Goal: Information Seeking & Learning: Learn about a topic

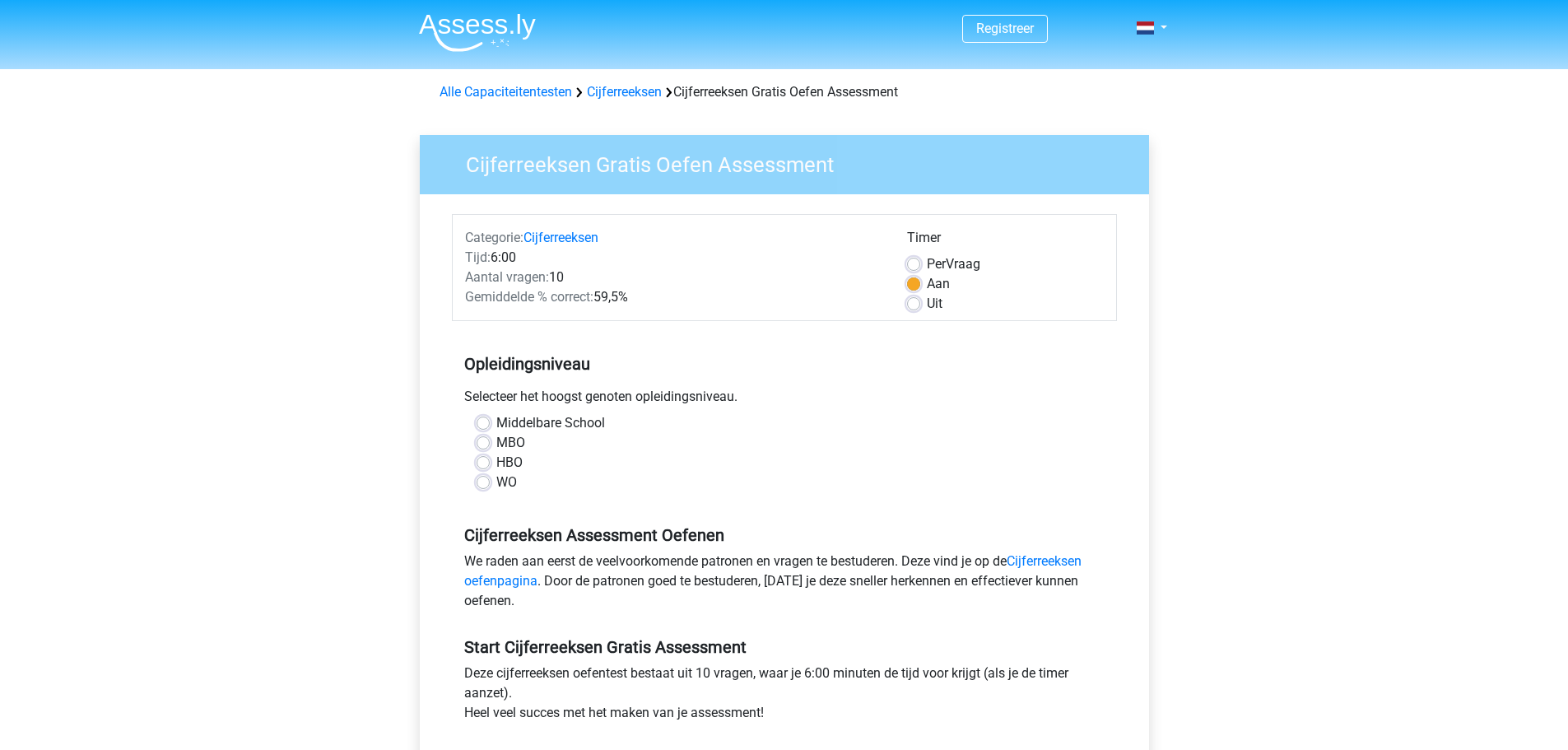
click at [496, 463] on label "HBO" at bounding box center [509, 463] width 26 height 20
click at [484, 463] on input "HBO" at bounding box center [483, 461] width 13 height 17
radio input "true"
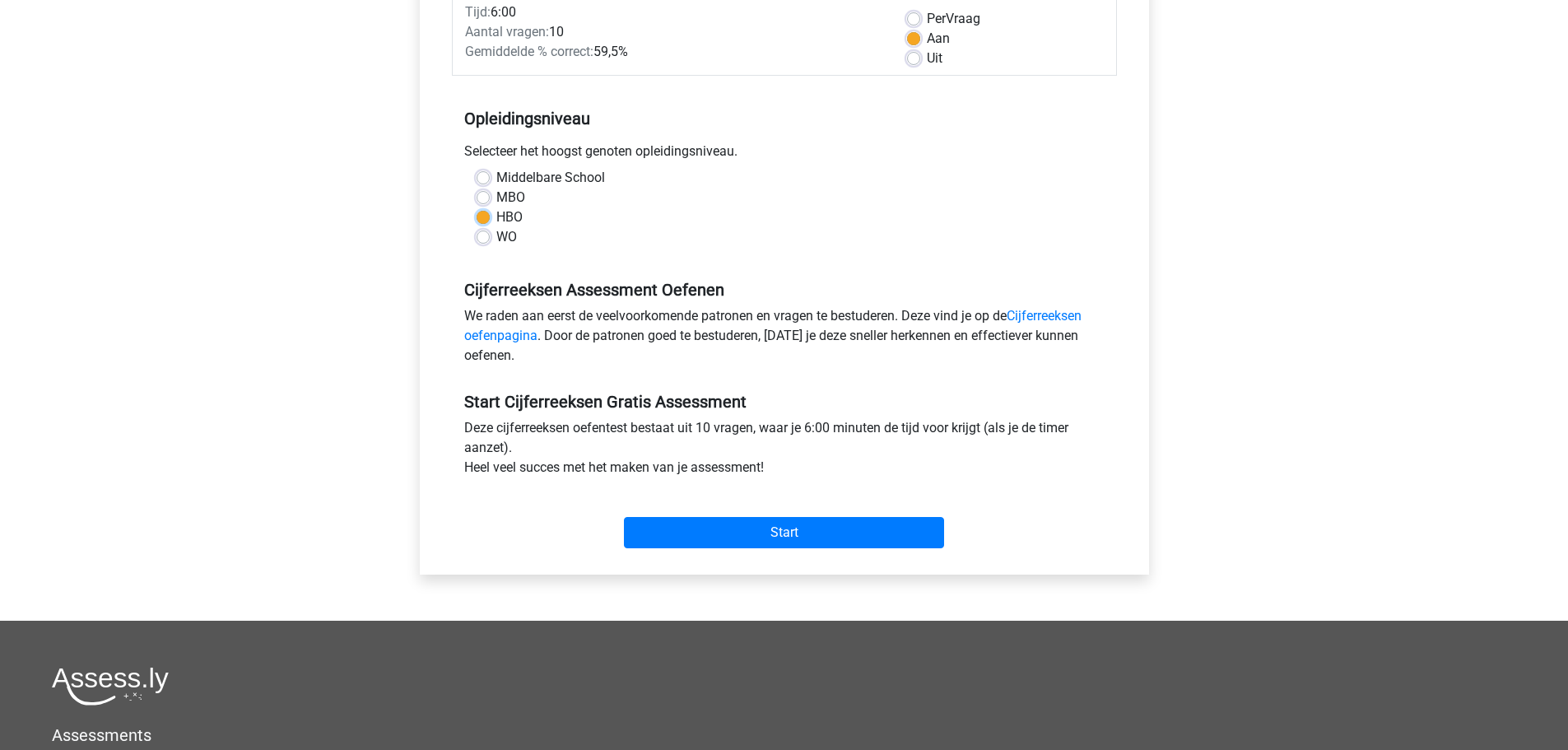
scroll to position [247, 0]
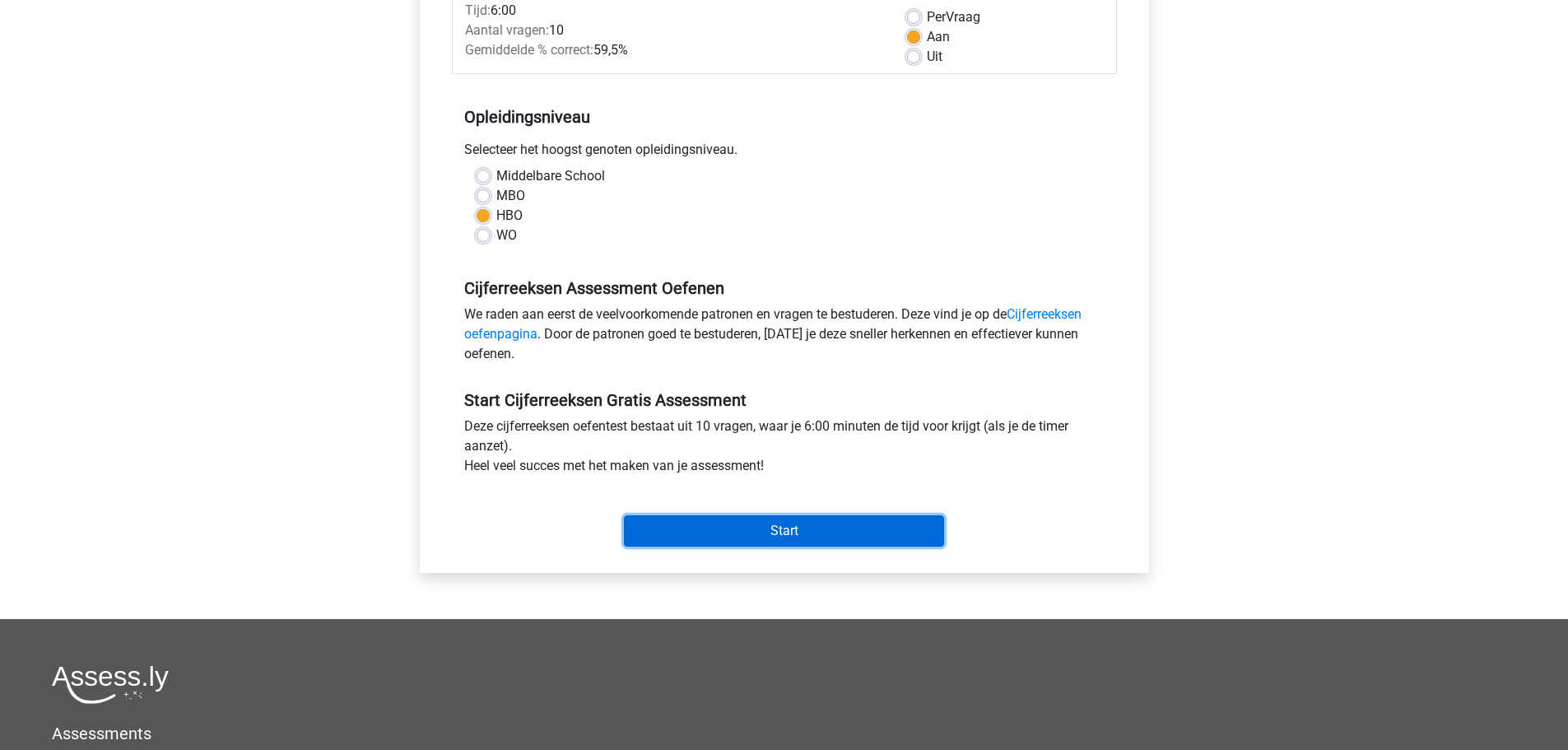
click at [843, 519] on input "Start" at bounding box center [784, 531] width 320 height 31
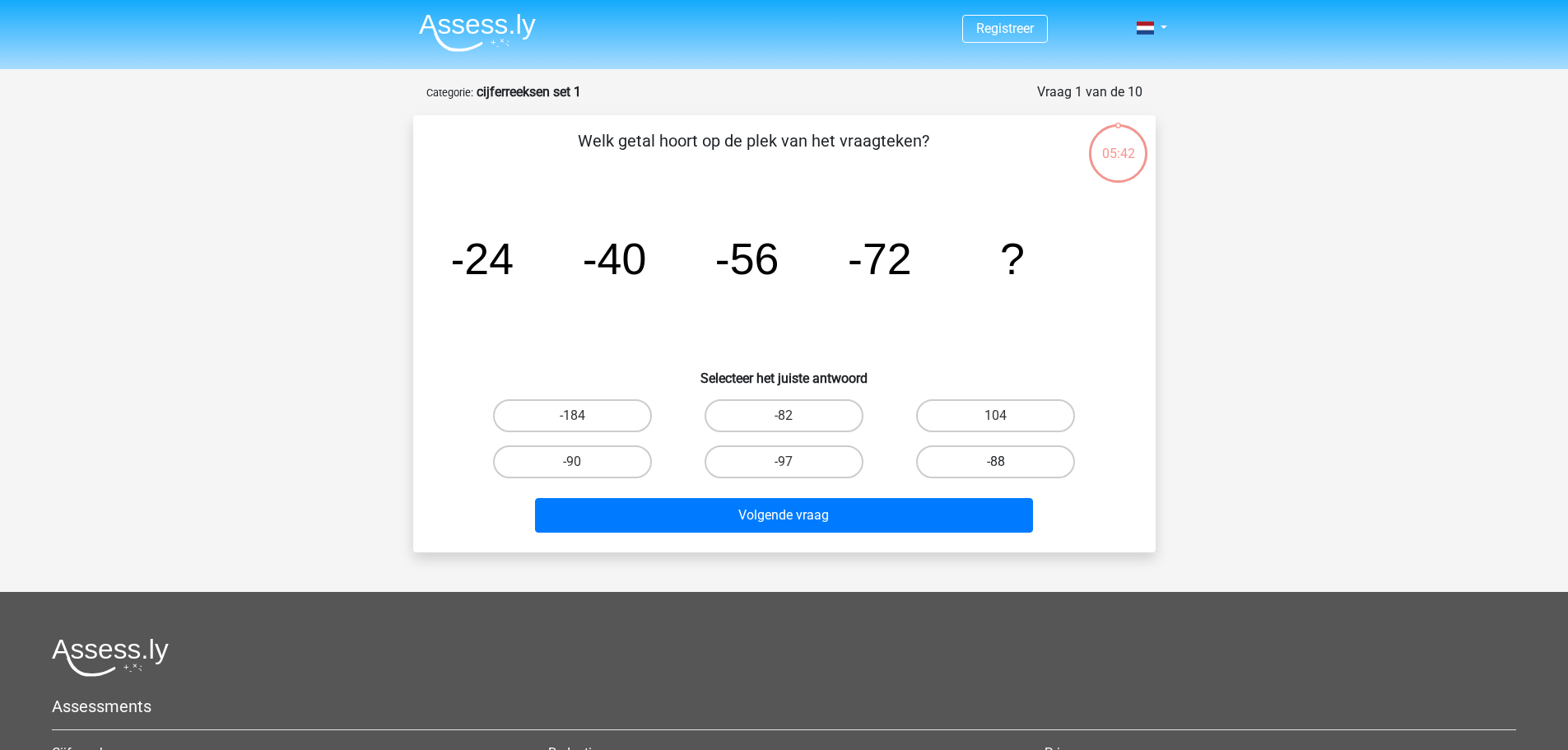
click at [965, 462] on label "-88" at bounding box center [995, 462] width 159 height 33
click at [996, 462] on input "-88" at bounding box center [1001, 467] width 11 height 11
radio input "true"
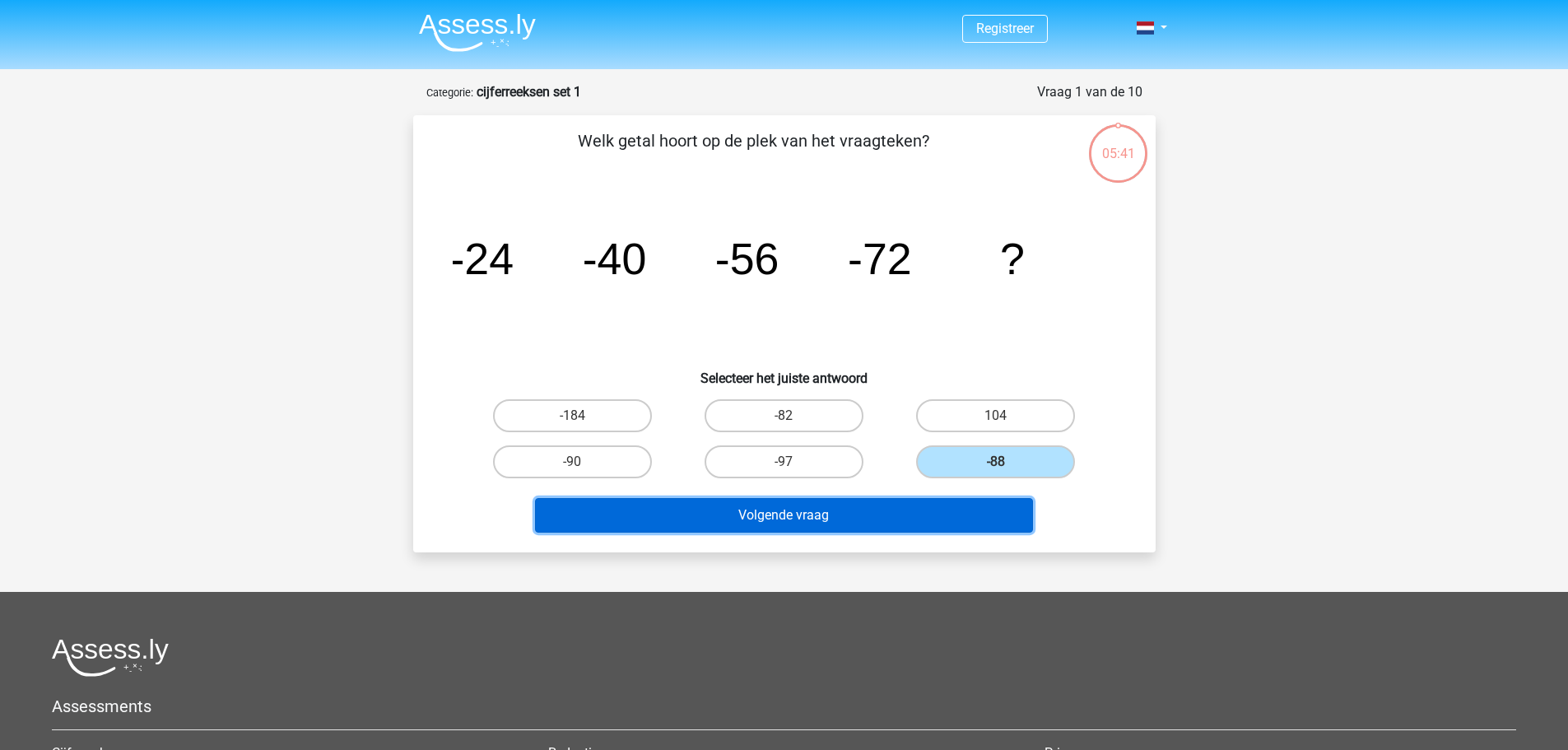
click at [829, 518] on button "Volgende vraag" at bounding box center [784, 515] width 498 height 35
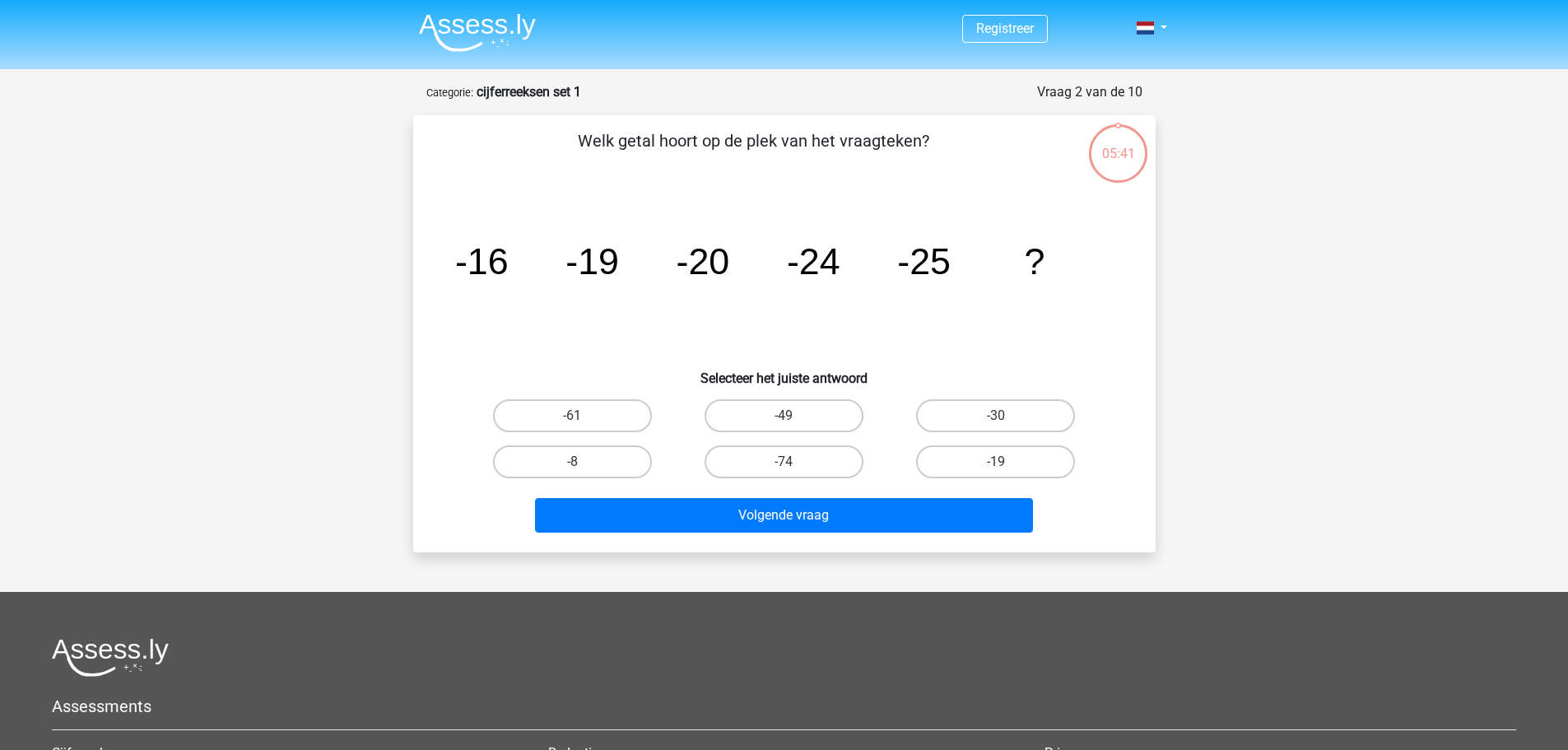
scroll to position [83, 0]
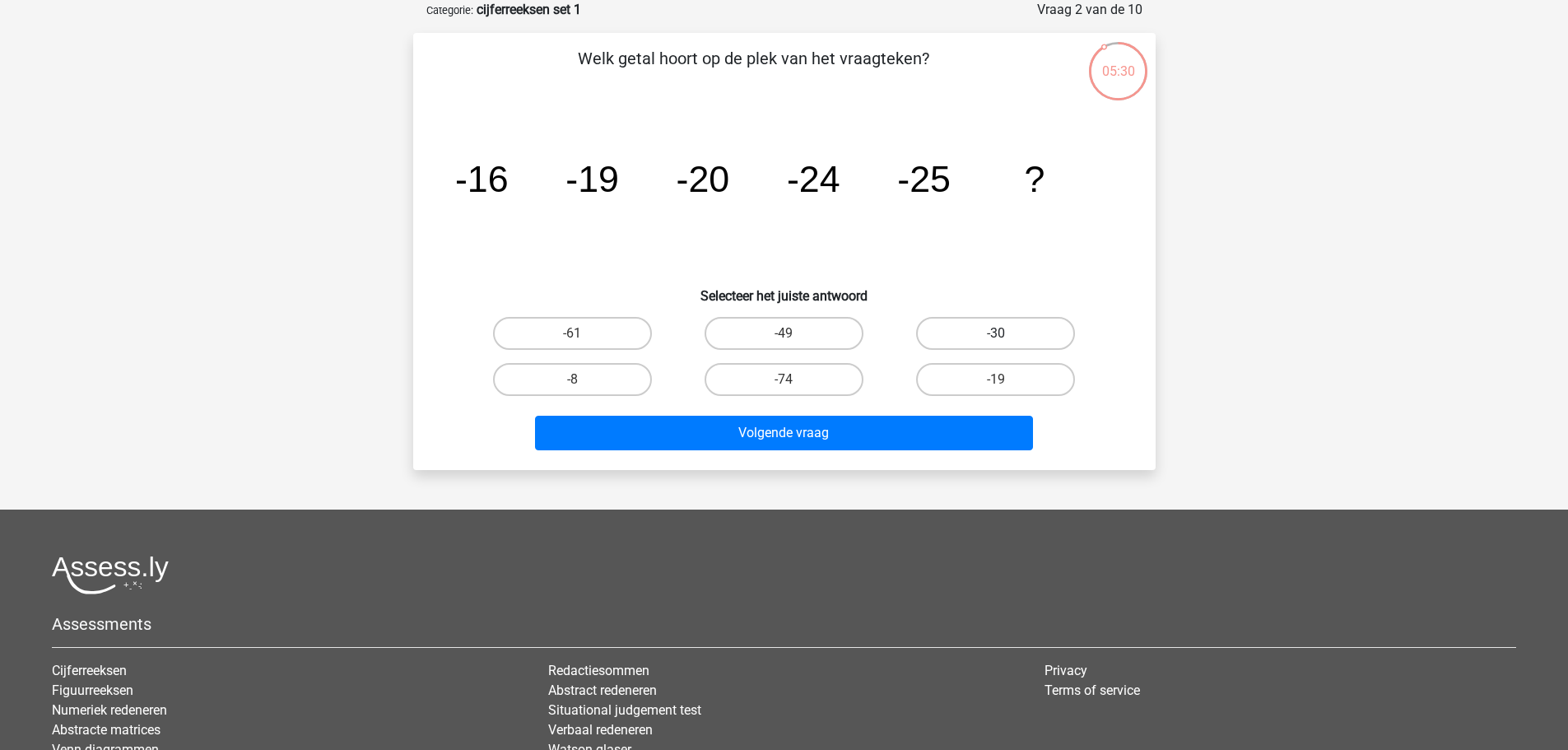
click at [1007, 325] on label "-30" at bounding box center [995, 333] width 159 height 33
click at [1007, 333] on input "-30" at bounding box center [1001, 338] width 11 height 11
radio input "true"
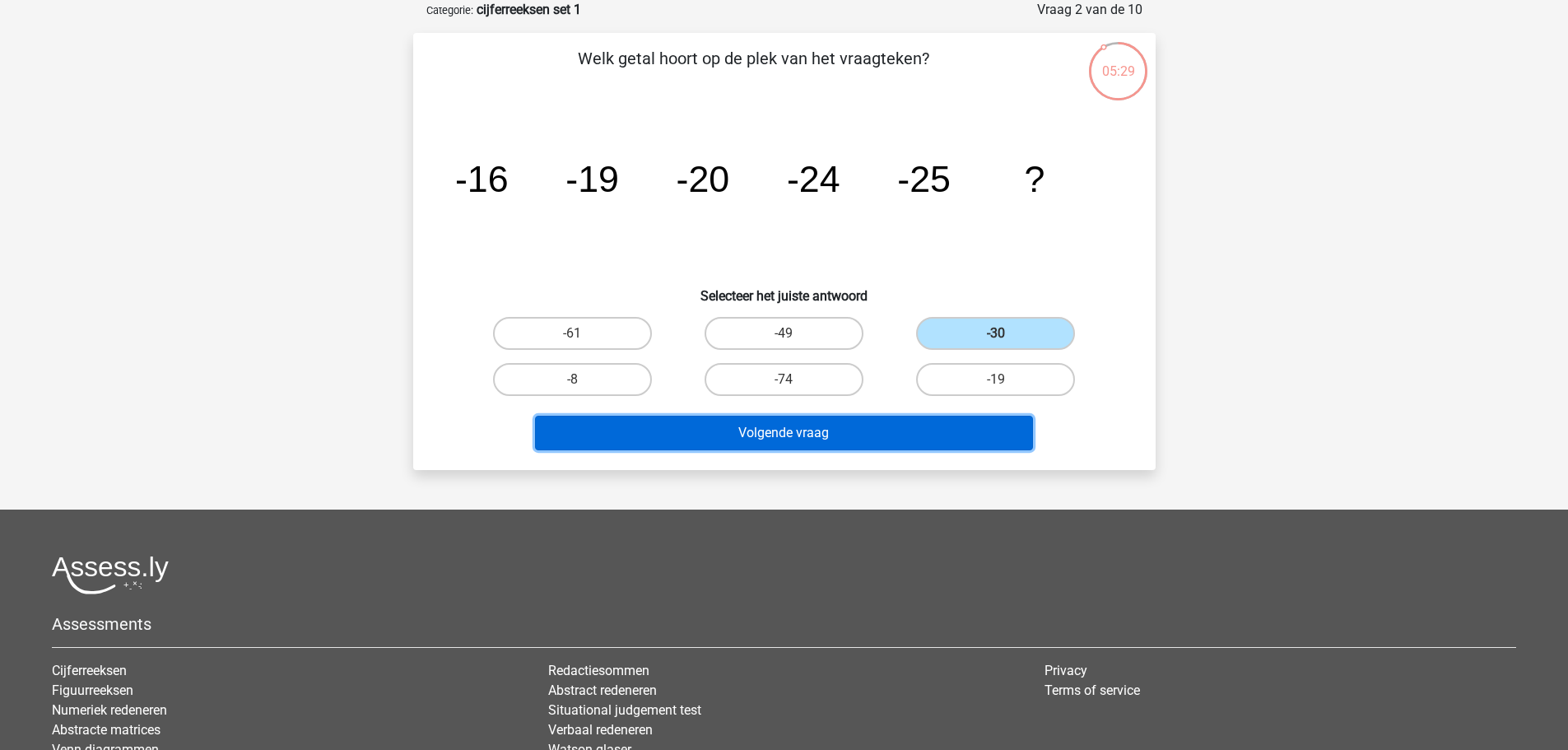
click at [829, 433] on button "Volgende vraag" at bounding box center [784, 433] width 498 height 35
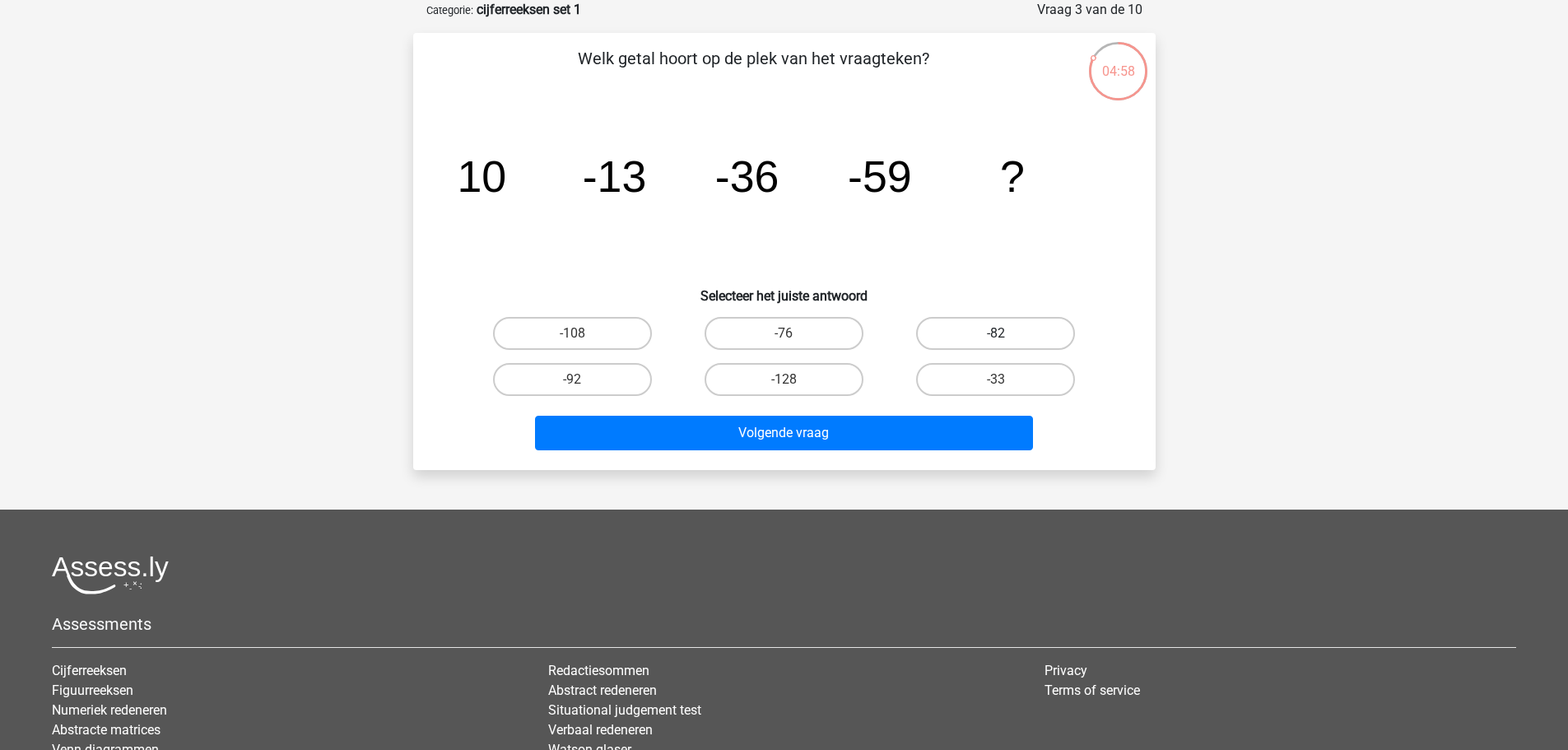
click at [994, 324] on label "-82" at bounding box center [995, 333] width 159 height 33
click at [996, 333] on input "-82" at bounding box center [1001, 338] width 11 height 11
radio input "true"
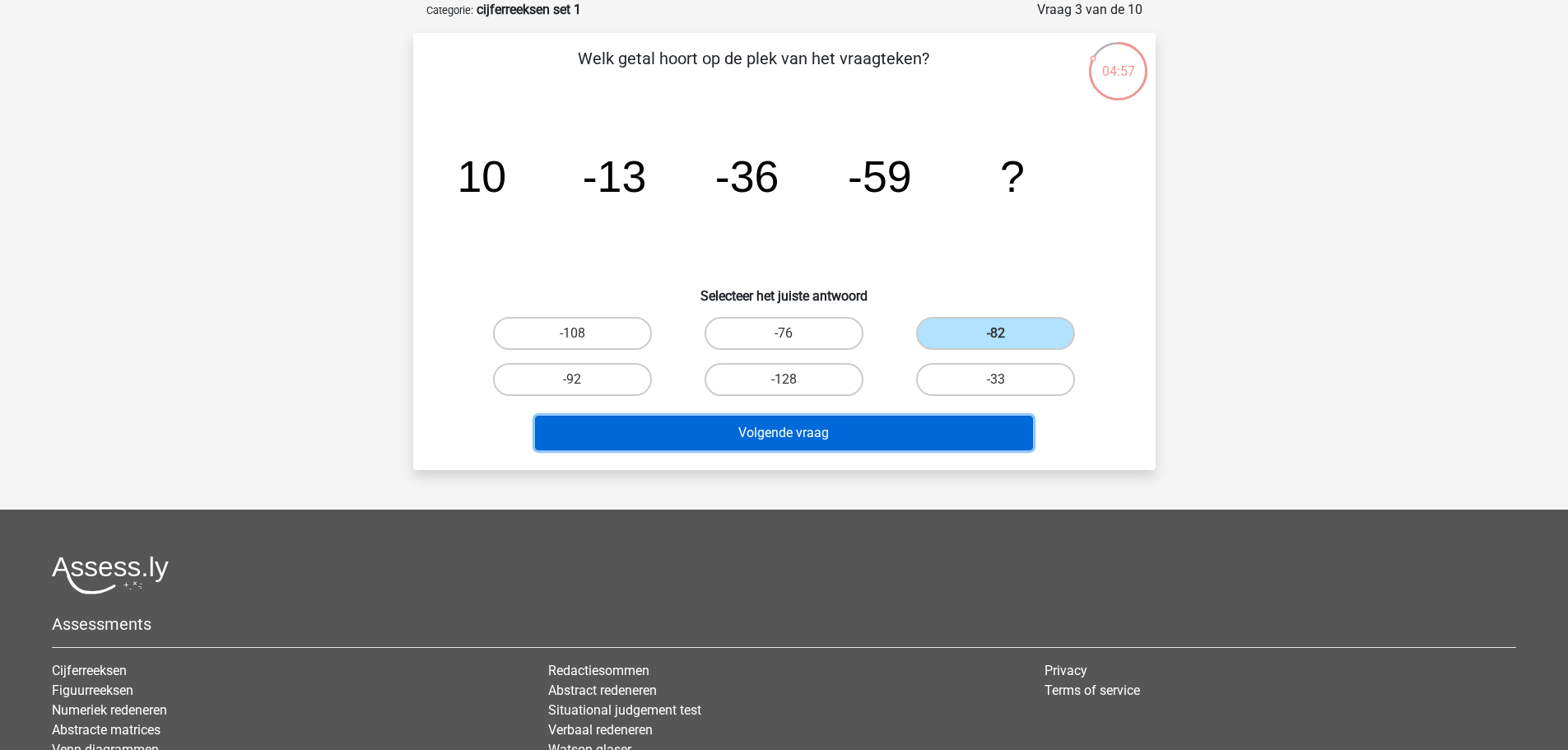
click at [819, 424] on button "Volgende vraag" at bounding box center [784, 433] width 498 height 35
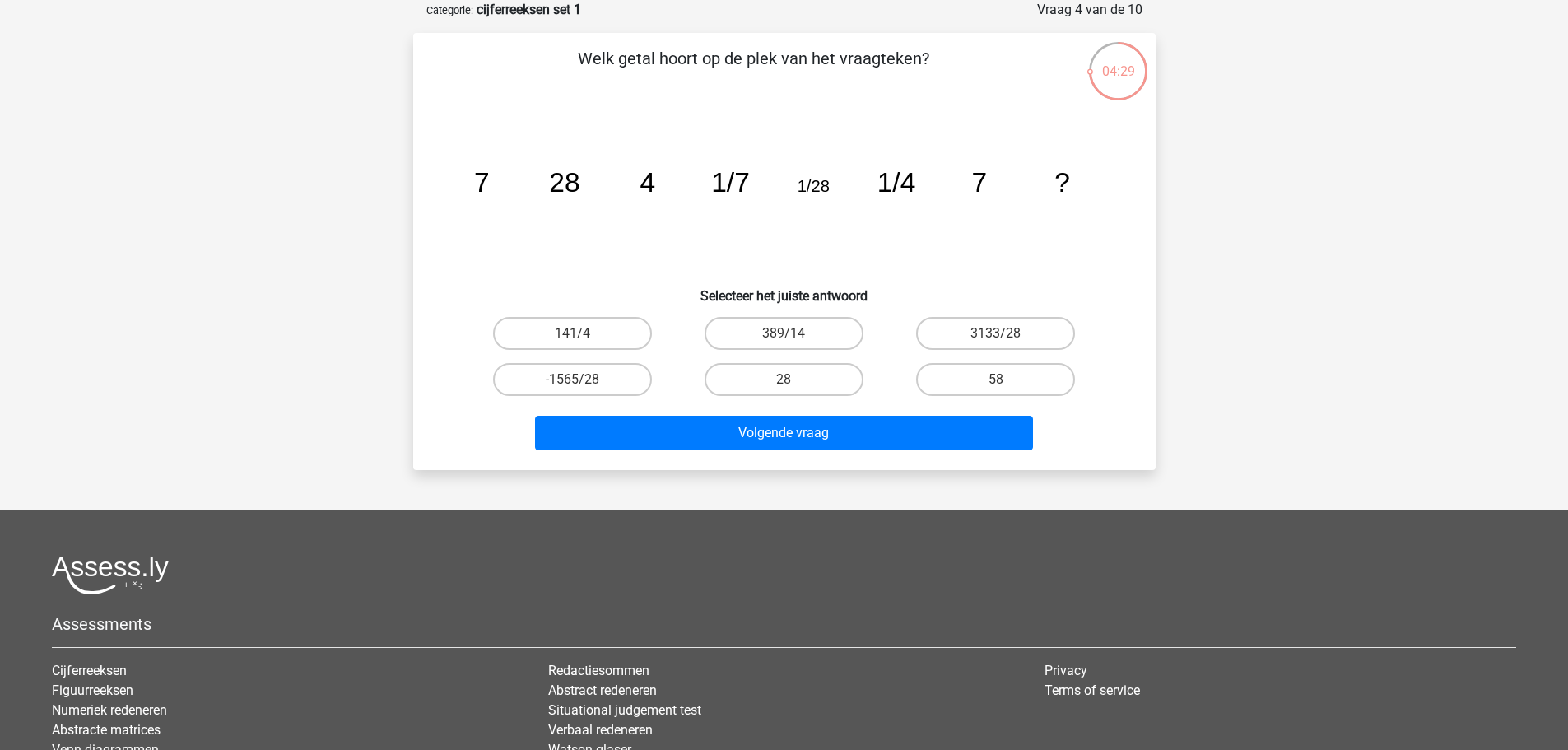
click at [576, 336] on input "141/4" at bounding box center [577, 338] width 11 height 11
radio input "true"
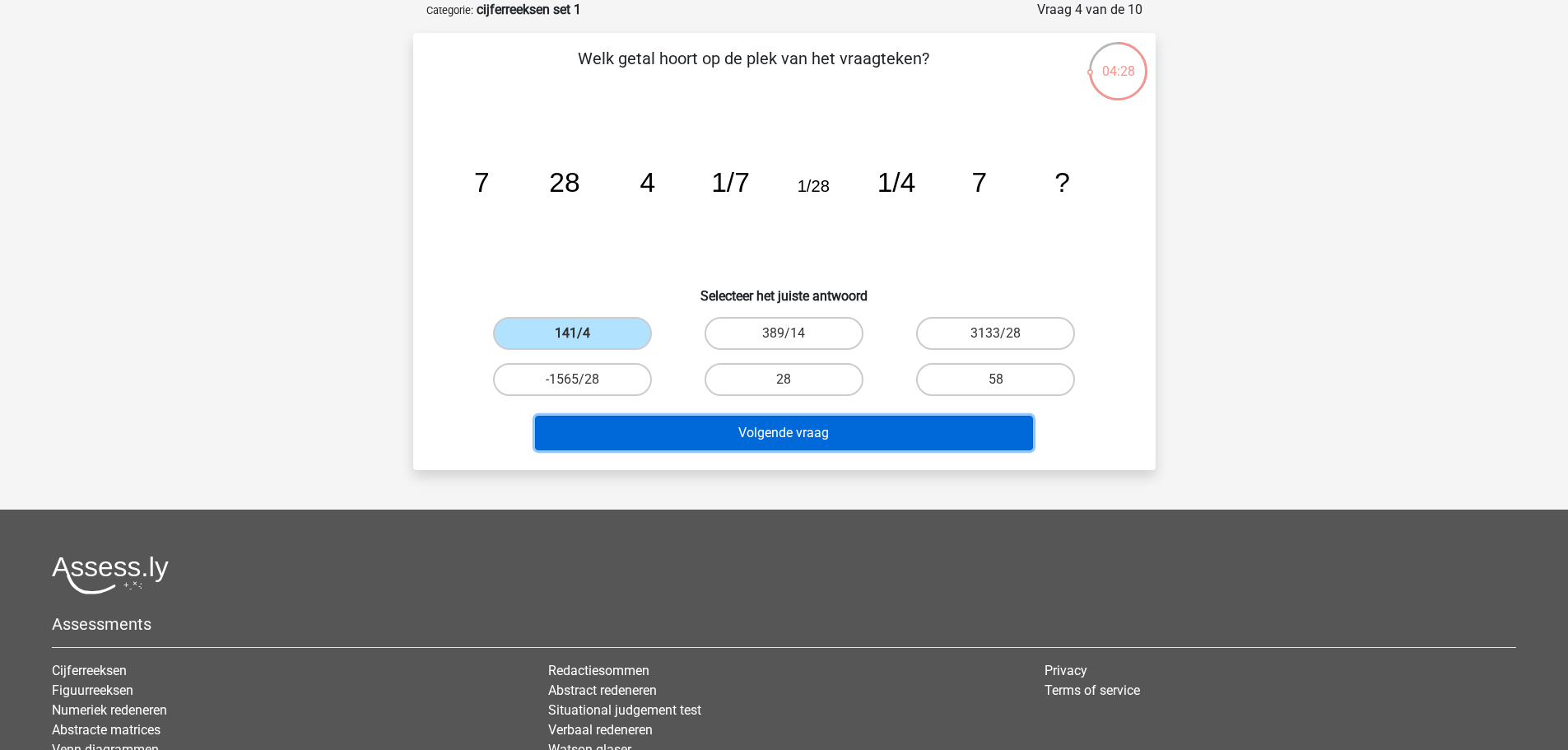
click at [791, 440] on button "Volgende vraag" at bounding box center [784, 433] width 498 height 35
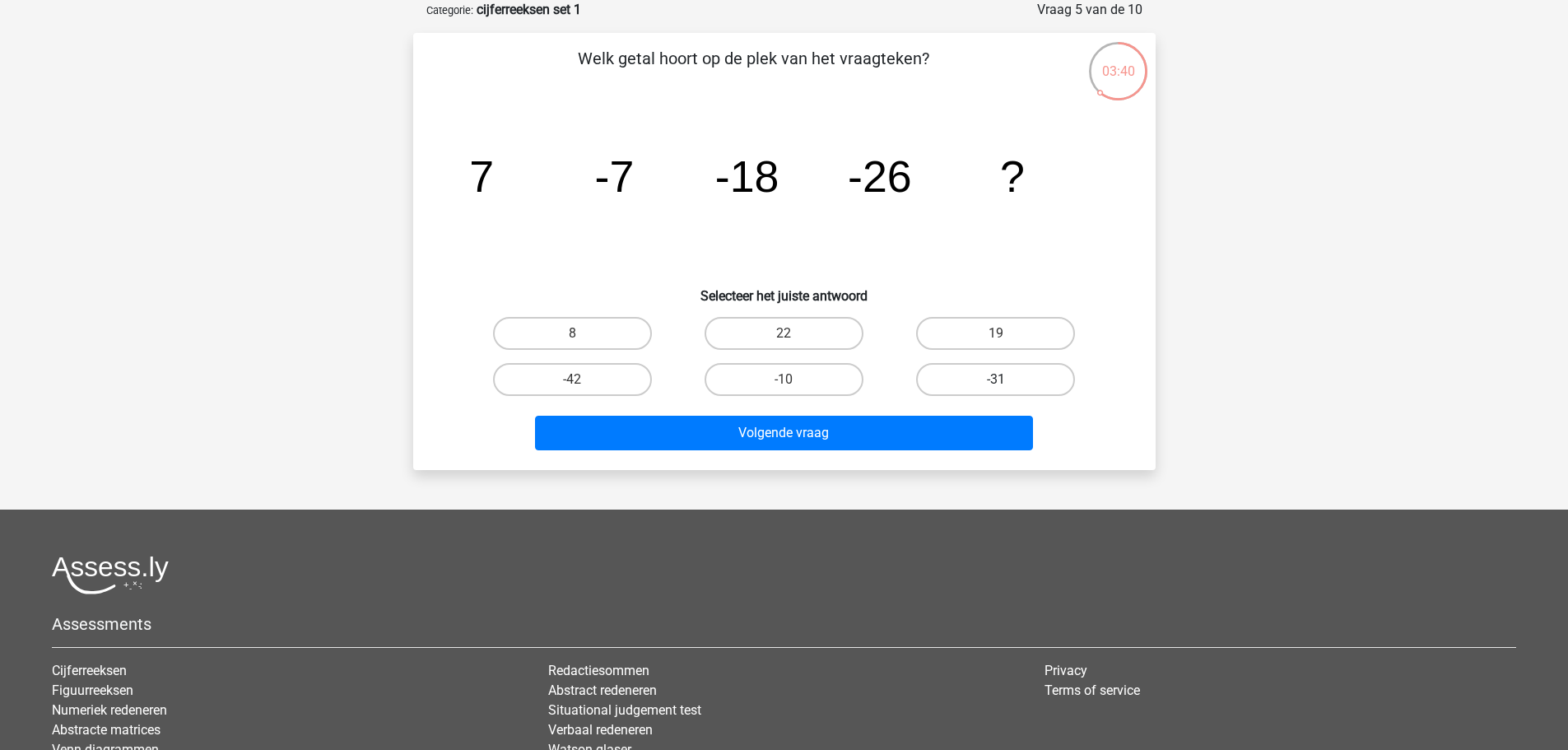
click at [966, 383] on label "-31" at bounding box center [995, 380] width 159 height 33
click at [996, 383] on input "-31" at bounding box center [1001, 385] width 11 height 11
radio input "true"
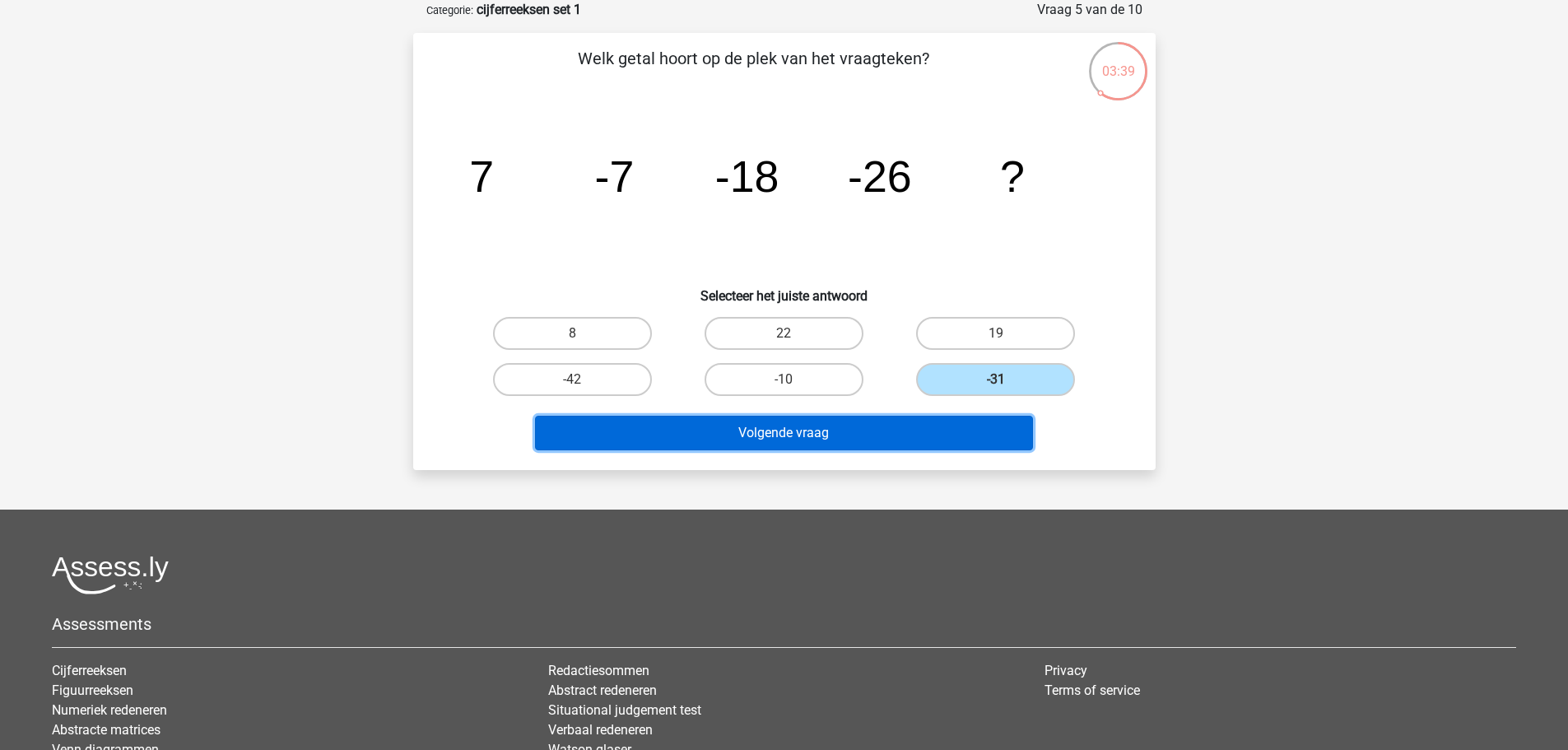
click at [857, 437] on button "Volgende vraag" at bounding box center [784, 433] width 498 height 35
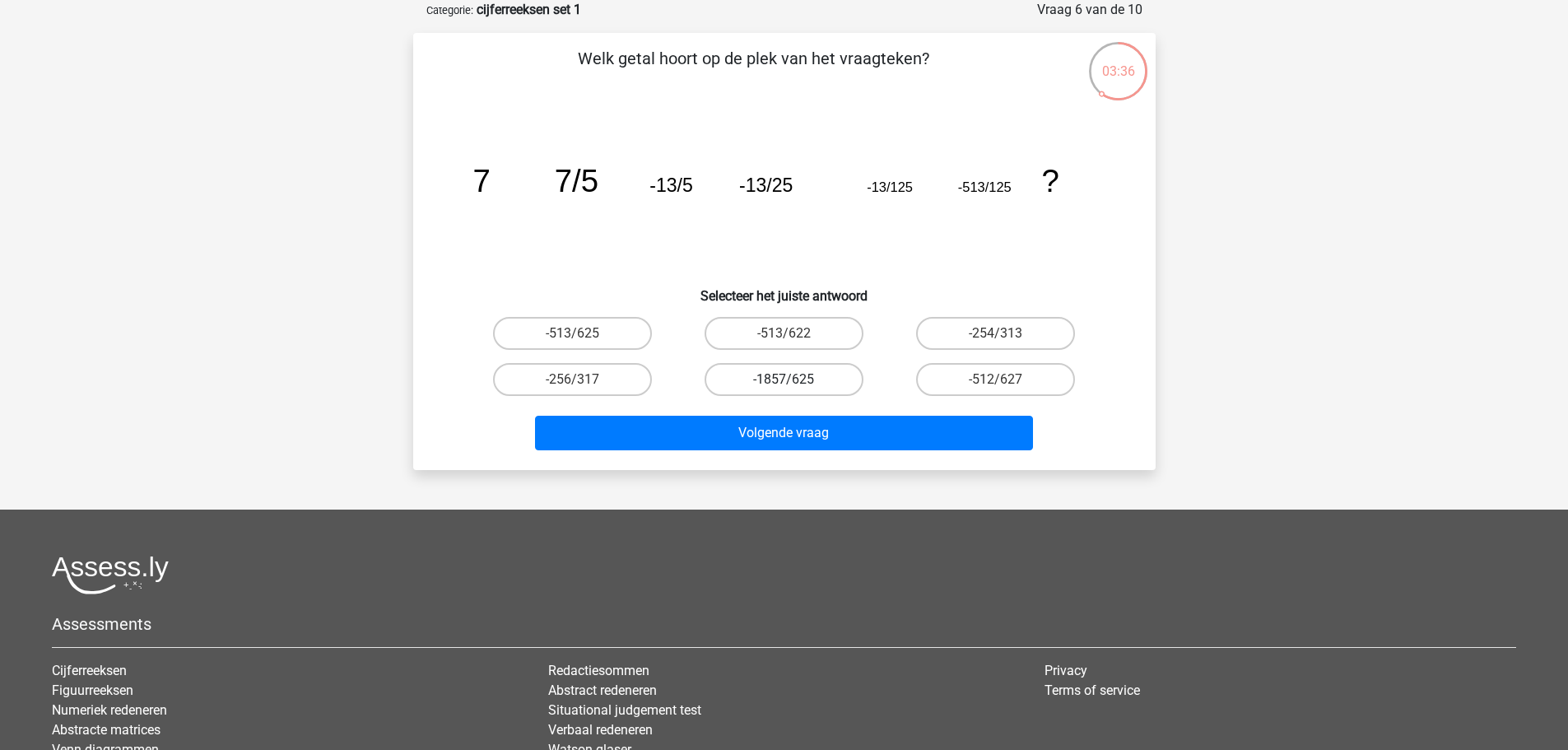
click at [770, 380] on label "-1857/625" at bounding box center [784, 380] width 159 height 33
click at [784, 380] on input "-1857/625" at bounding box center [789, 385] width 11 height 11
radio input "true"
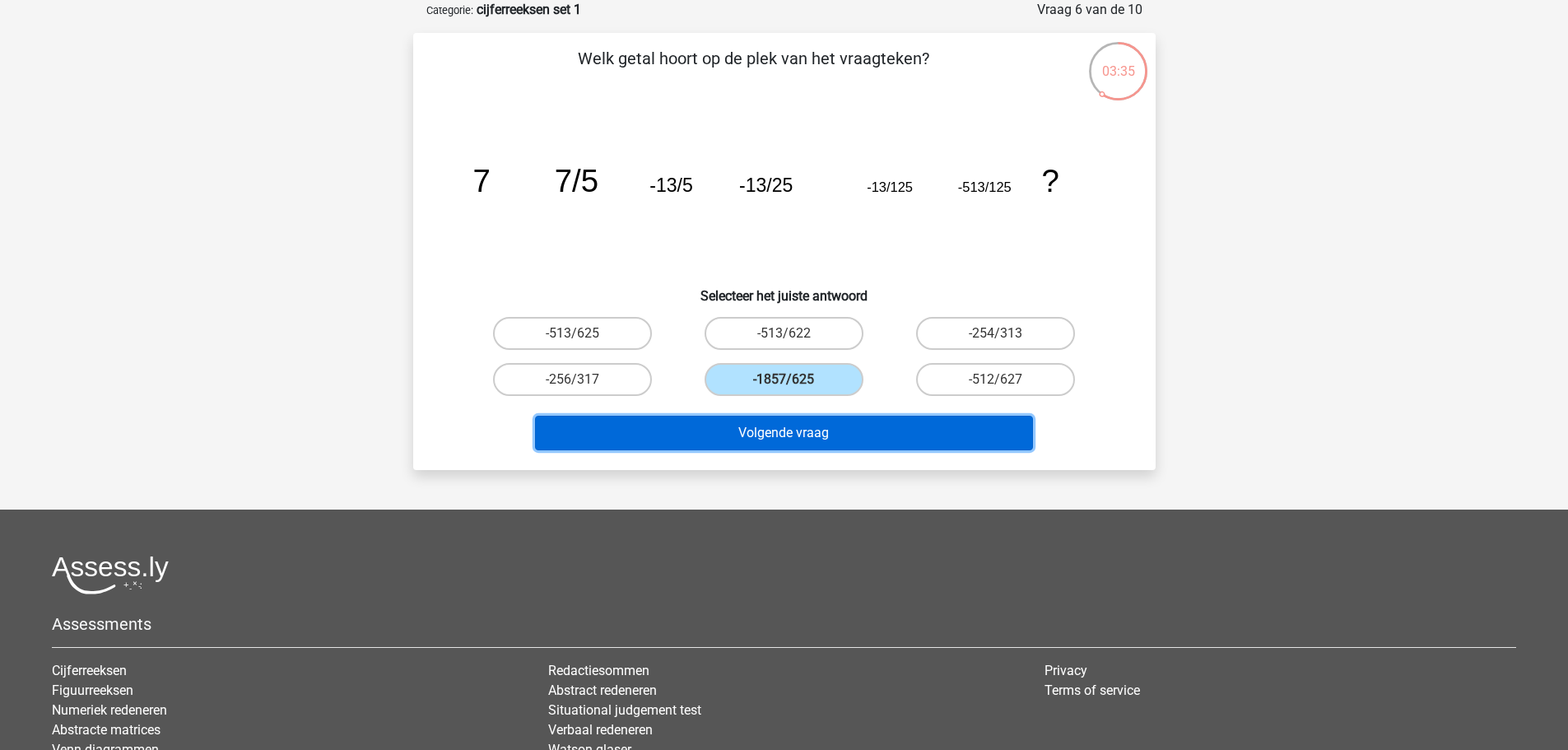
click at [770, 428] on button "Volgende vraag" at bounding box center [784, 433] width 498 height 35
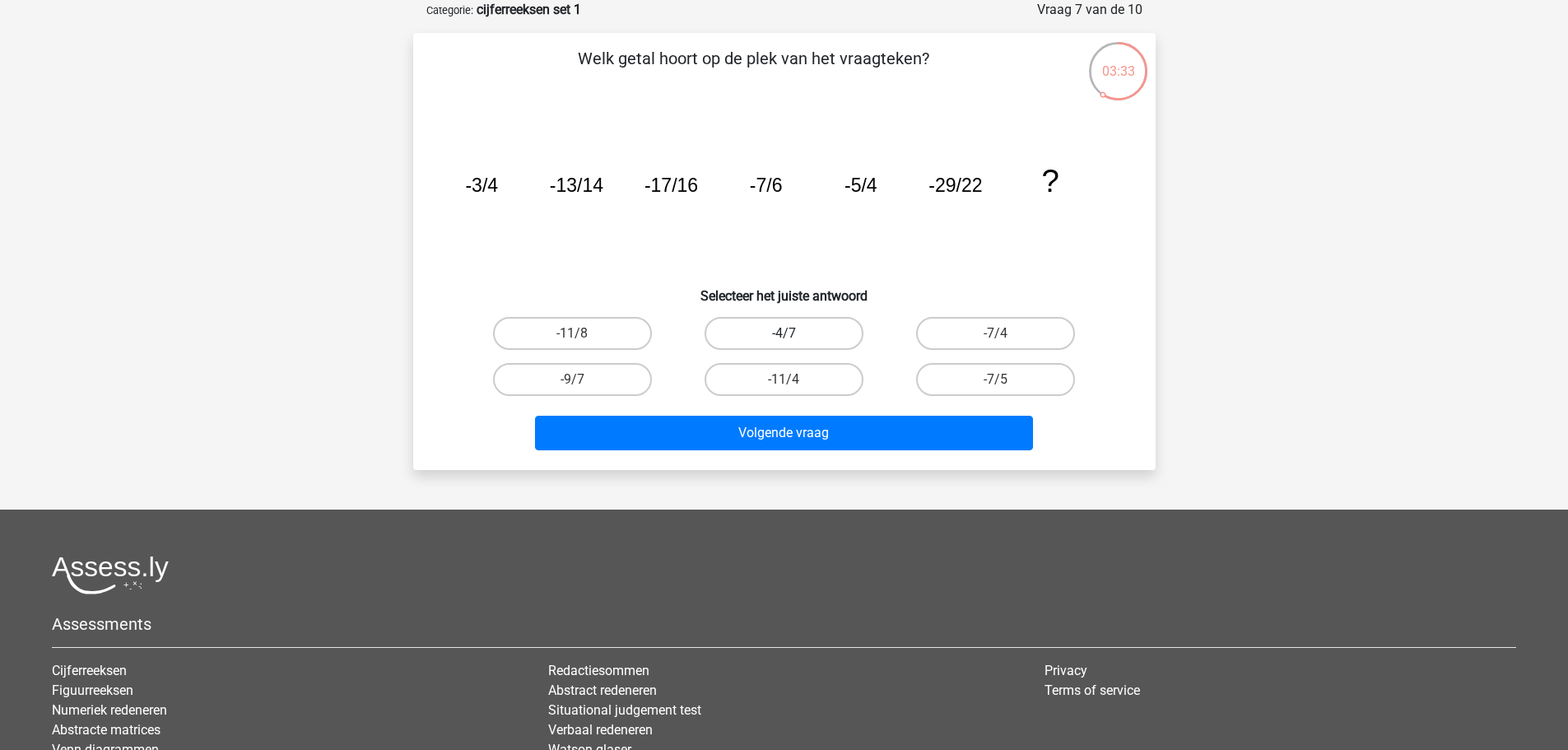
click at [765, 332] on label "-4/7" at bounding box center [784, 333] width 159 height 33
click at [784, 333] on input "-4/7" at bounding box center [789, 338] width 11 height 11
radio input "true"
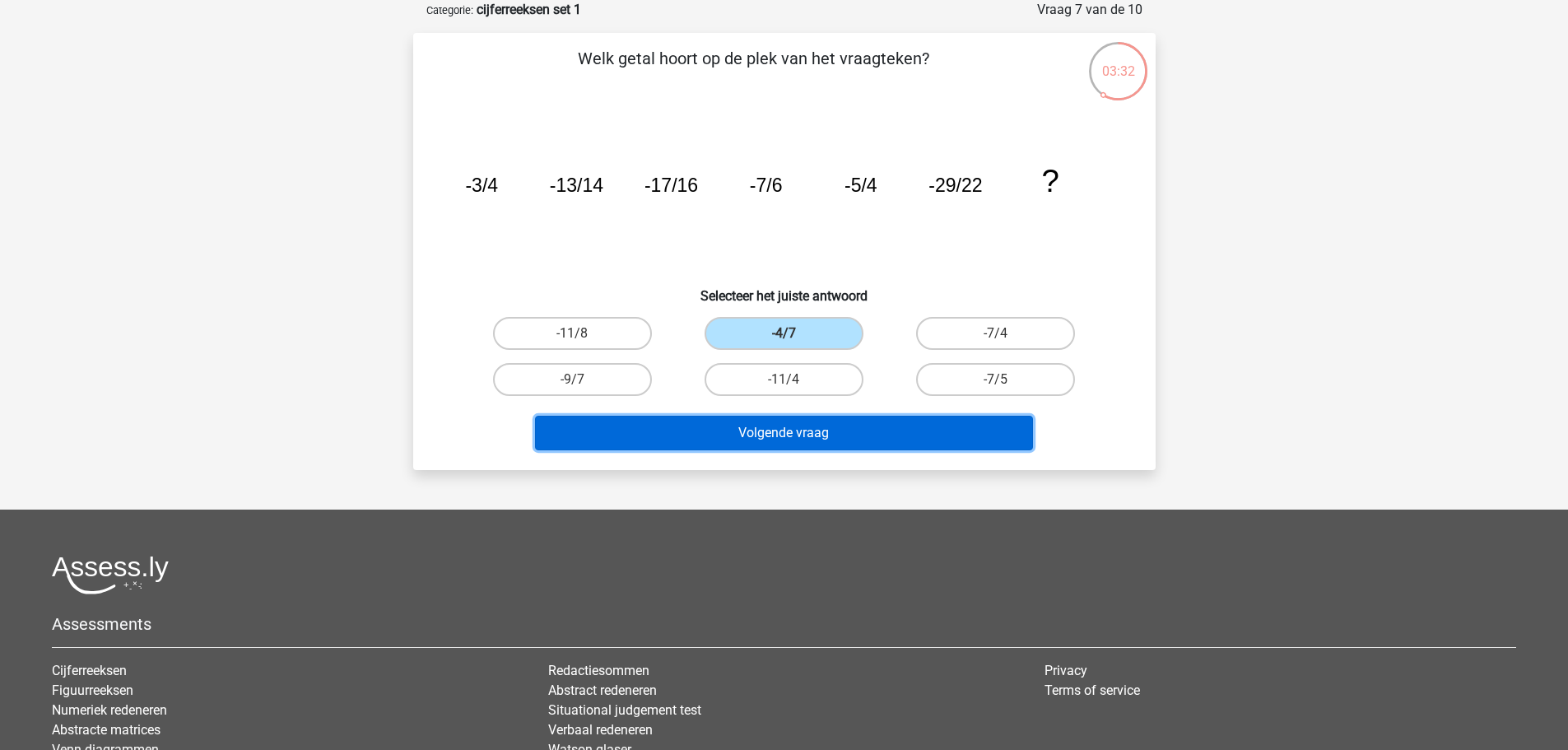
click at [784, 442] on button "Volgende vraag" at bounding box center [784, 433] width 498 height 35
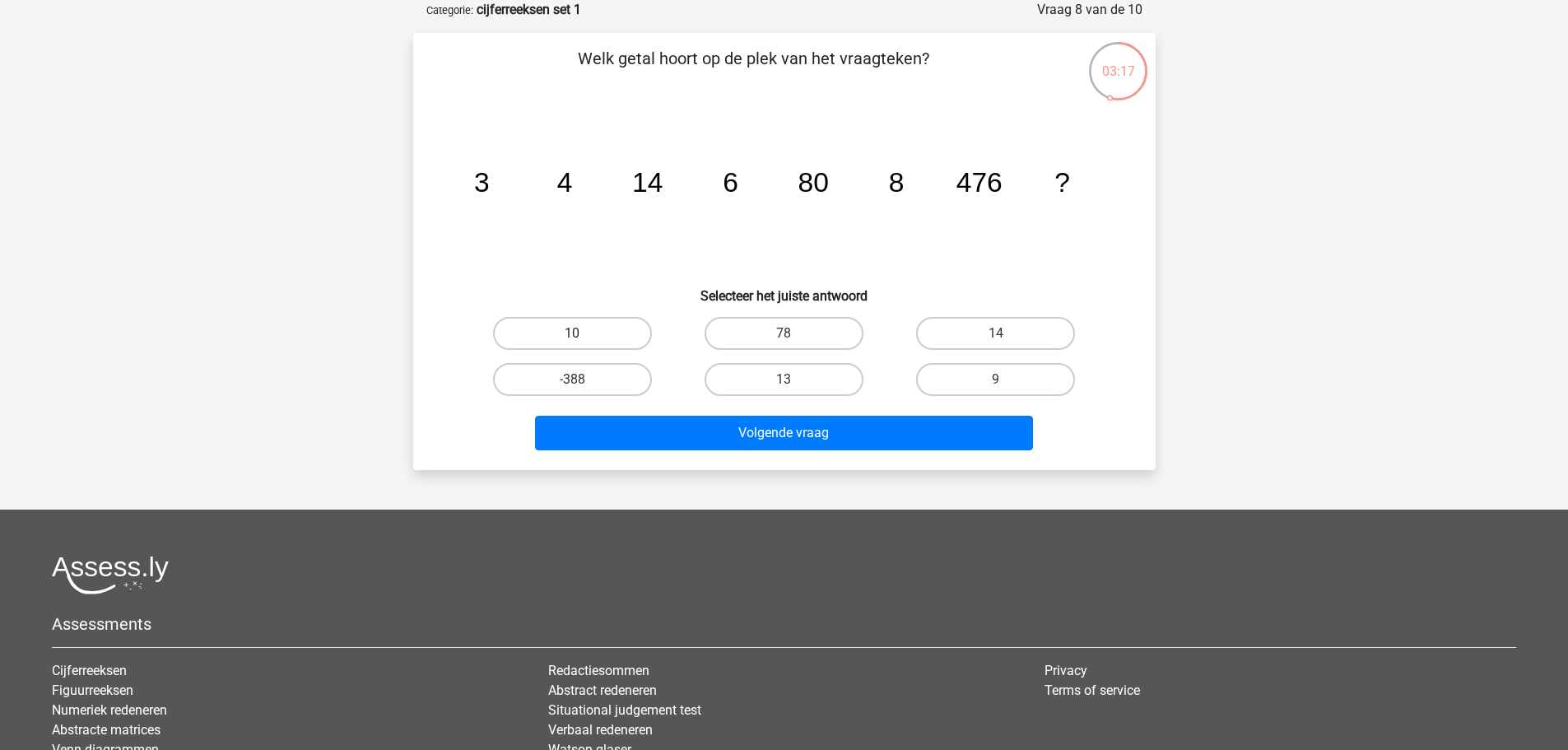
click at [600, 336] on label "10" at bounding box center [572, 333] width 159 height 33
click at [583, 336] on input "10" at bounding box center [577, 338] width 11 height 11
radio input "true"
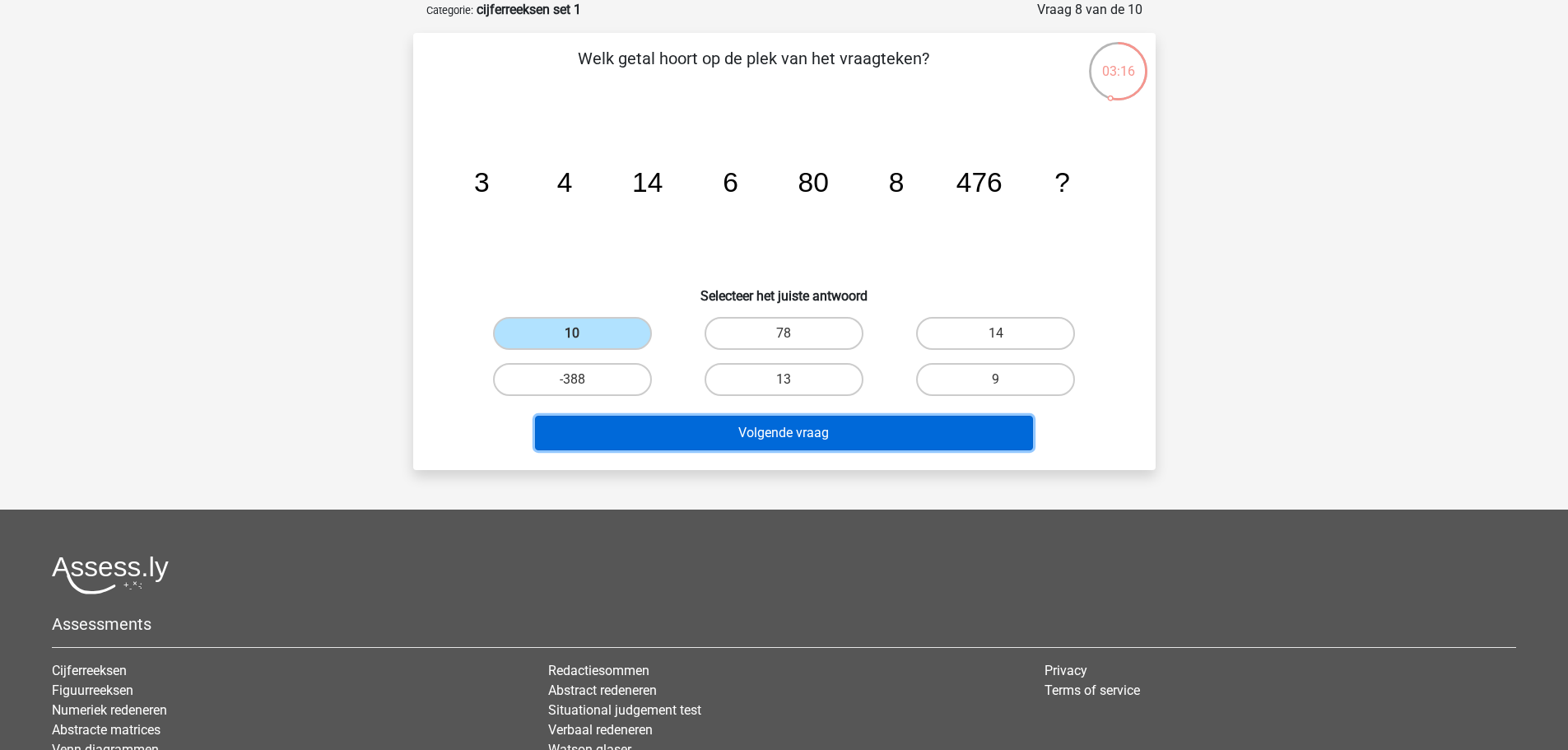
click at [736, 429] on button "Volgende vraag" at bounding box center [784, 433] width 498 height 35
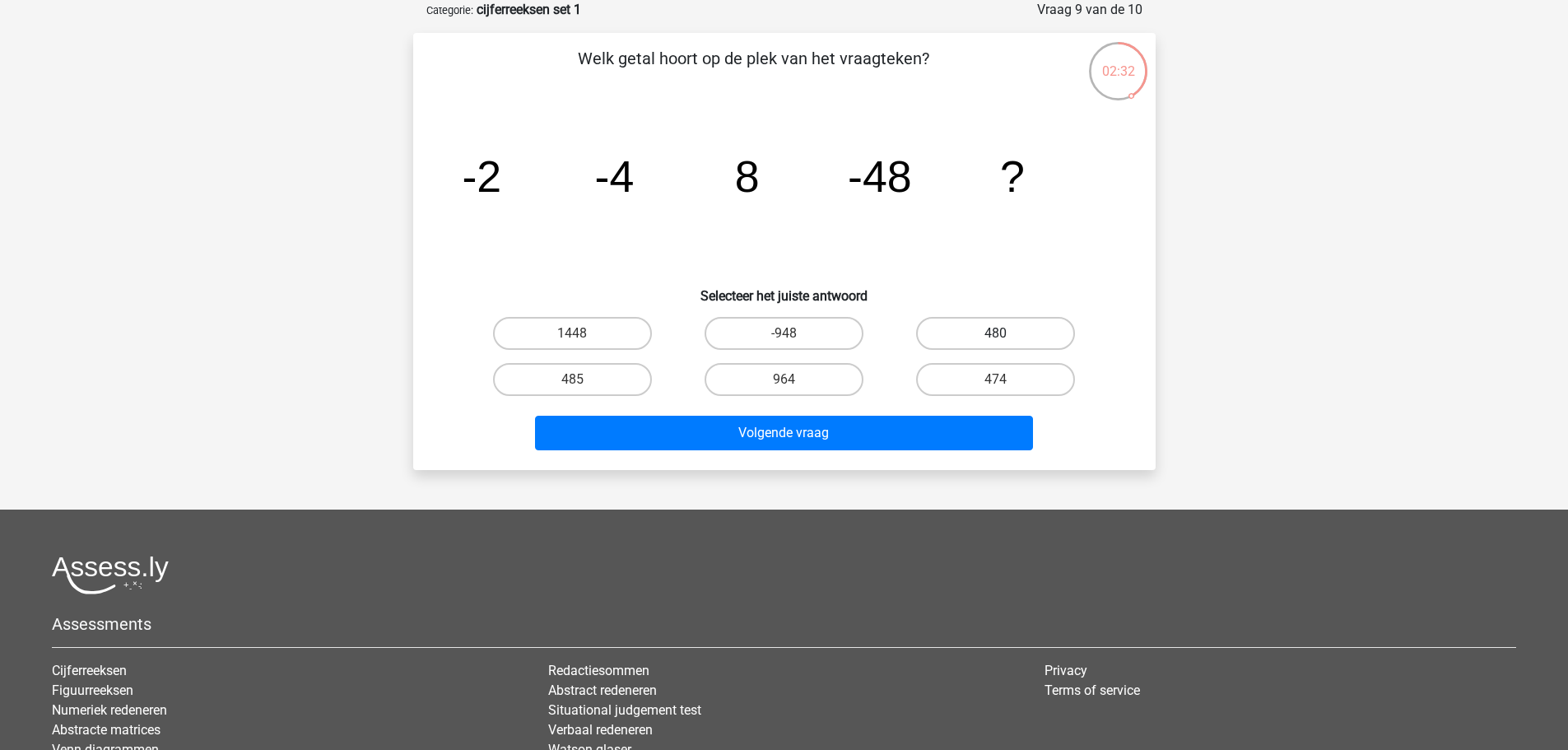
click at [985, 333] on label "480" at bounding box center [995, 333] width 159 height 33
click at [996, 333] on input "480" at bounding box center [1001, 338] width 11 height 11
radio input "true"
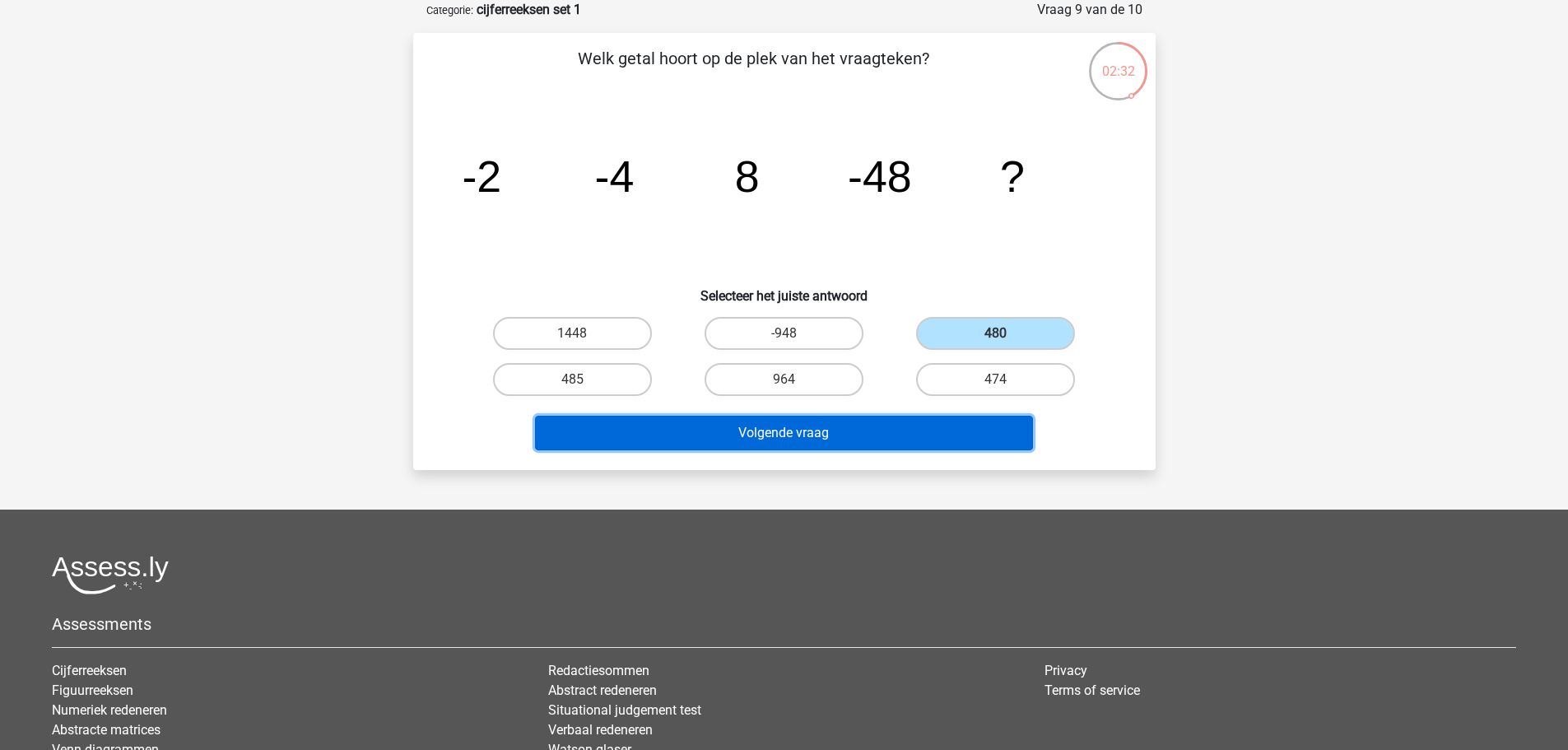
click at [849, 430] on button "Volgende vraag" at bounding box center [784, 433] width 498 height 35
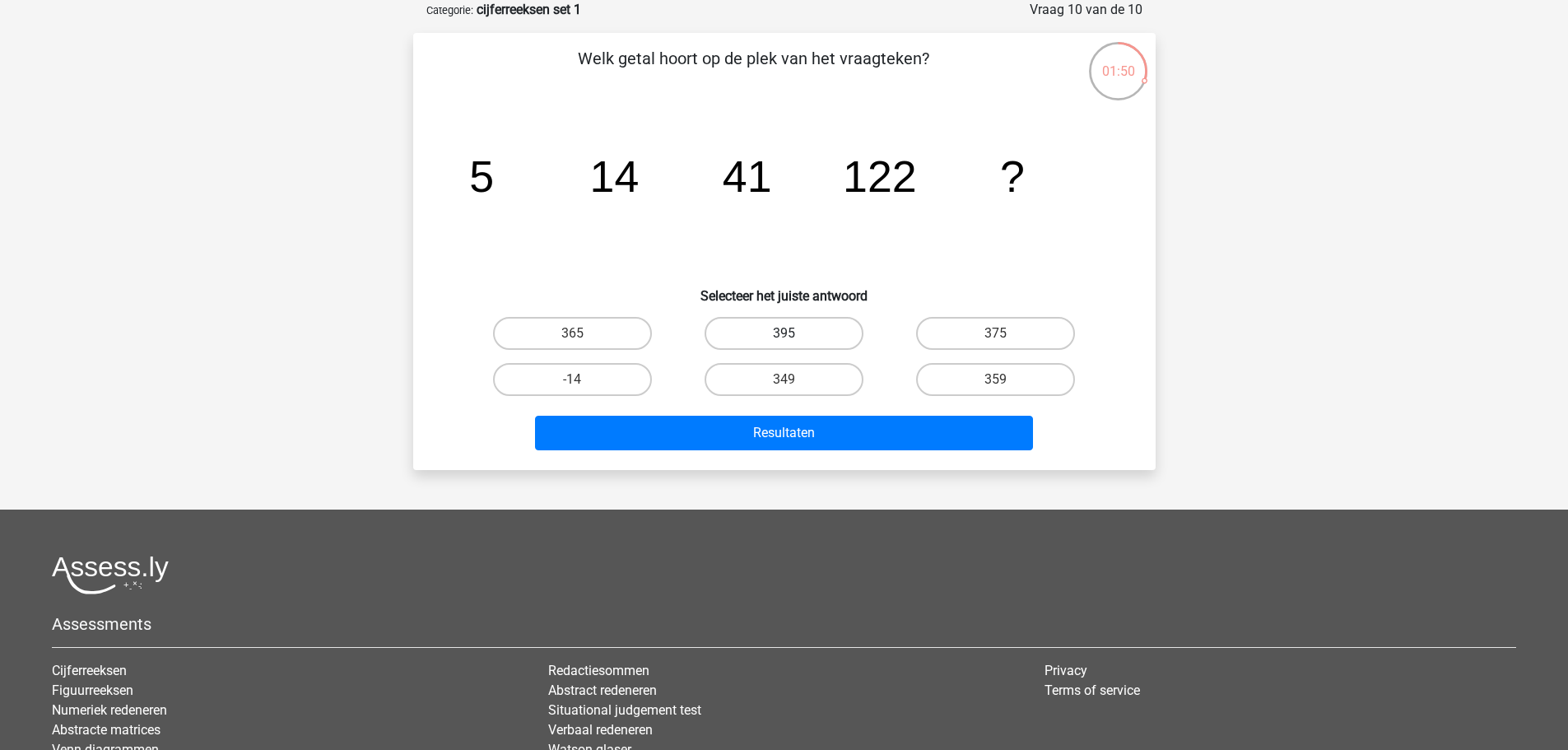
click at [816, 334] on label "395" at bounding box center [784, 333] width 159 height 33
click at [794, 334] on input "395" at bounding box center [789, 338] width 11 height 11
radio input "true"
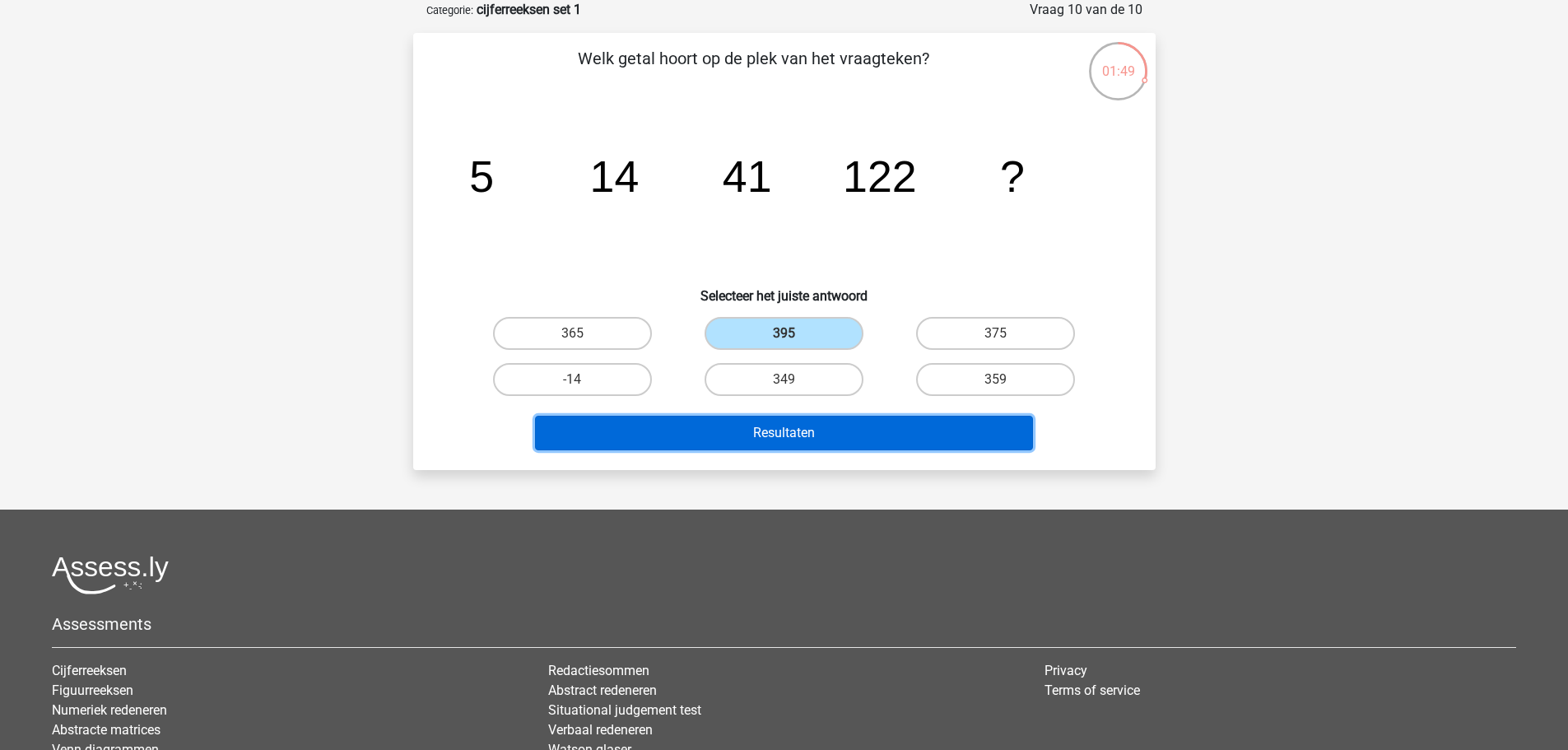
click at [824, 434] on button "Resultaten" at bounding box center [784, 433] width 498 height 35
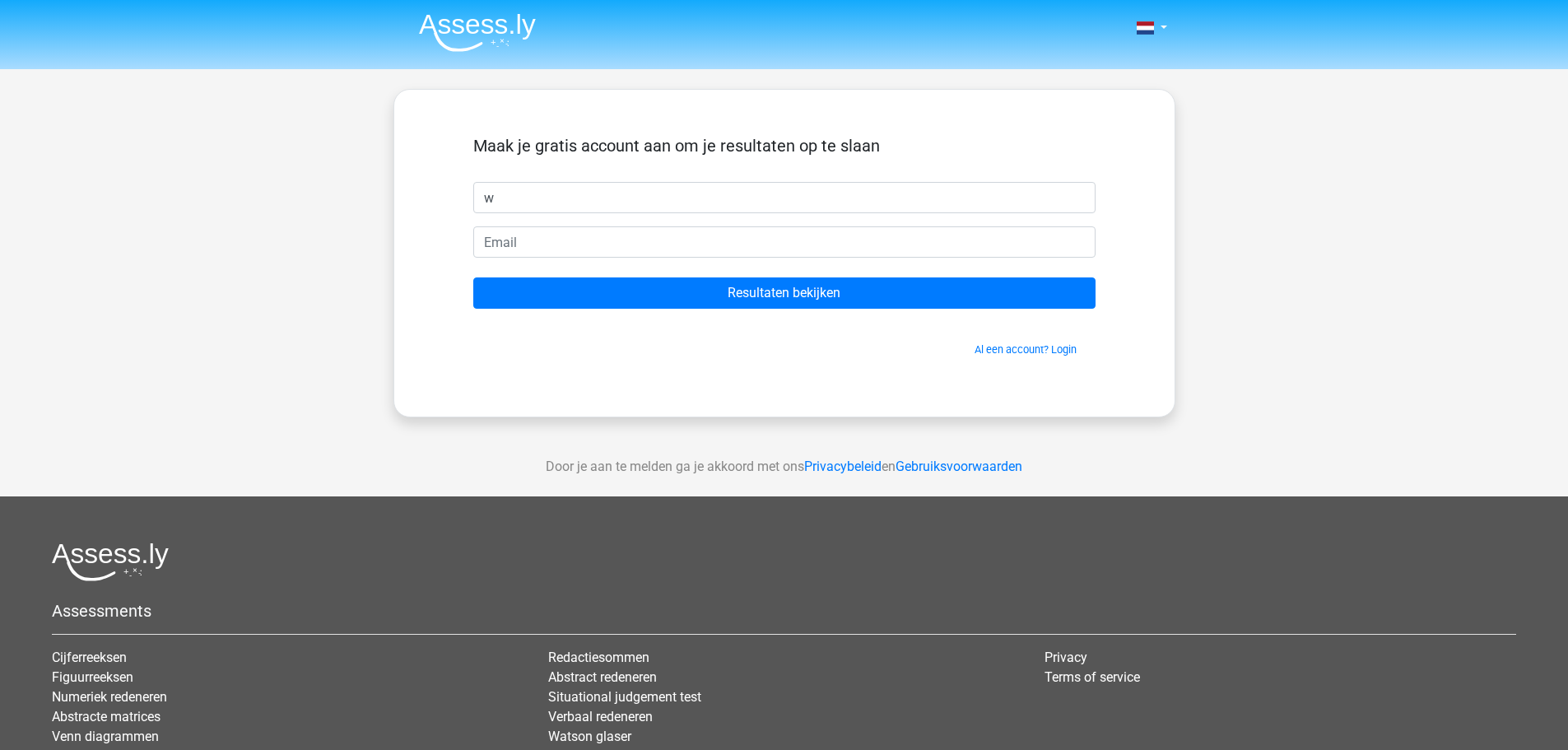
type input "Windy"
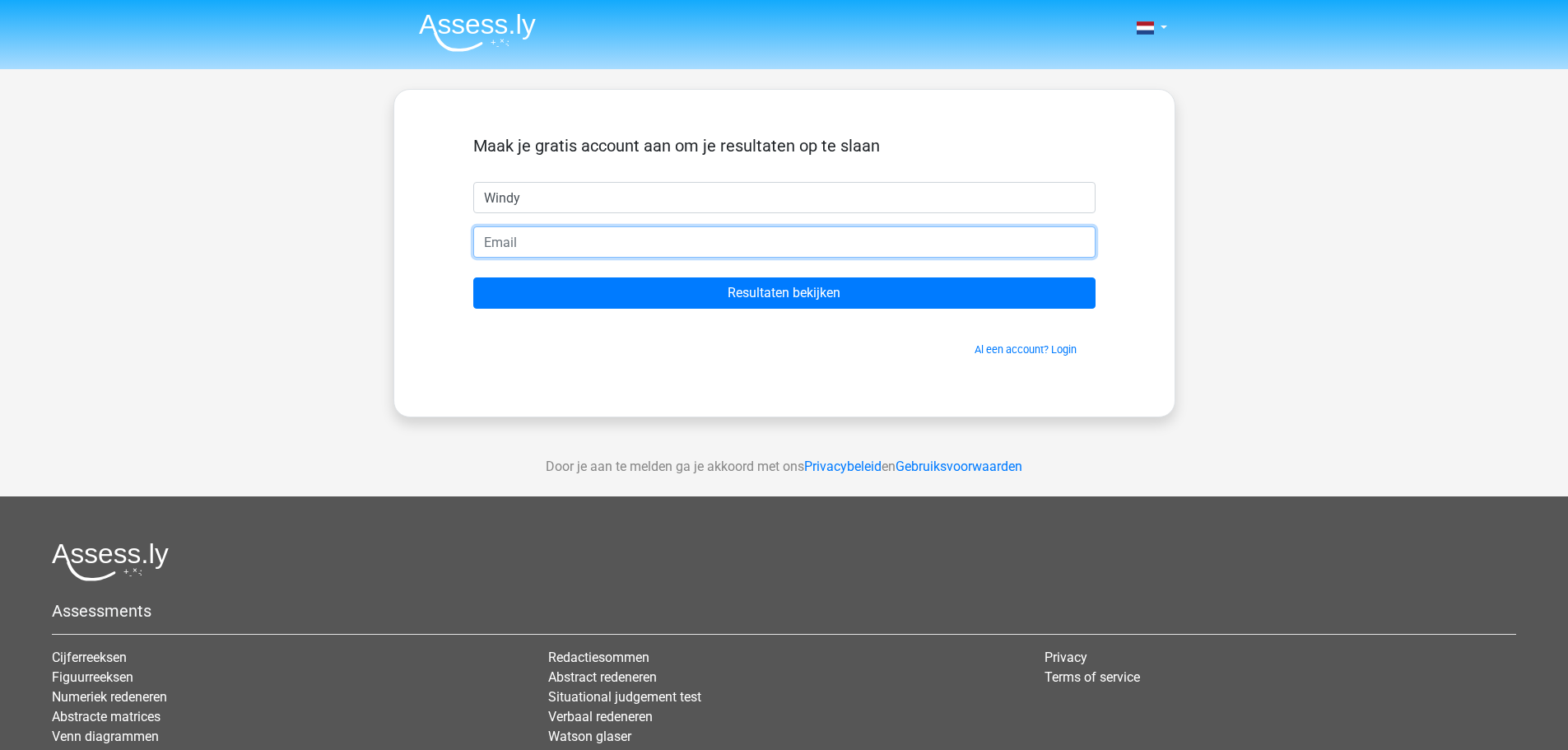
click at [598, 247] on input "email" at bounding box center [784, 242] width 622 height 31
type input "windy.thieren@veurne.be"
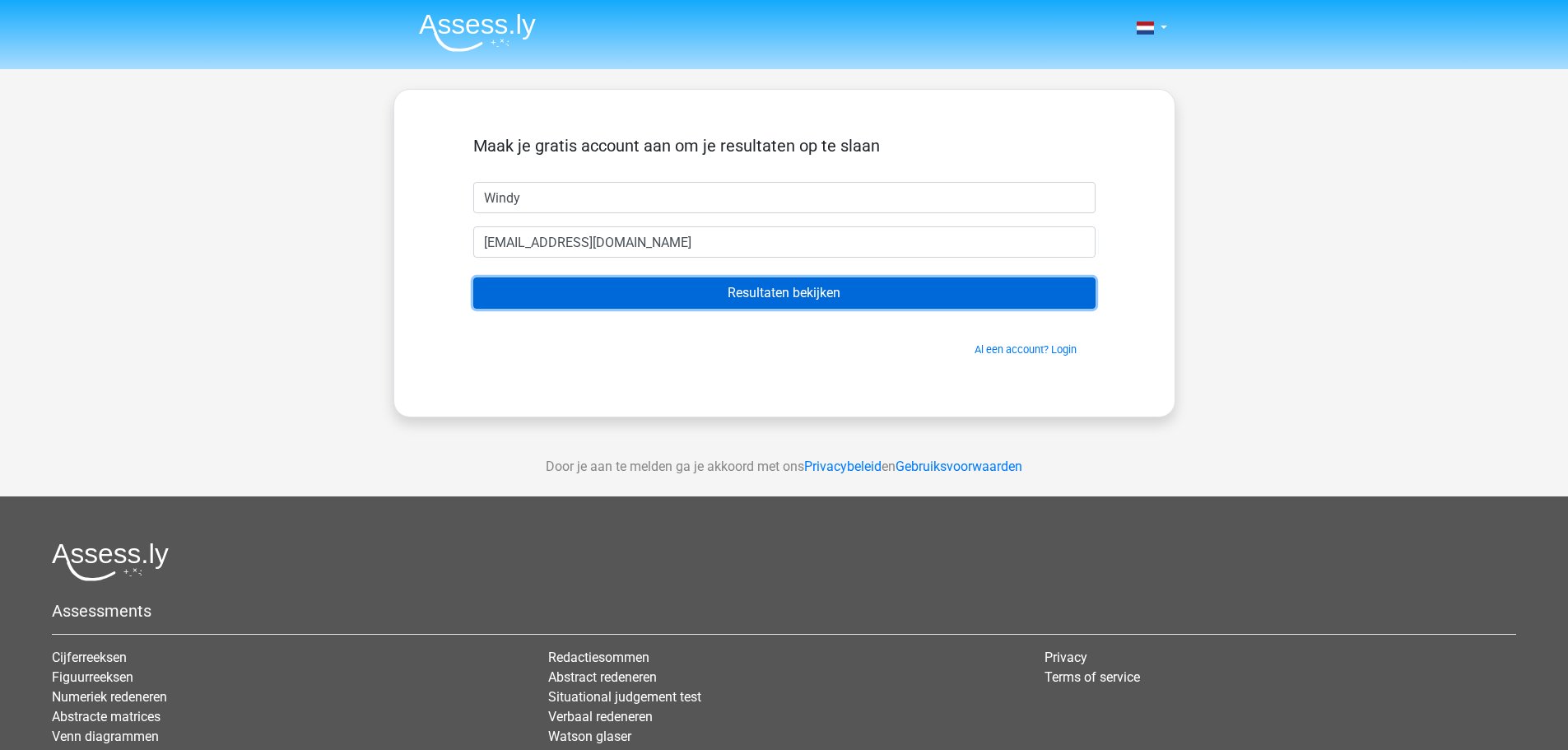
click at [722, 298] on input "Resultaten bekijken" at bounding box center [784, 294] width 622 height 31
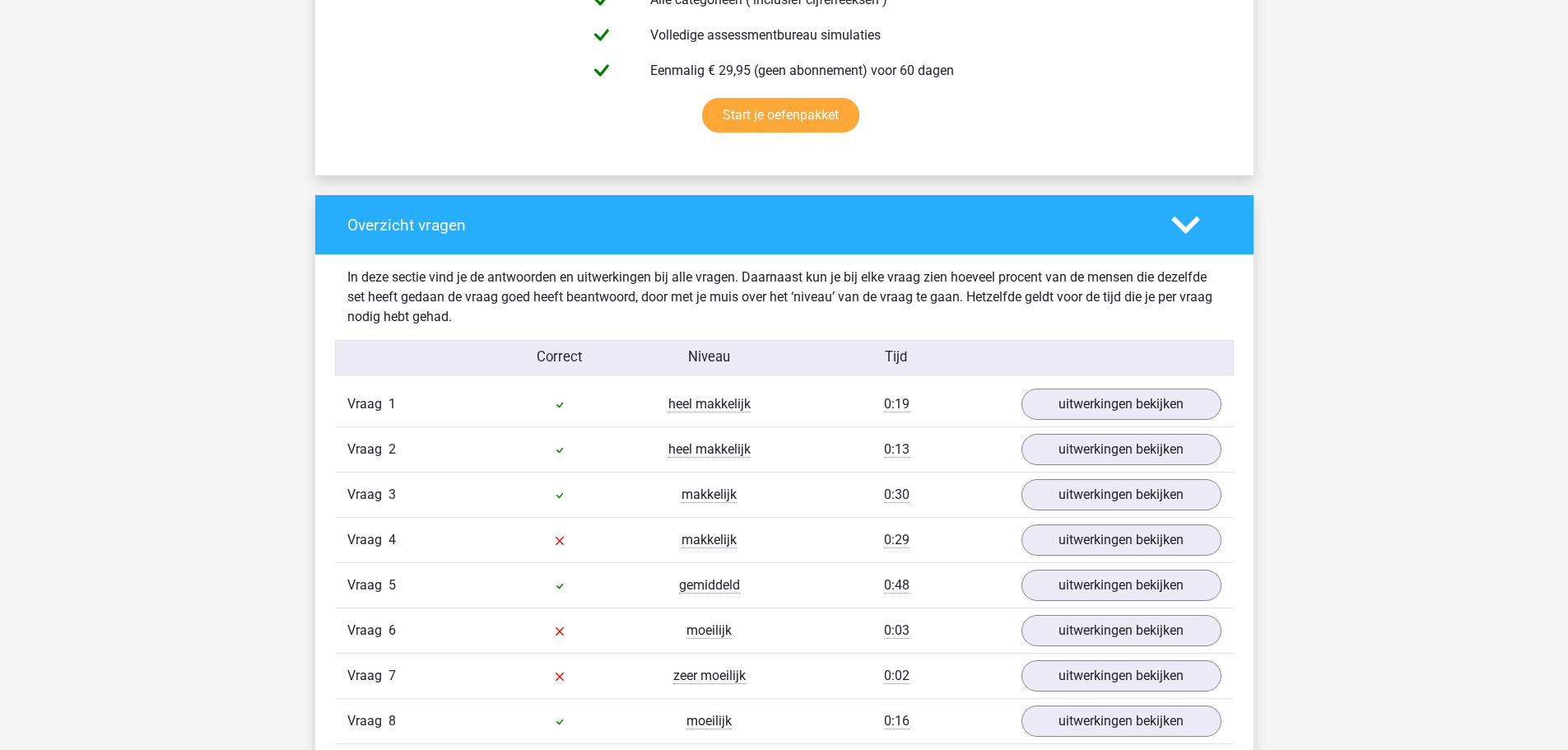
scroll to position [1070, 0]
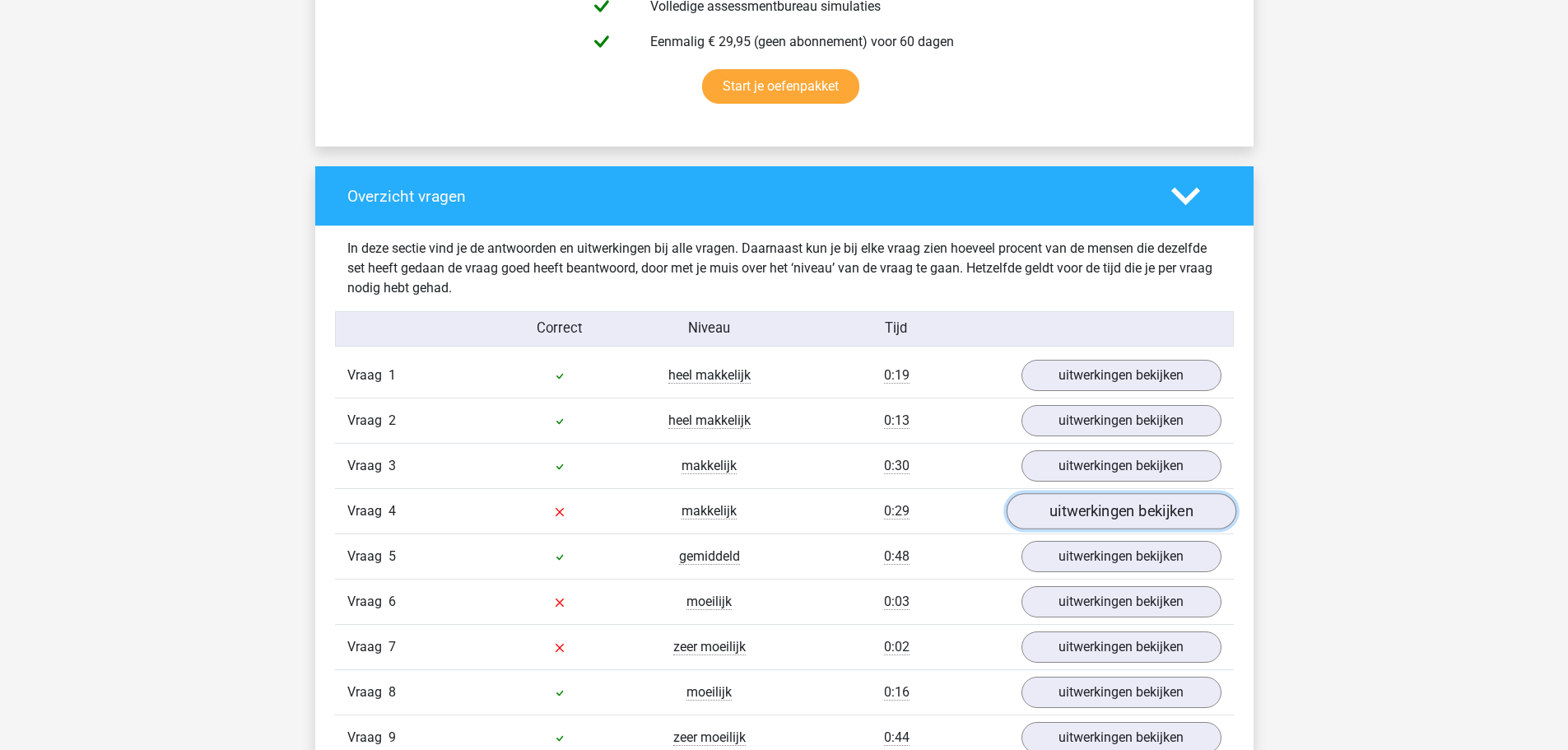
click at [1081, 509] on link "uitwerkingen bekijken" at bounding box center [1121, 512] width 230 height 36
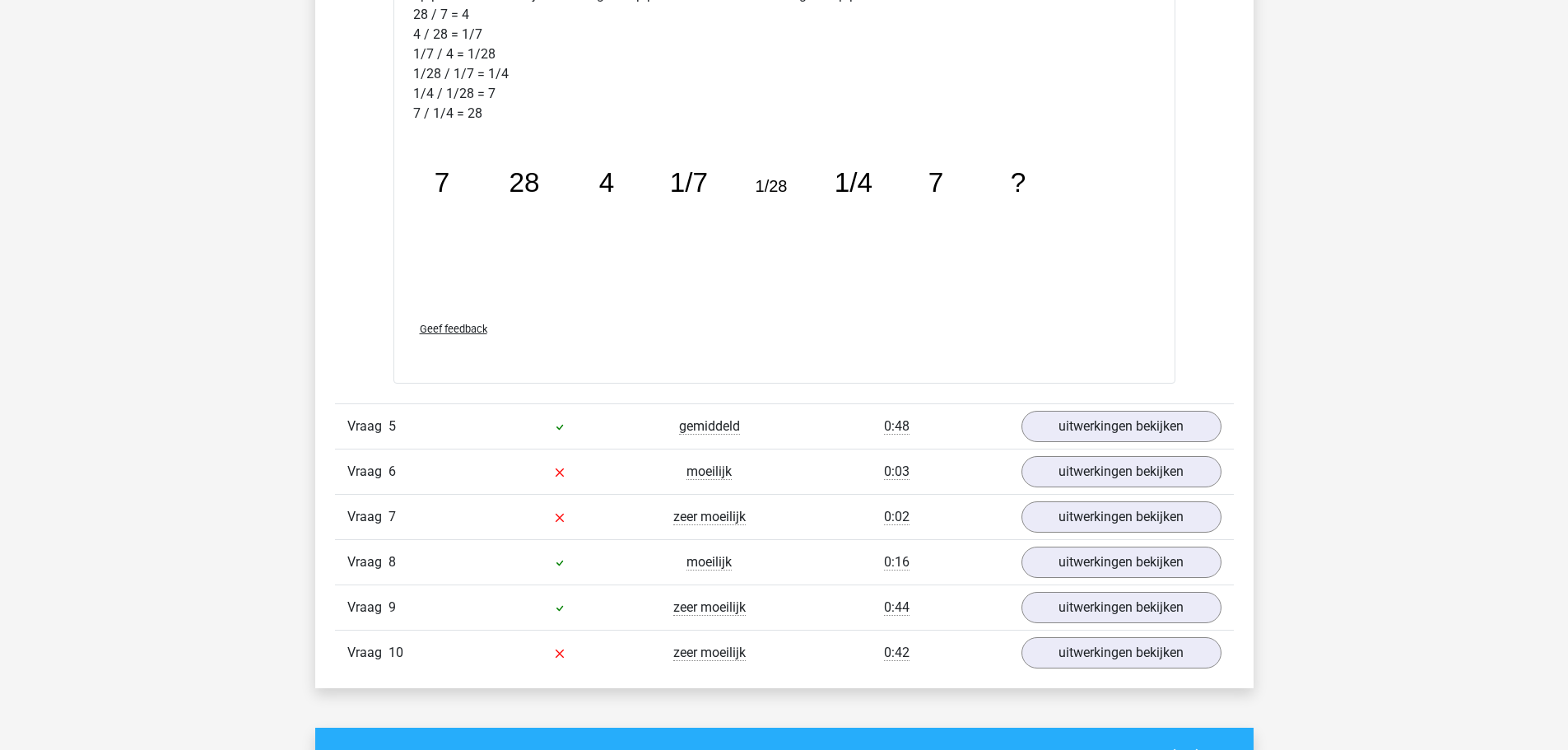
scroll to position [2140, 0]
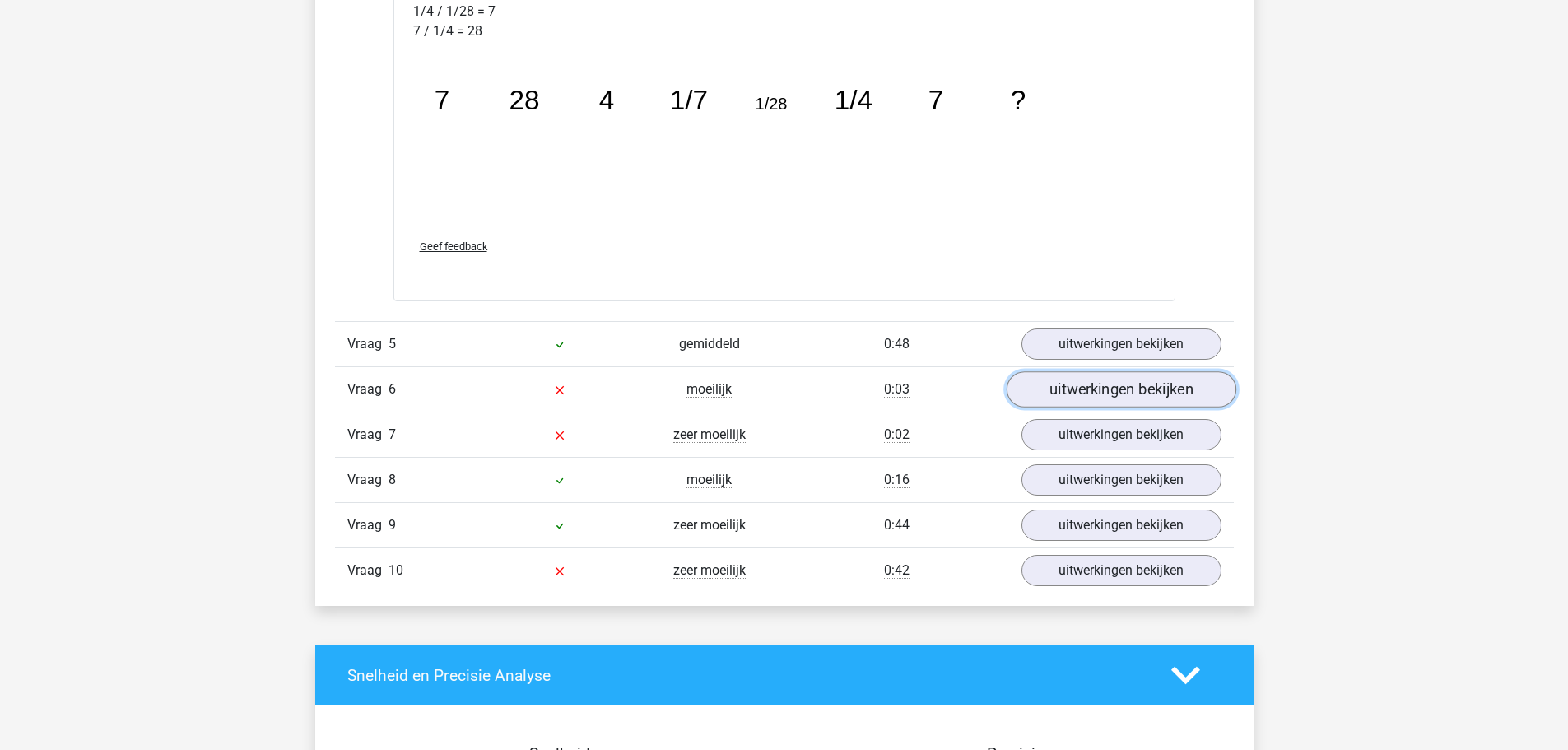
click at [1089, 394] on link "uitwerkingen bekijken" at bounding box center [1121, 389] width 230 height 36
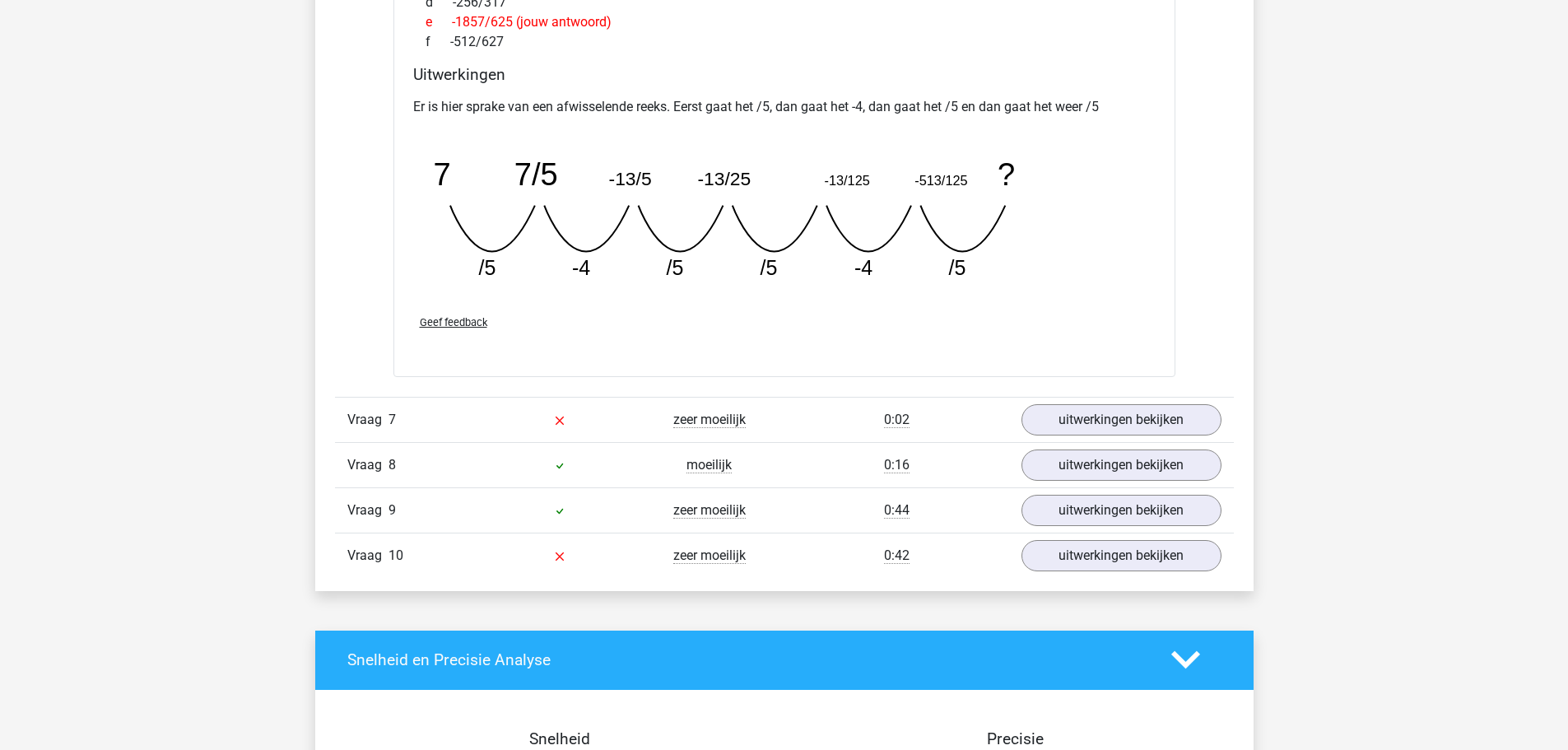
scroll to position [2881, 0]
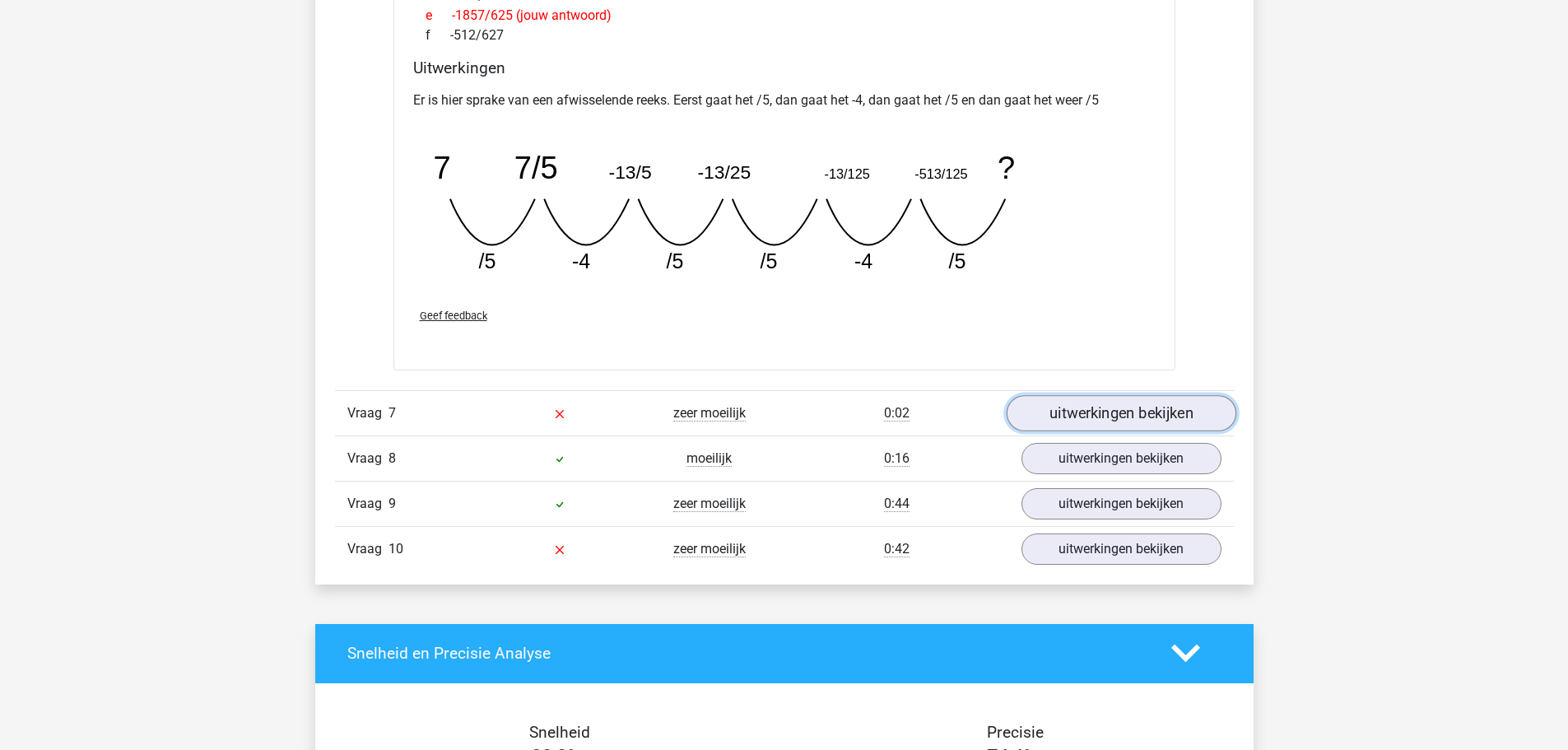
click at [1095, 404] on link "uitwerkingen bekijken" at bounding box center [1121, 413] width 230 height 36
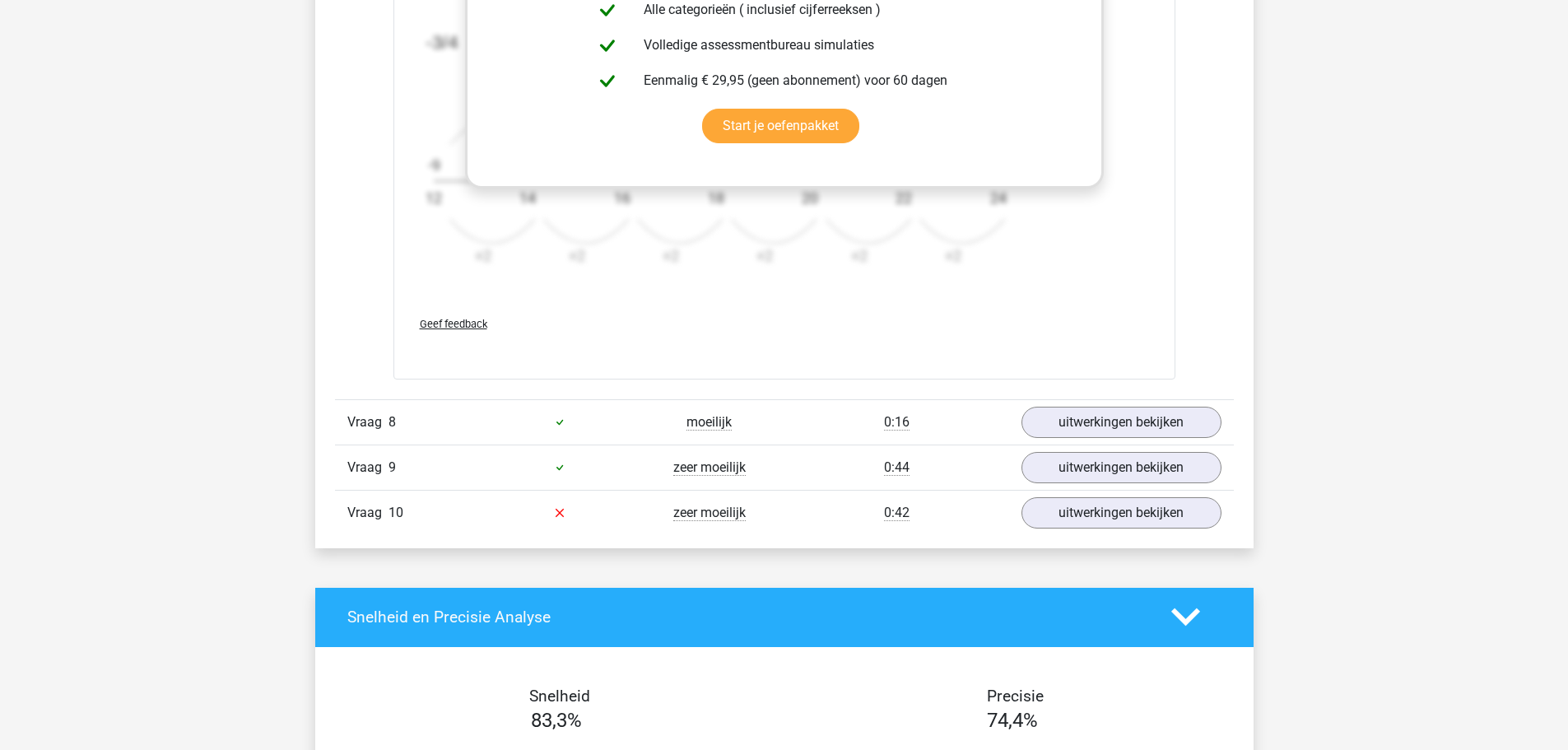
scroll to position [3952, 0]
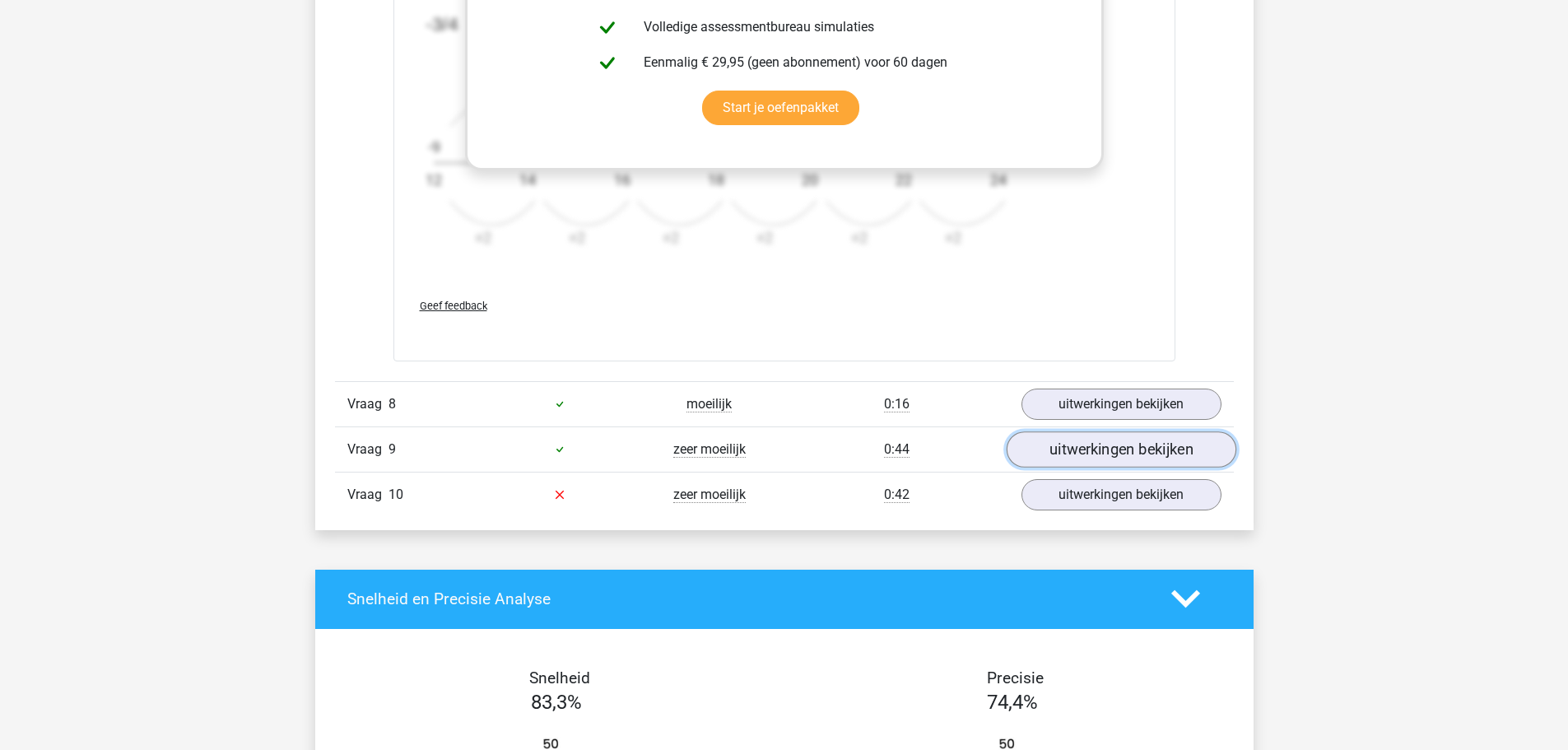
click at [1094, 446] on link "uitwerkingen bekijken" at bounding box center [1121, 450] width 230 height 36
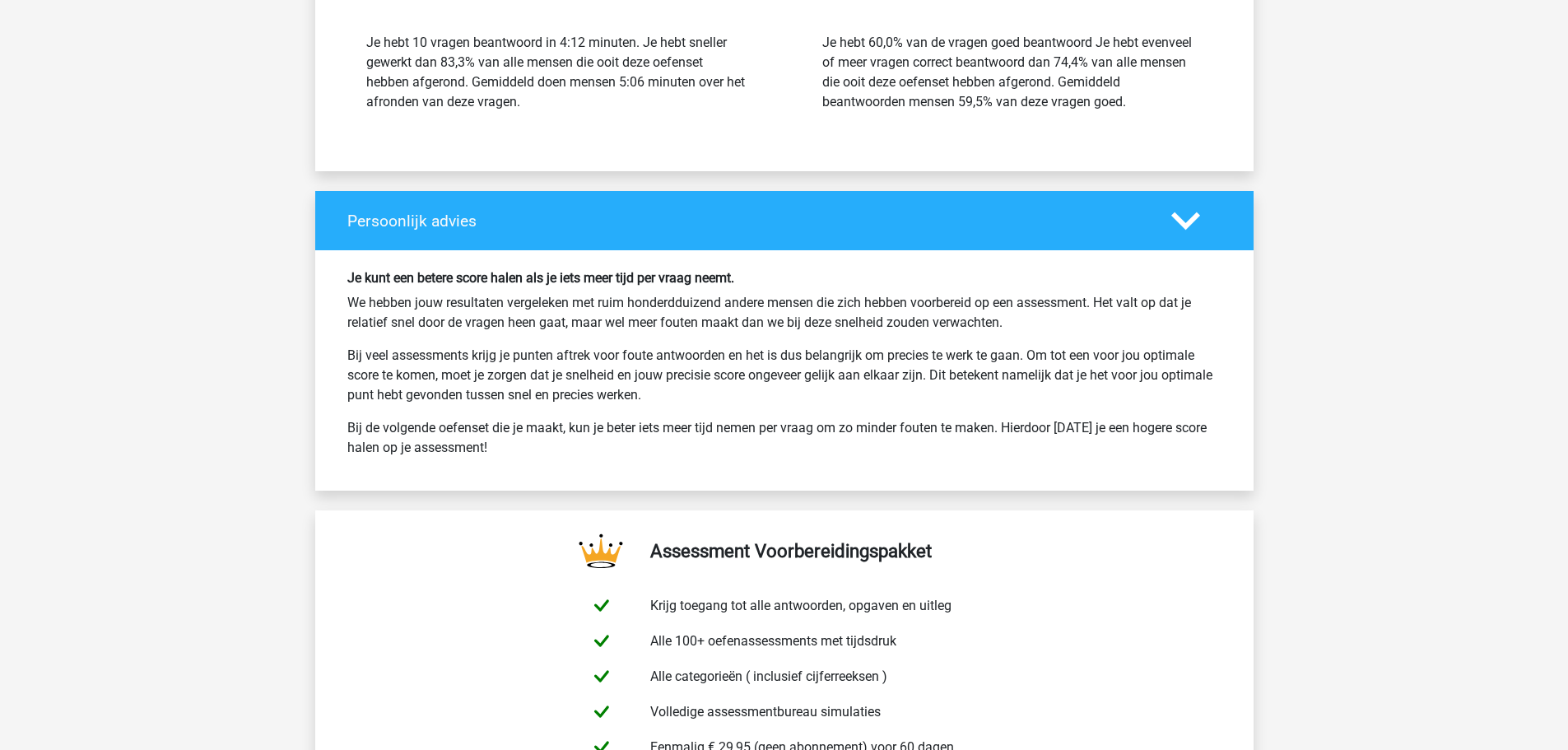
scroll to position [5927, 0]
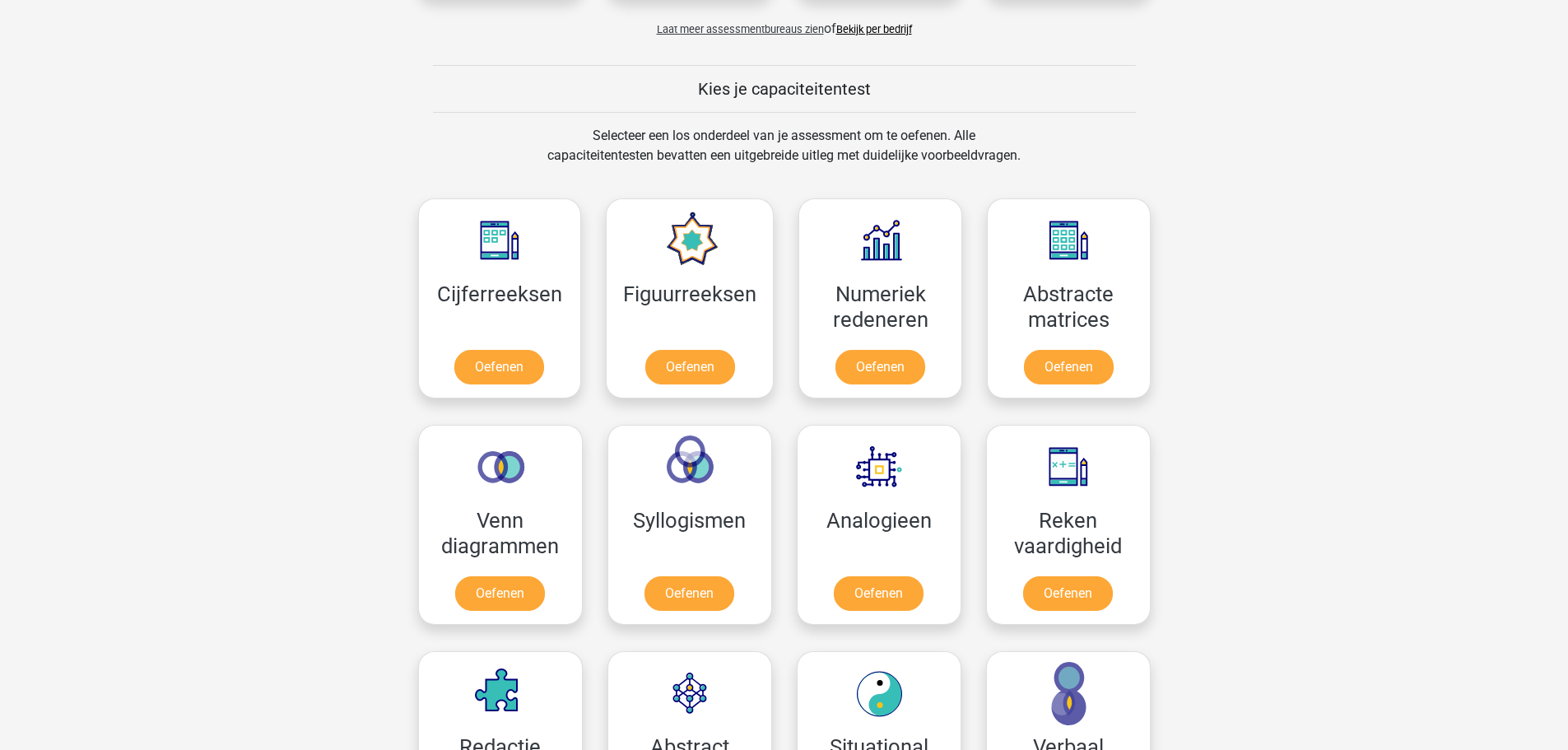
scroll to position [658, 0]
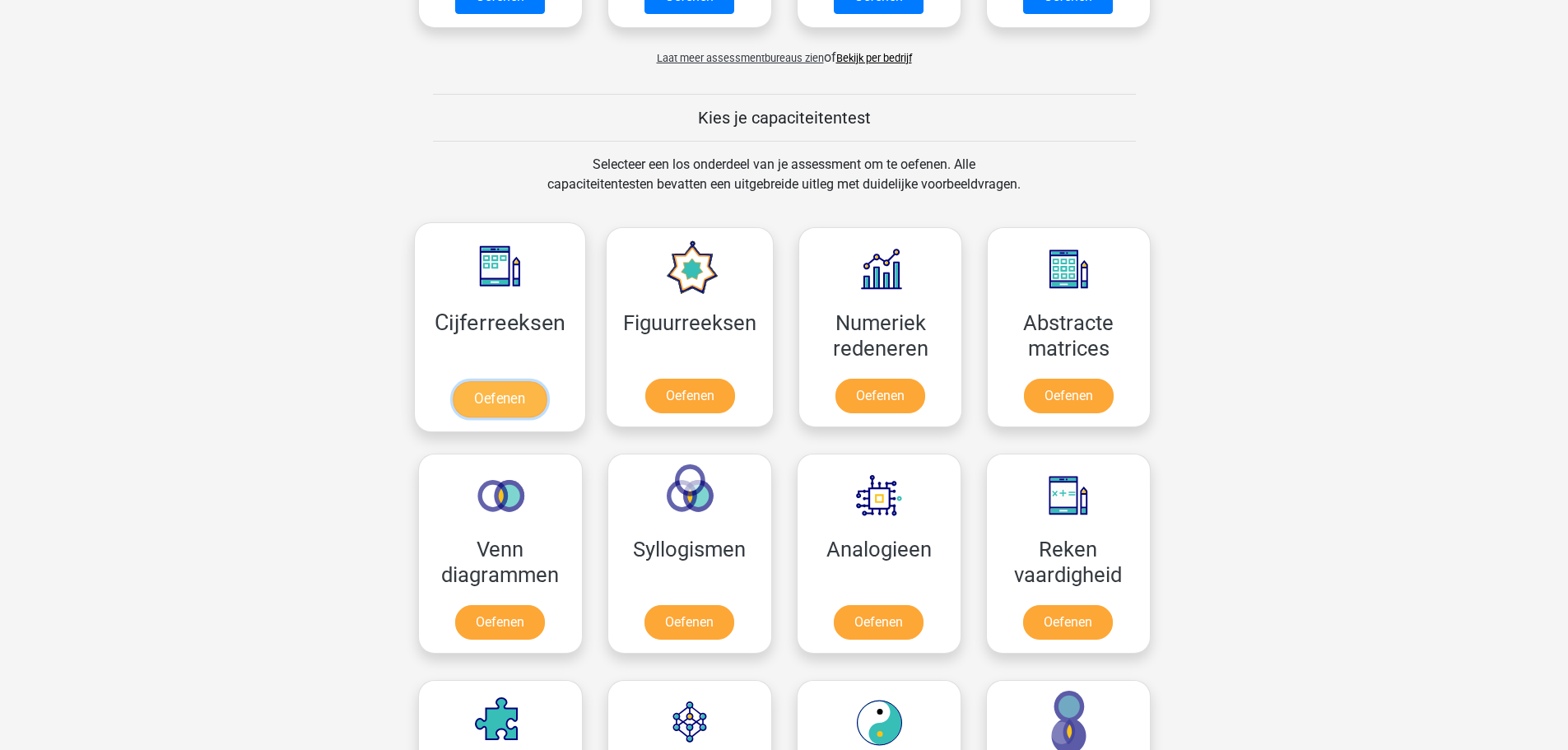
click at [531, 392] on link "Oefenen" at bounding box center [499, 399] width 93 height 36
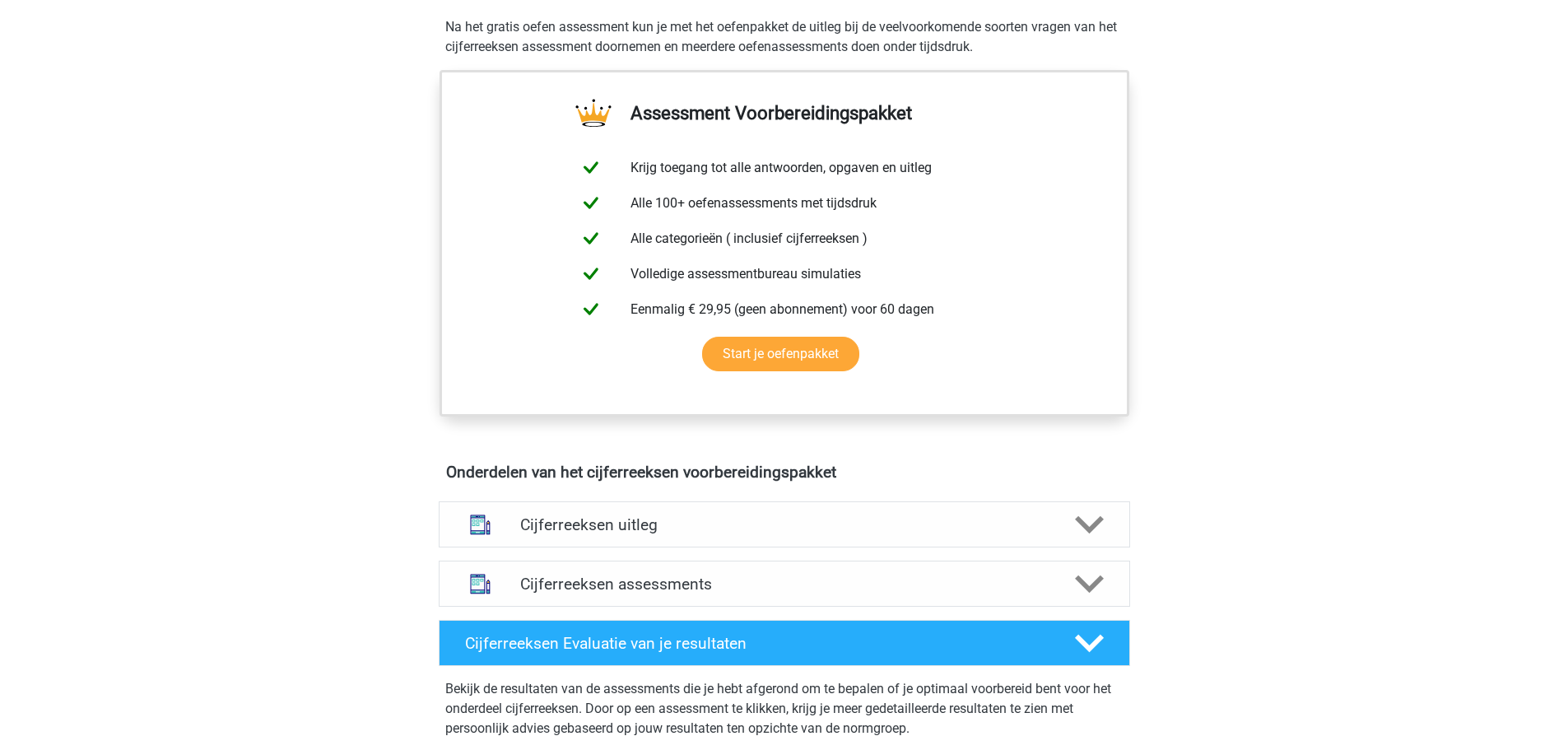
scroll to position [576, 0]
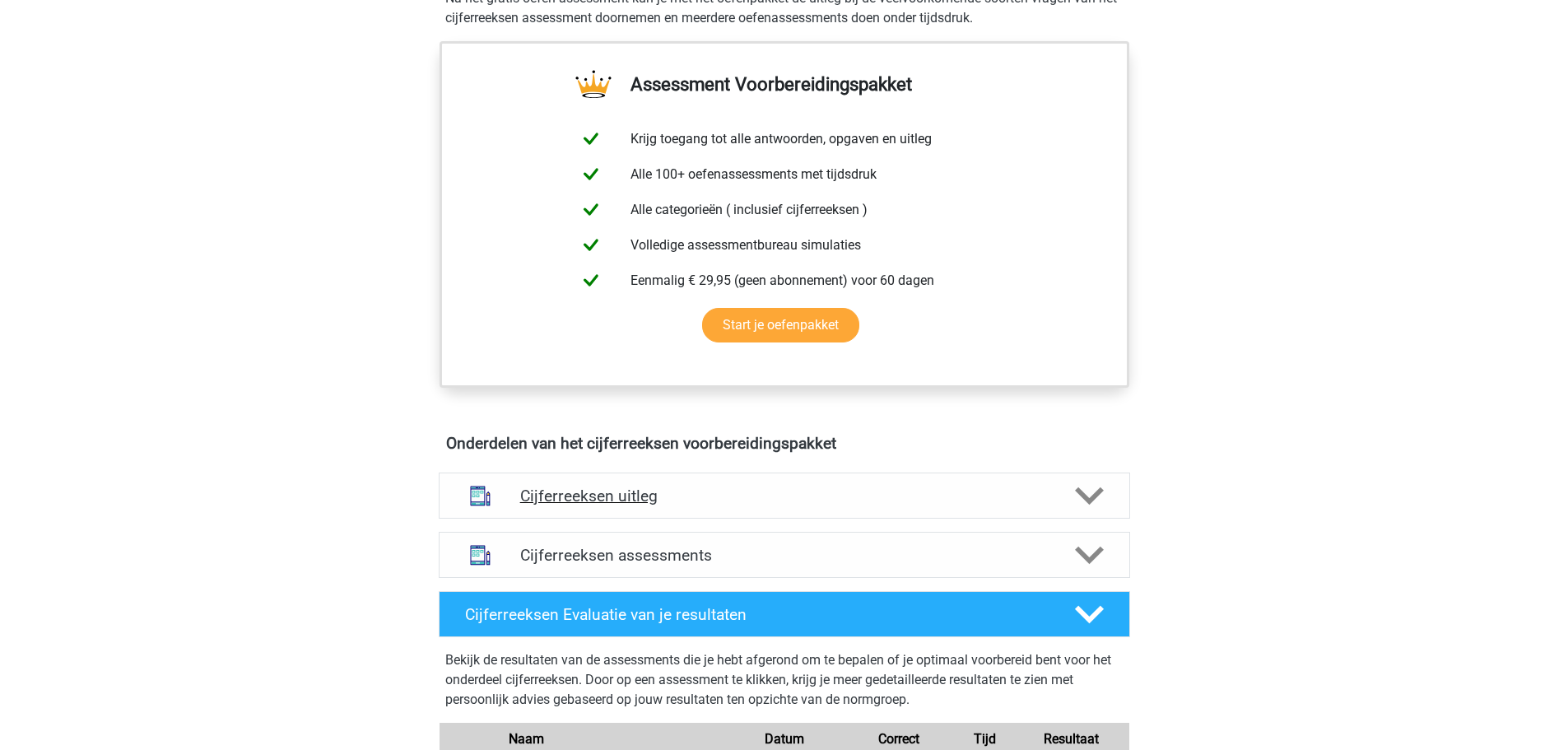
click at [1084, 504] on polygon at bounding box center [1089, 495] width 29 height 18
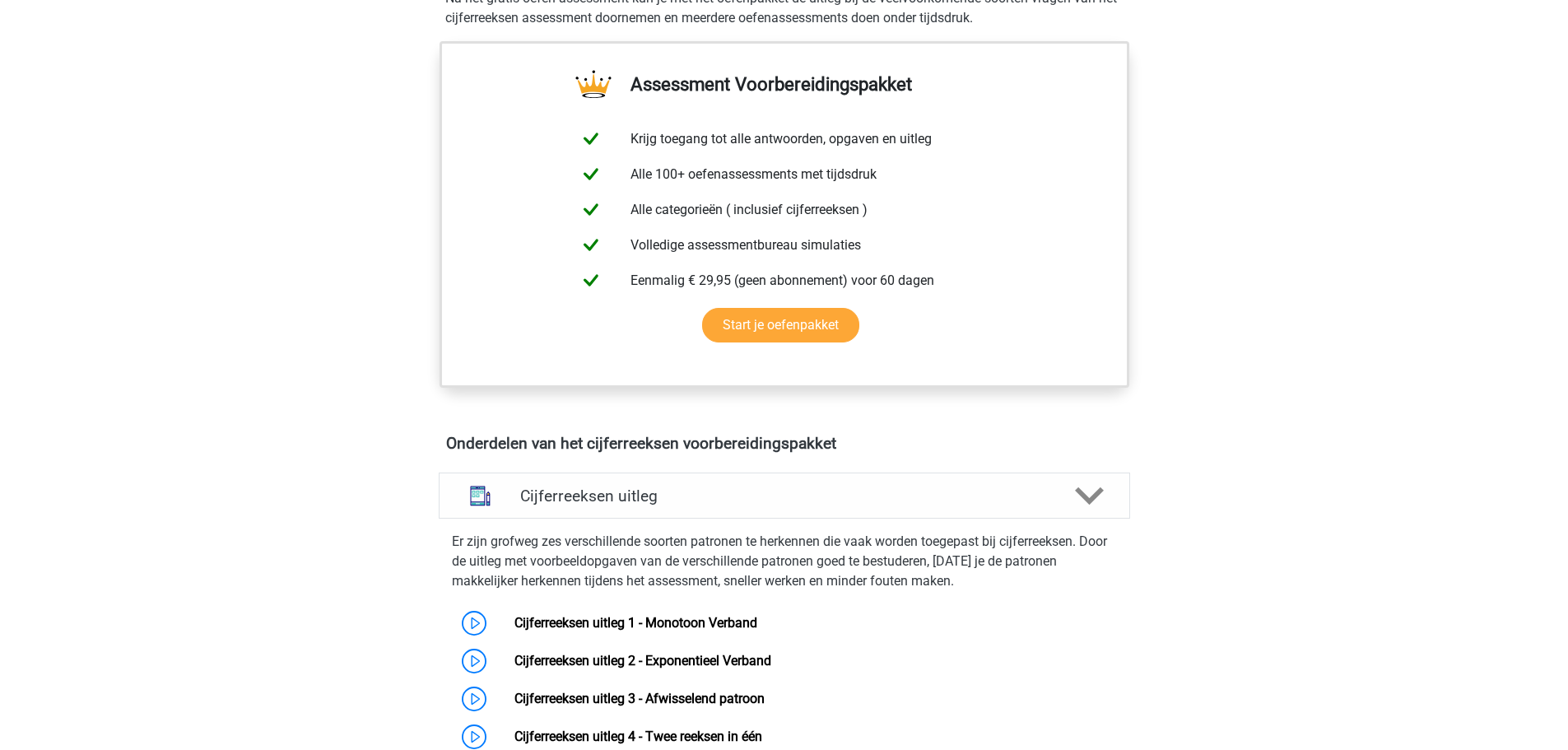
scroll to position [658, 0]
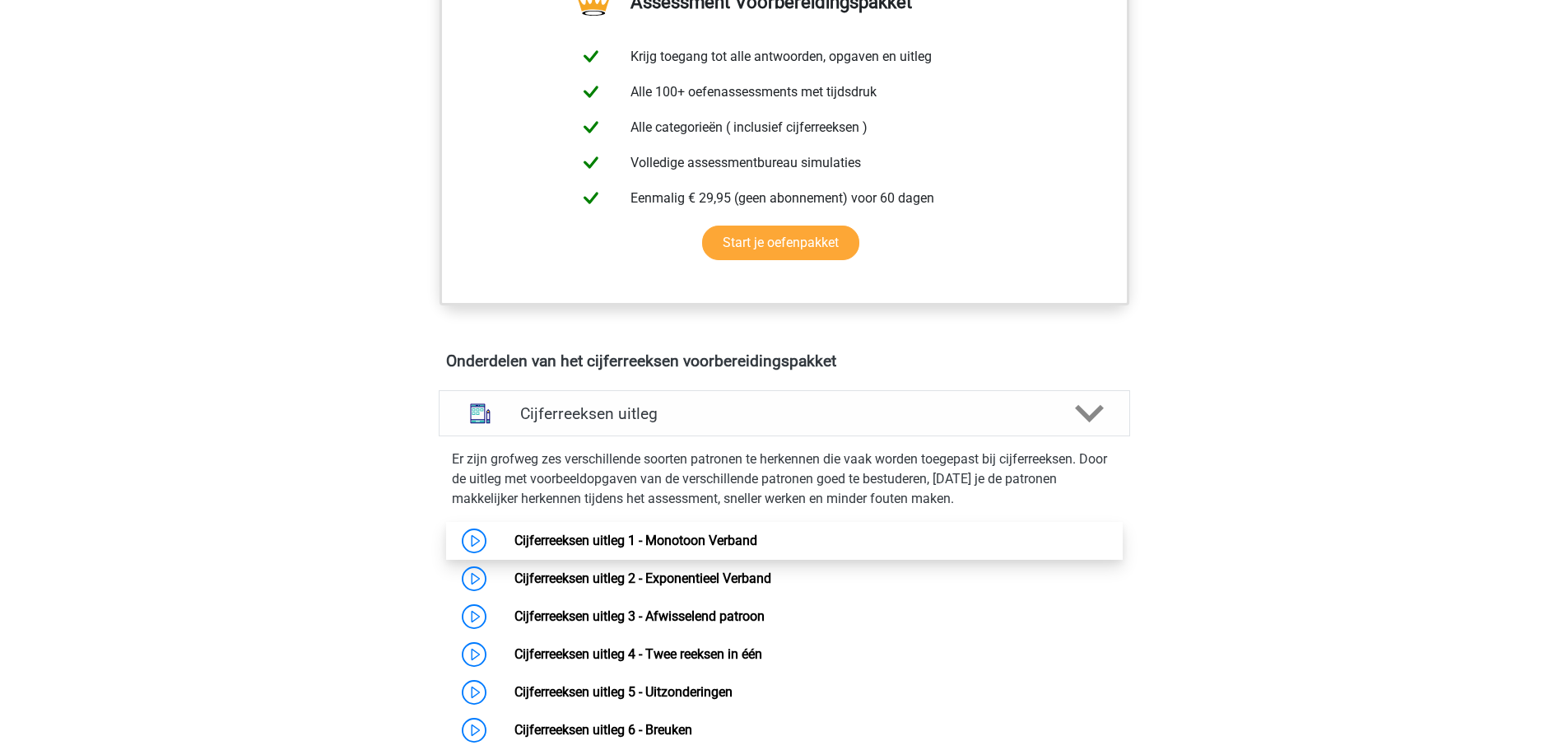
click at [514, 548] on link "Cijferreeksen uitleg 1 - Monotoon Verband" at bounding box center [636, 540] width 243 height 16
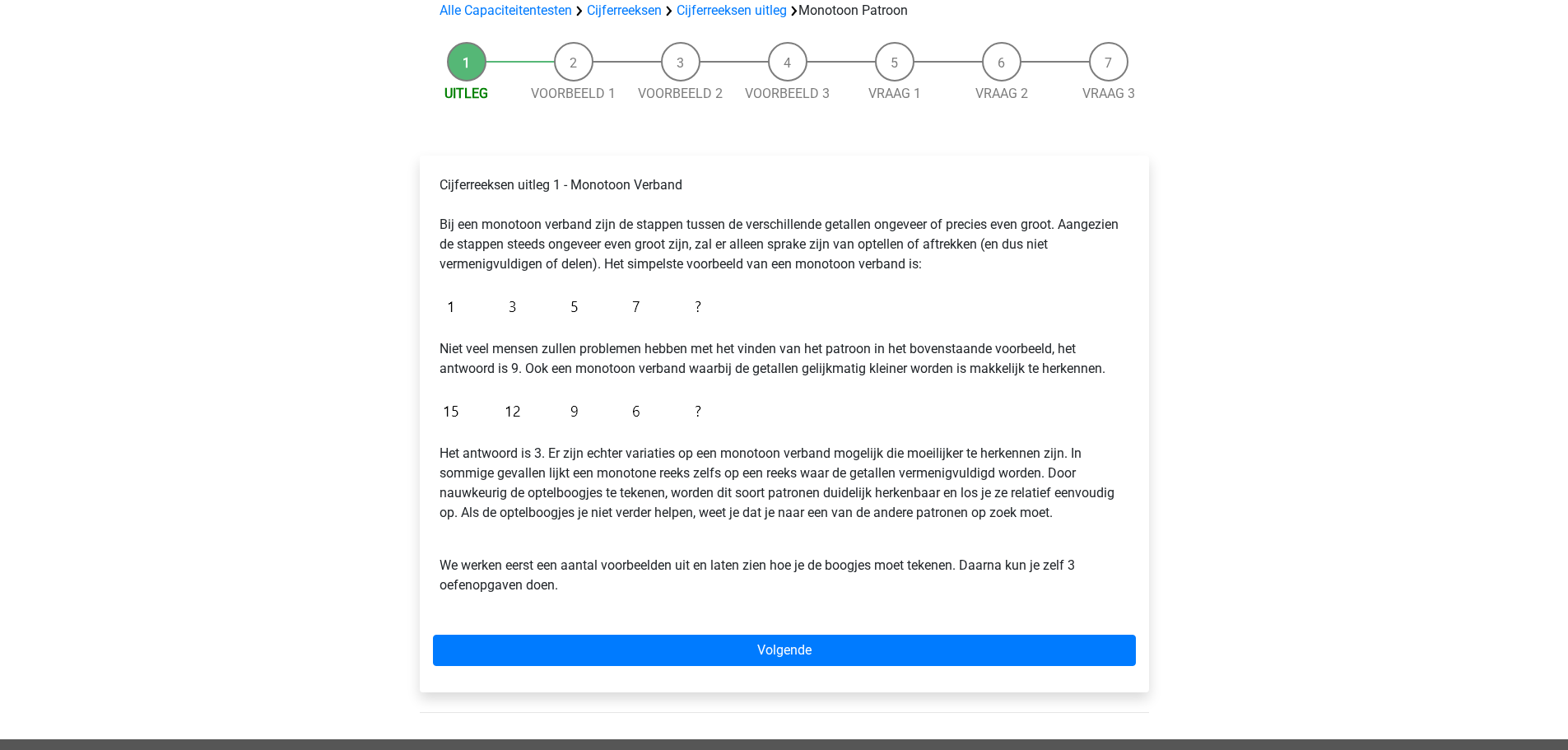
scroll to position [165, 0]
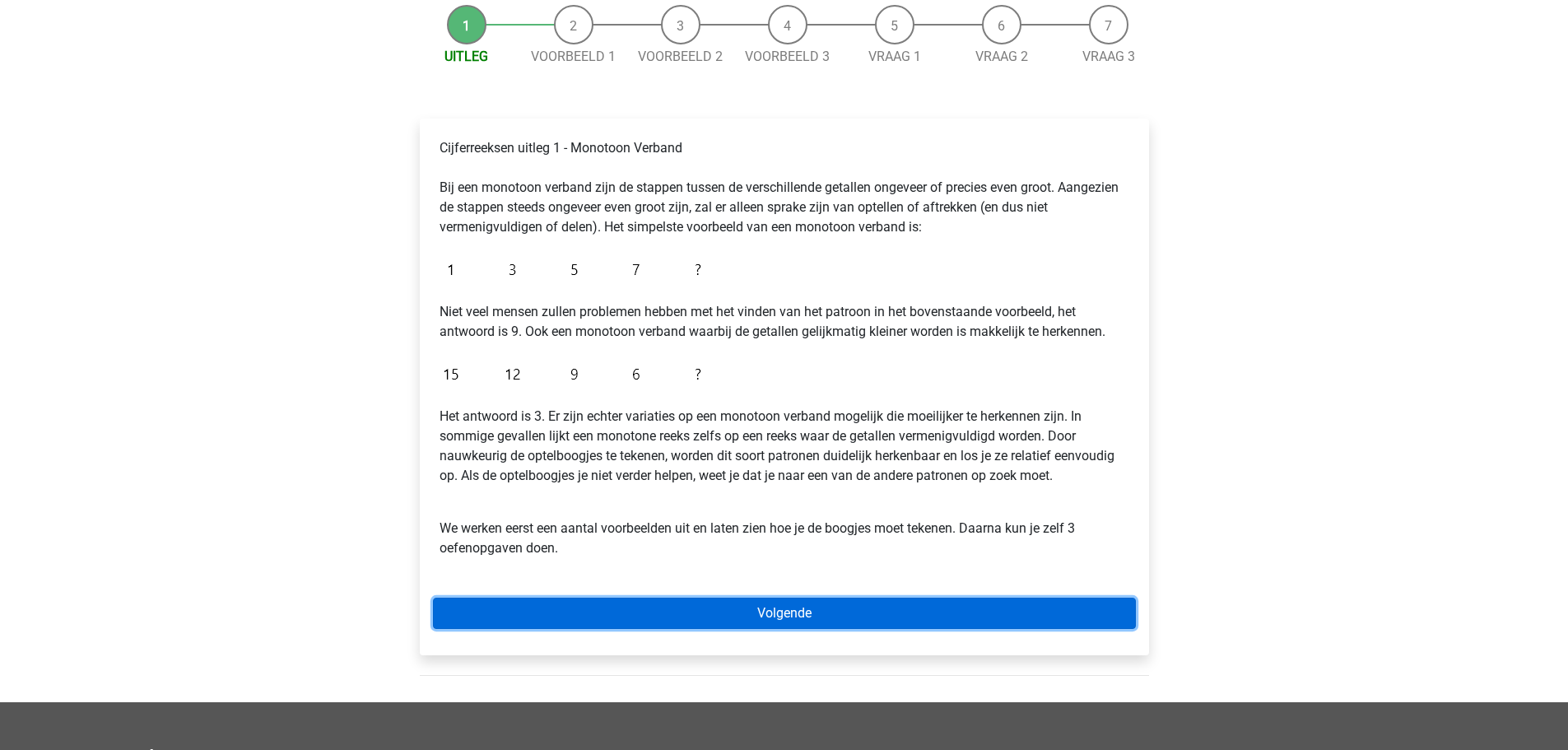
click at [795, 608] on link "Volgende" at bounding box center [784, 614] width 703 height 31
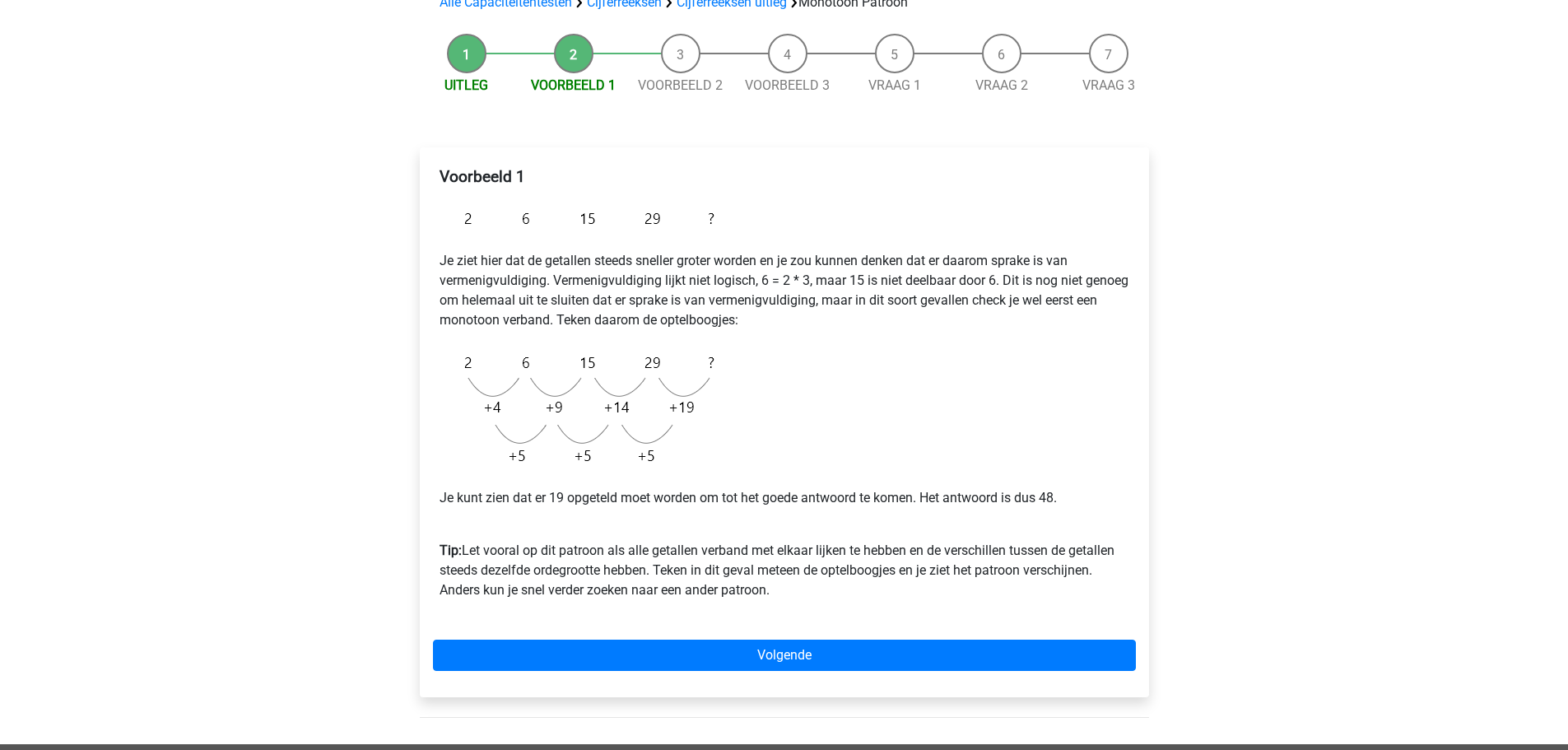
scroll to position [165, 0]
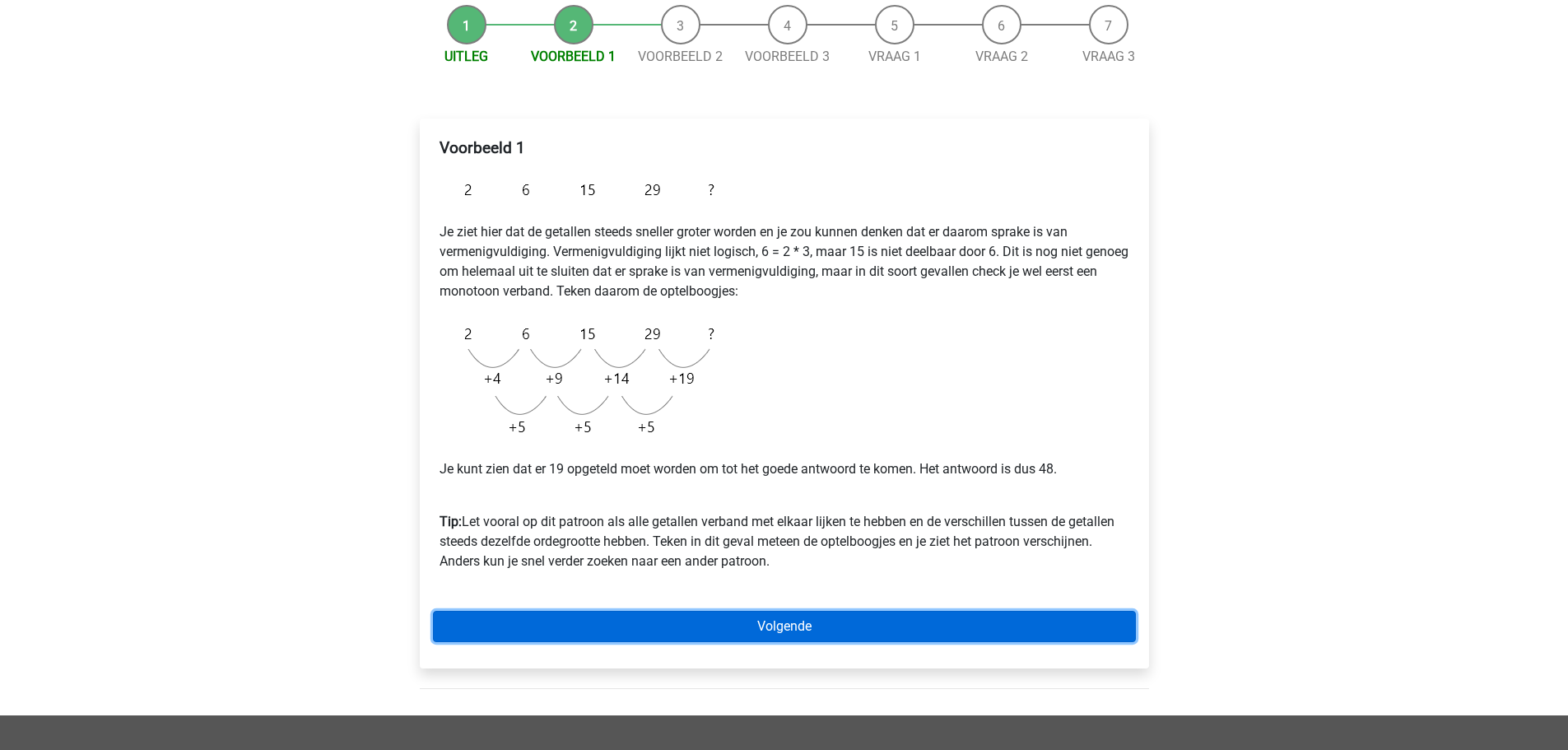
click at [789, 619] on link "Volgende" at bounding box center [784, 627] width 703 height 31
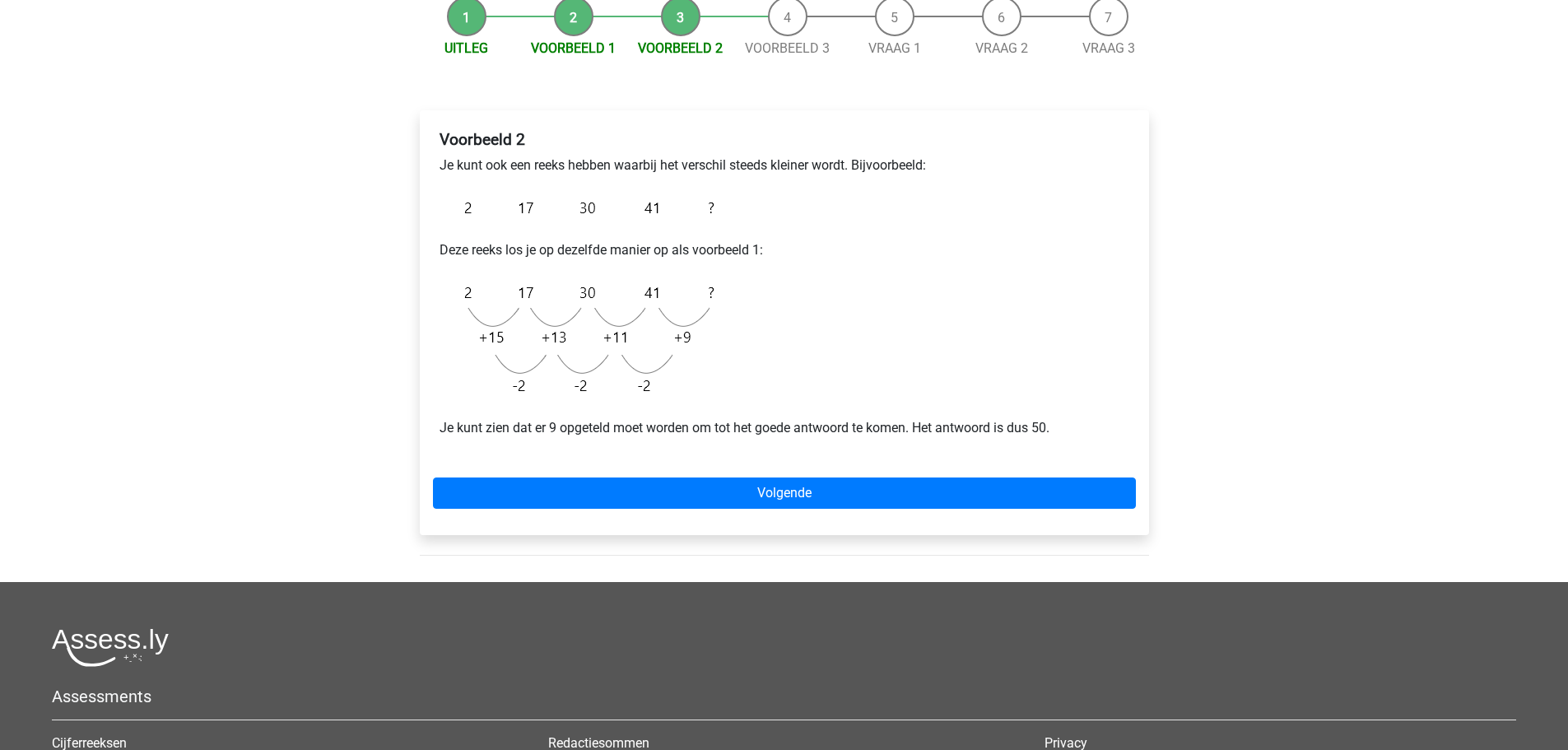
scroll to position [247, 0]
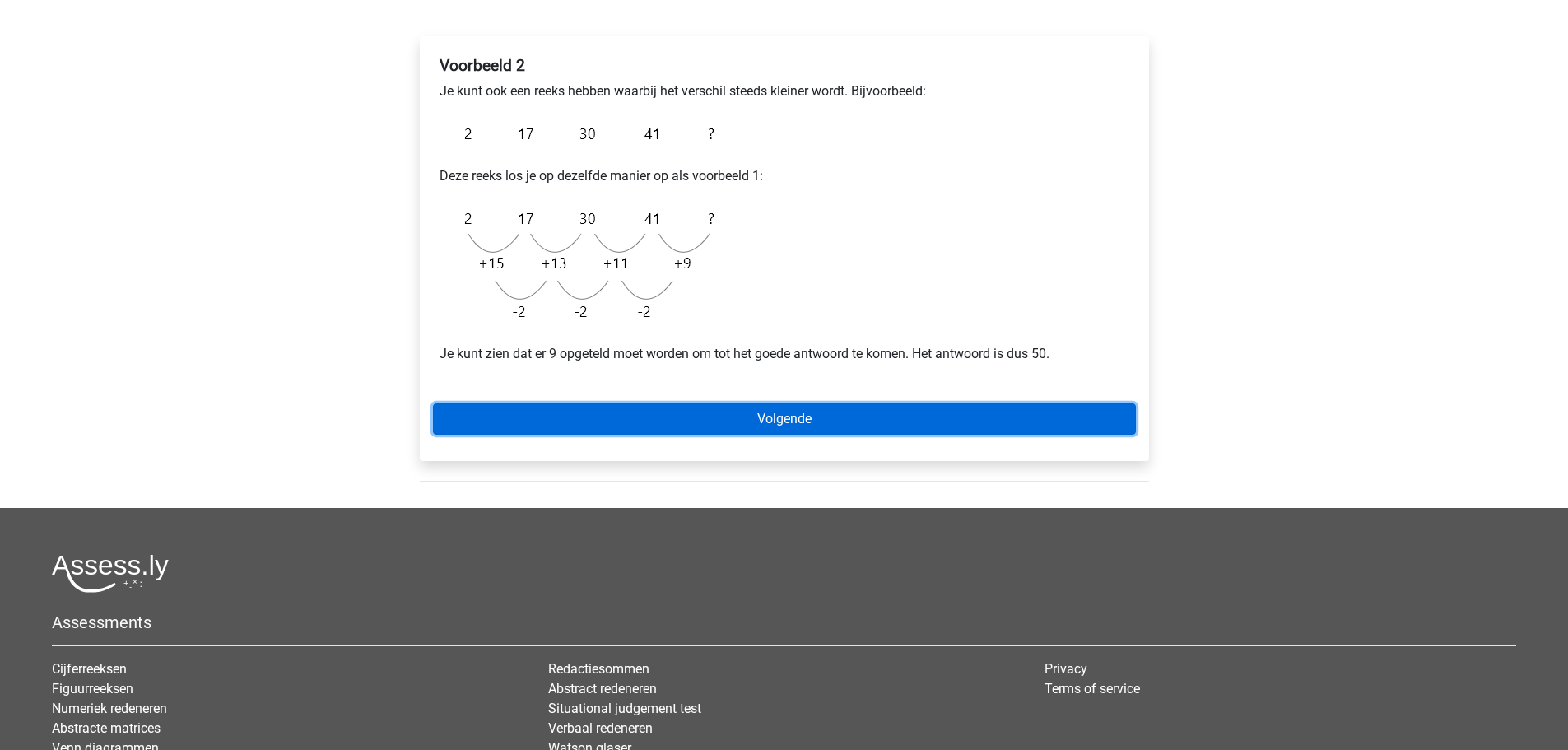
click at [783, 426] on link "Volgende" at bounding box center [784, 419] width 703 height 31
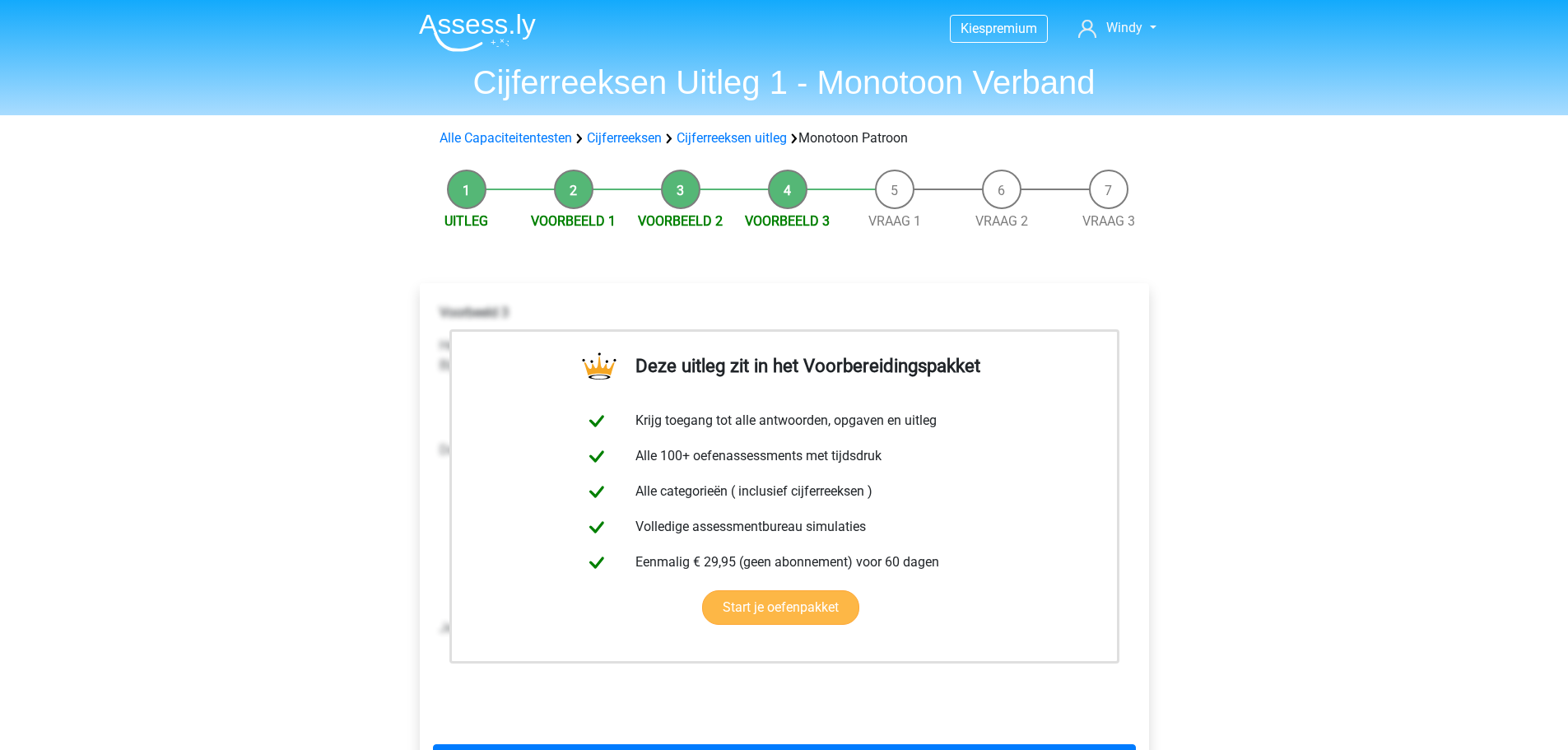
scroll to position [83, 0]
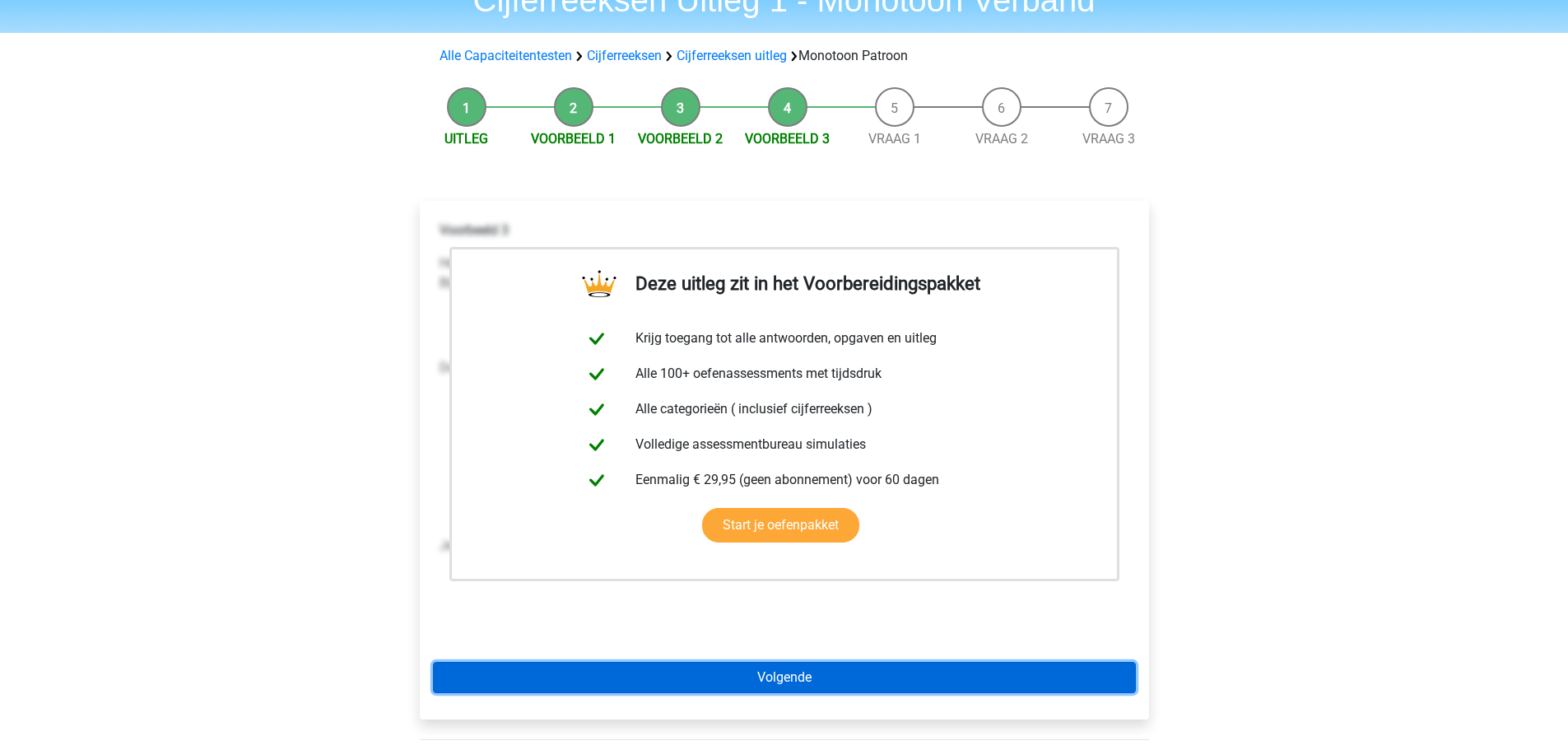
click at [800, 675] on link "Volgende" at bounding box center [784, 677] width 703 height 31
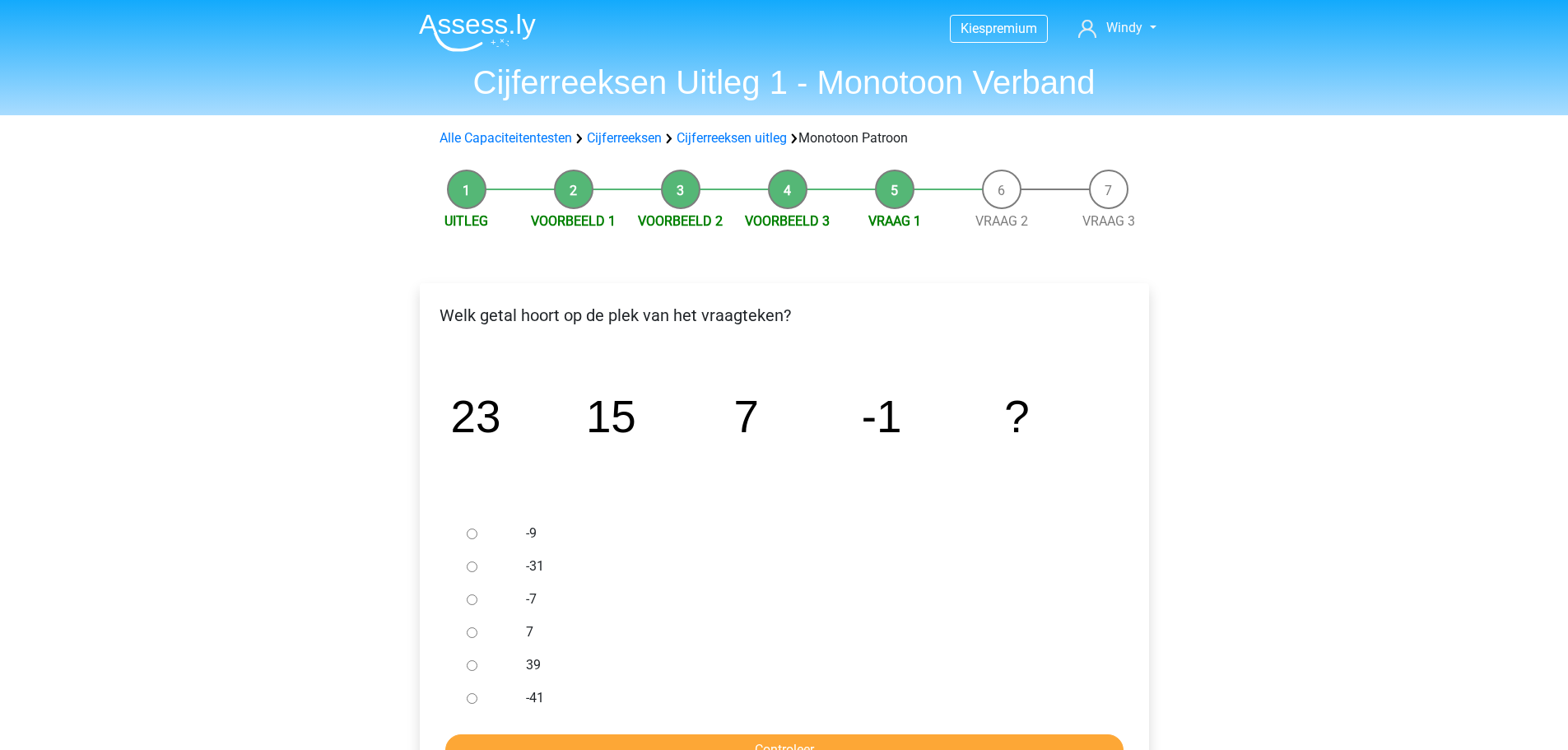
click at [471, 534] on input "-9" at bounding box center [471, 533] width 11 height 11
radio input "true"
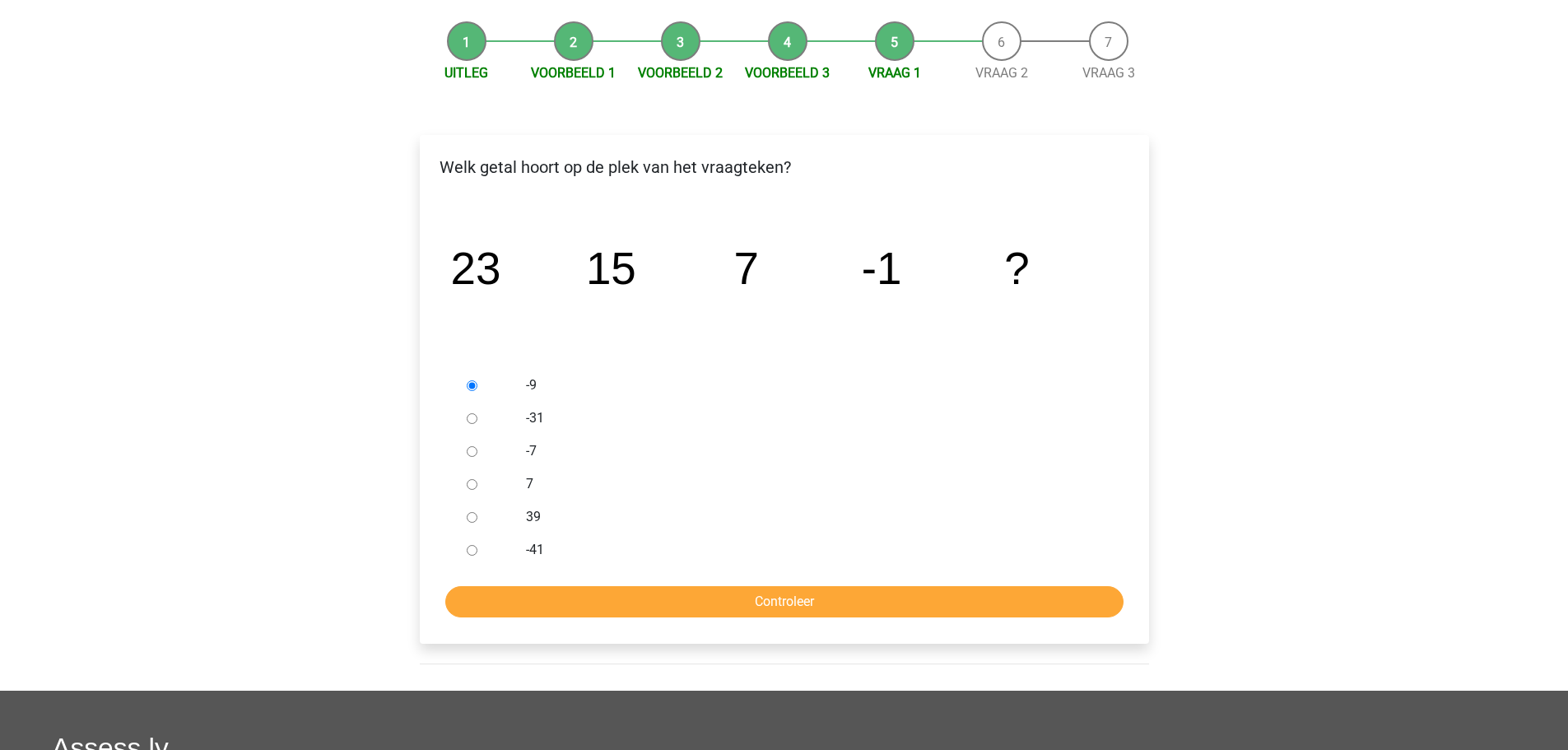
scroll to position [165, 0]
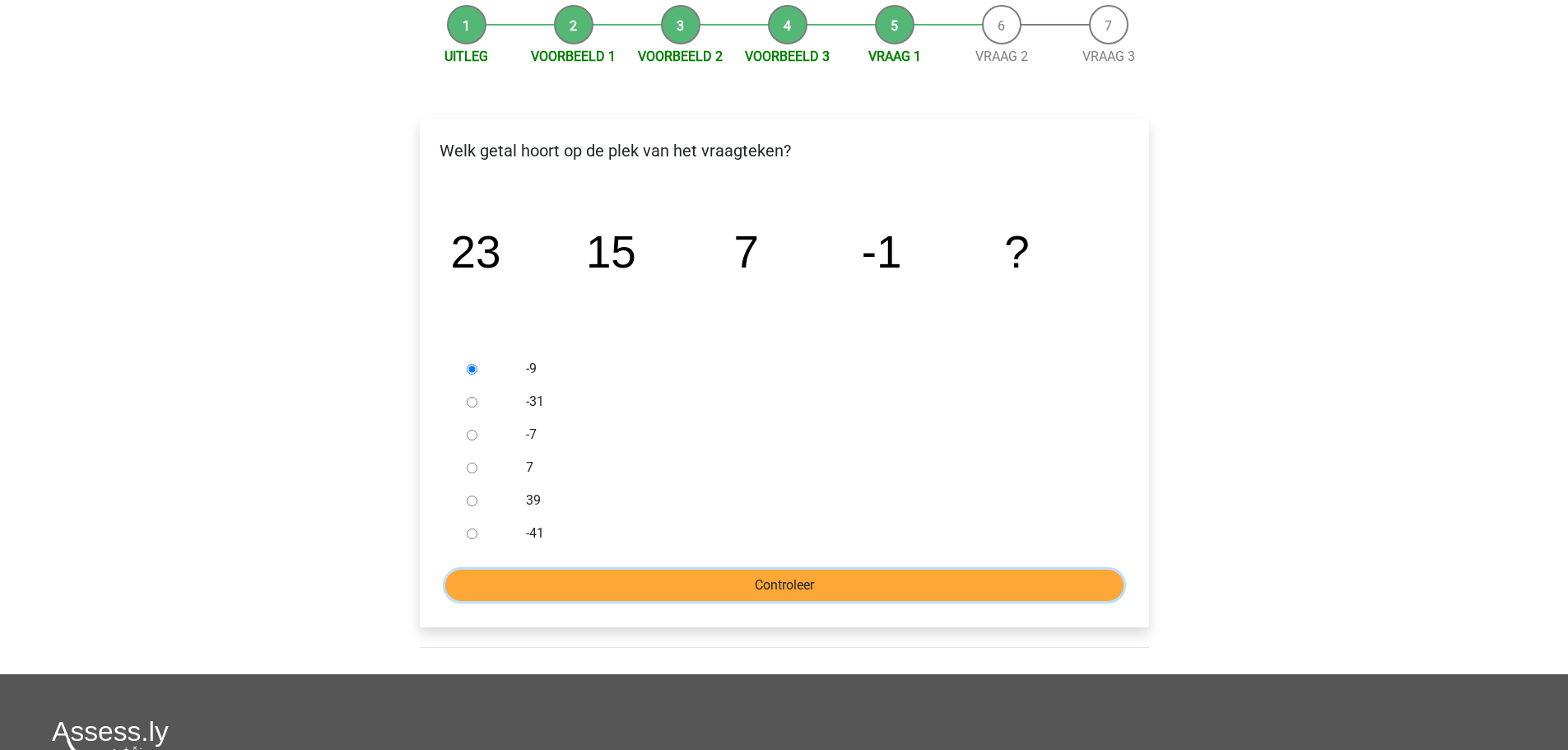
click at [813, 581] on input "Controleer" at bounding box center [784, 585] width 678 height 31
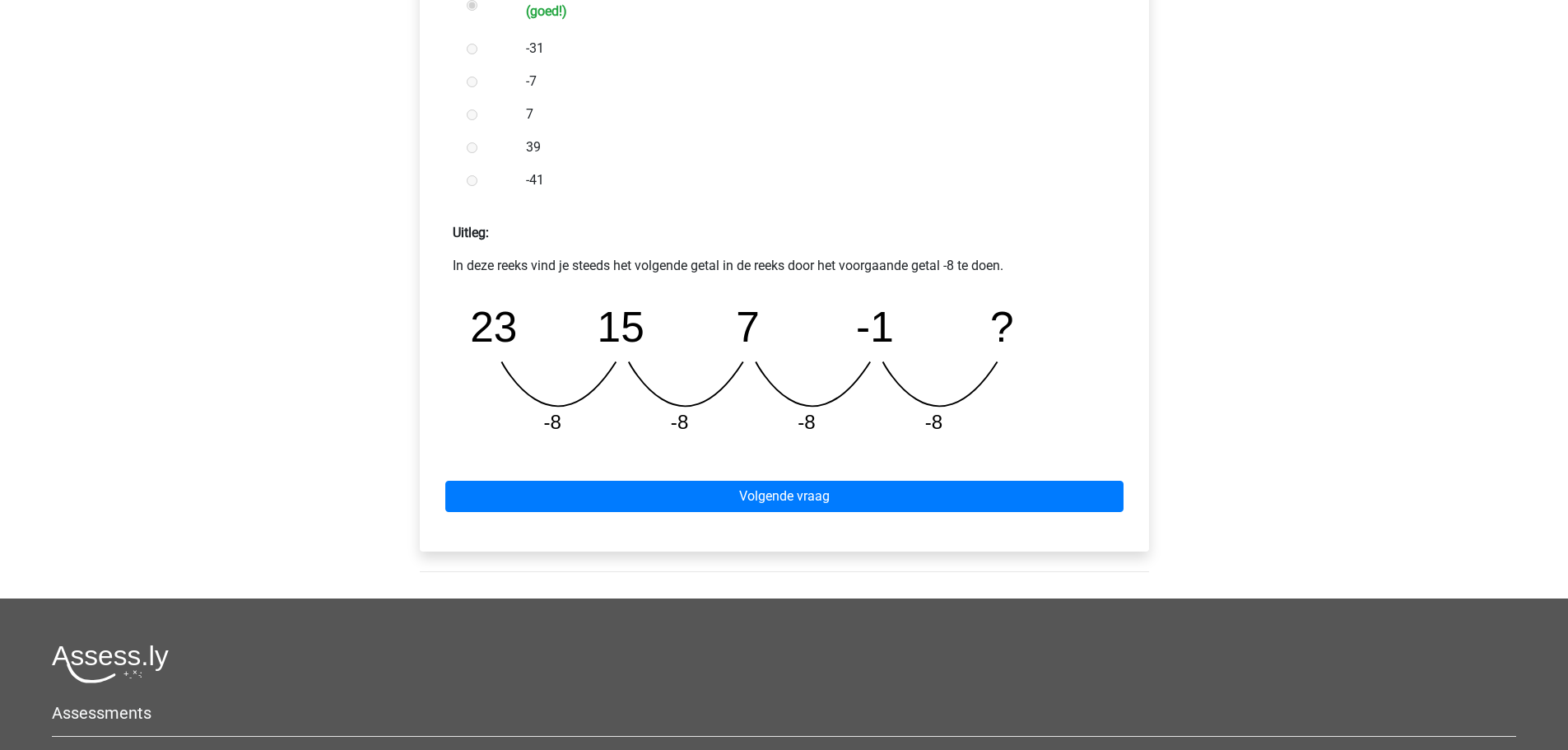
scroll to position [576, 0]
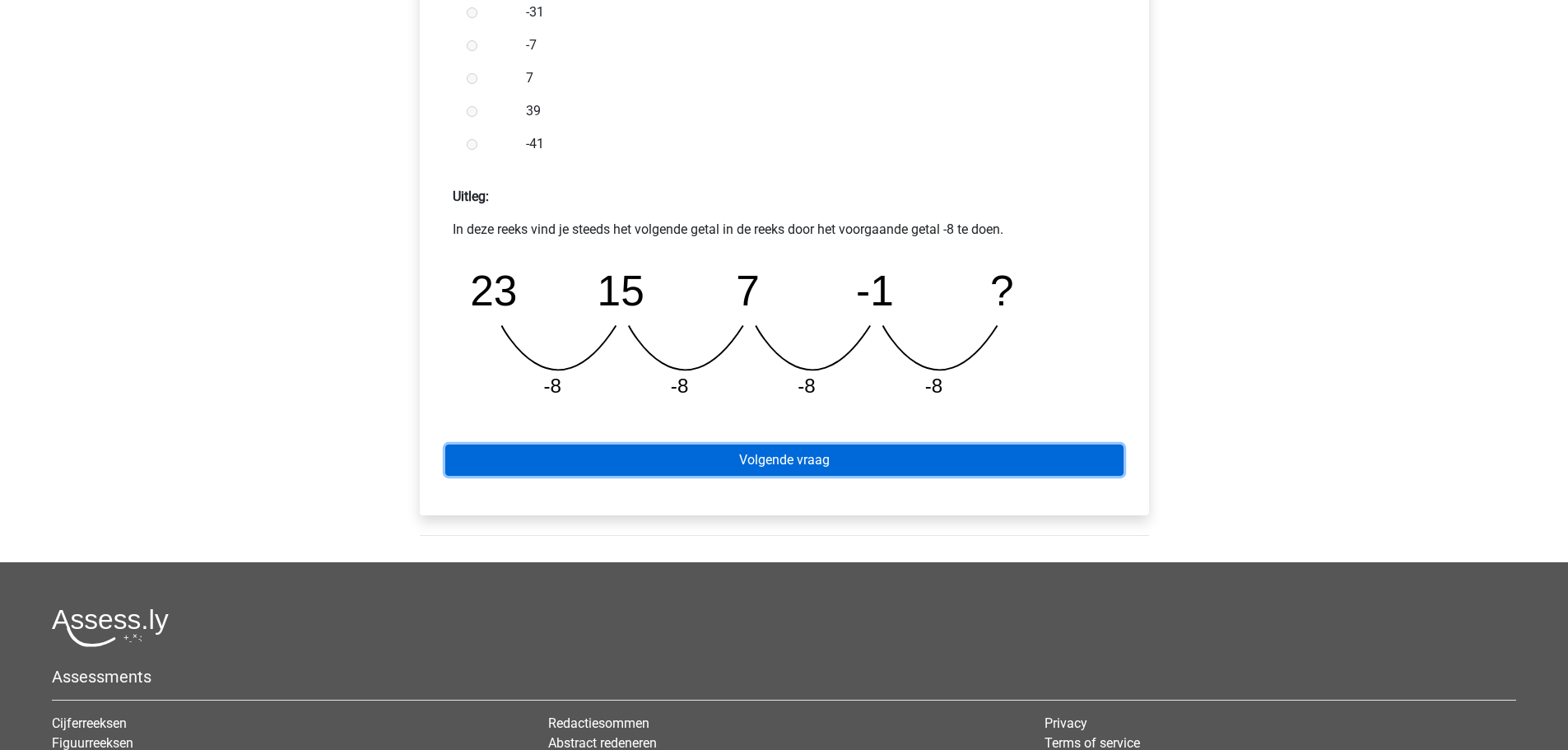
click at [794, 464] on link "Volgende vraag" at bounding box center [784, 461] width 678 height 31
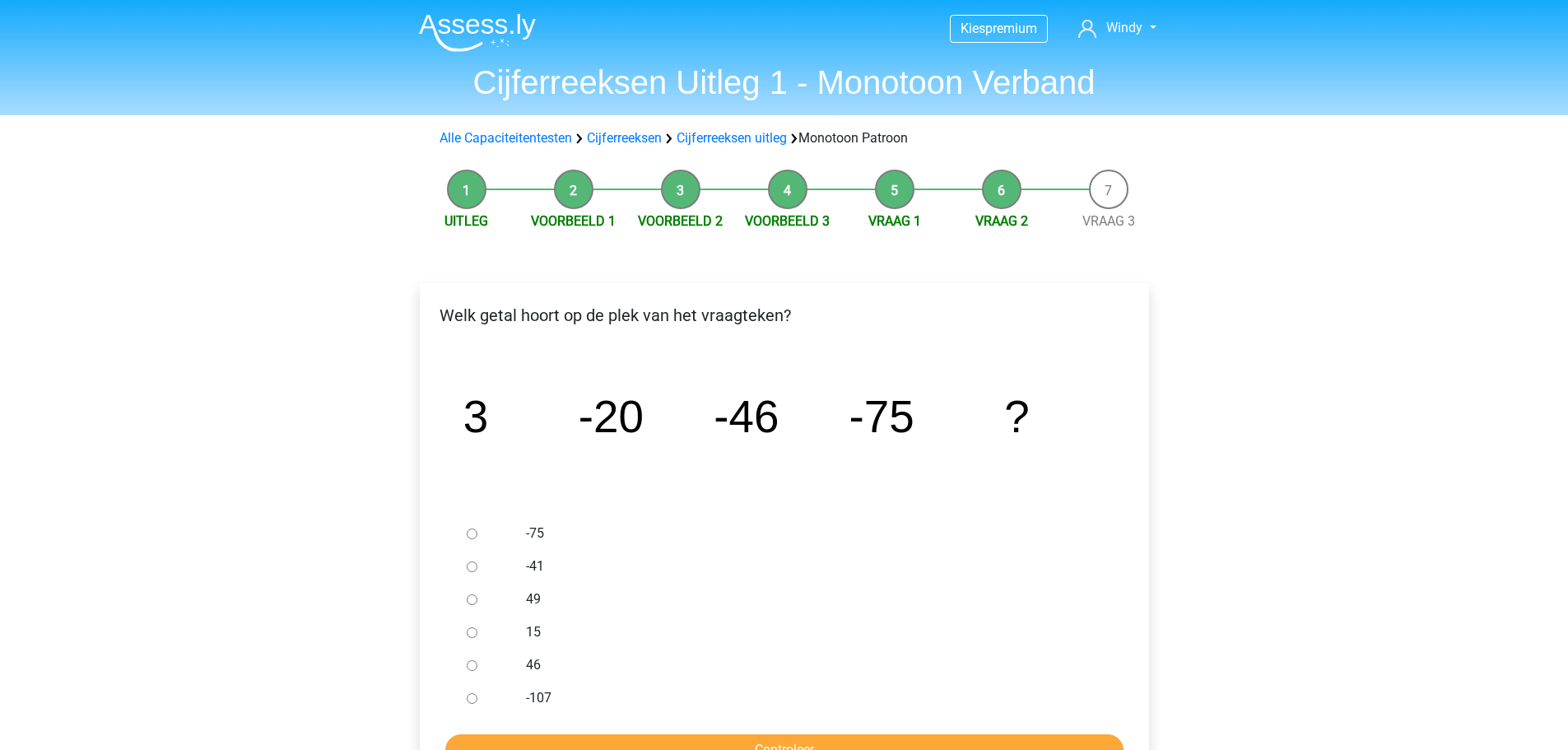
drag, startPoint x: 467, startPoint y: 698, endPoint x: 529, endPoint y: 689, distance: 62.6
click at [469, 698] on input "-107" at bounding box center [471, 698] width 11 height 11
radio input "true"
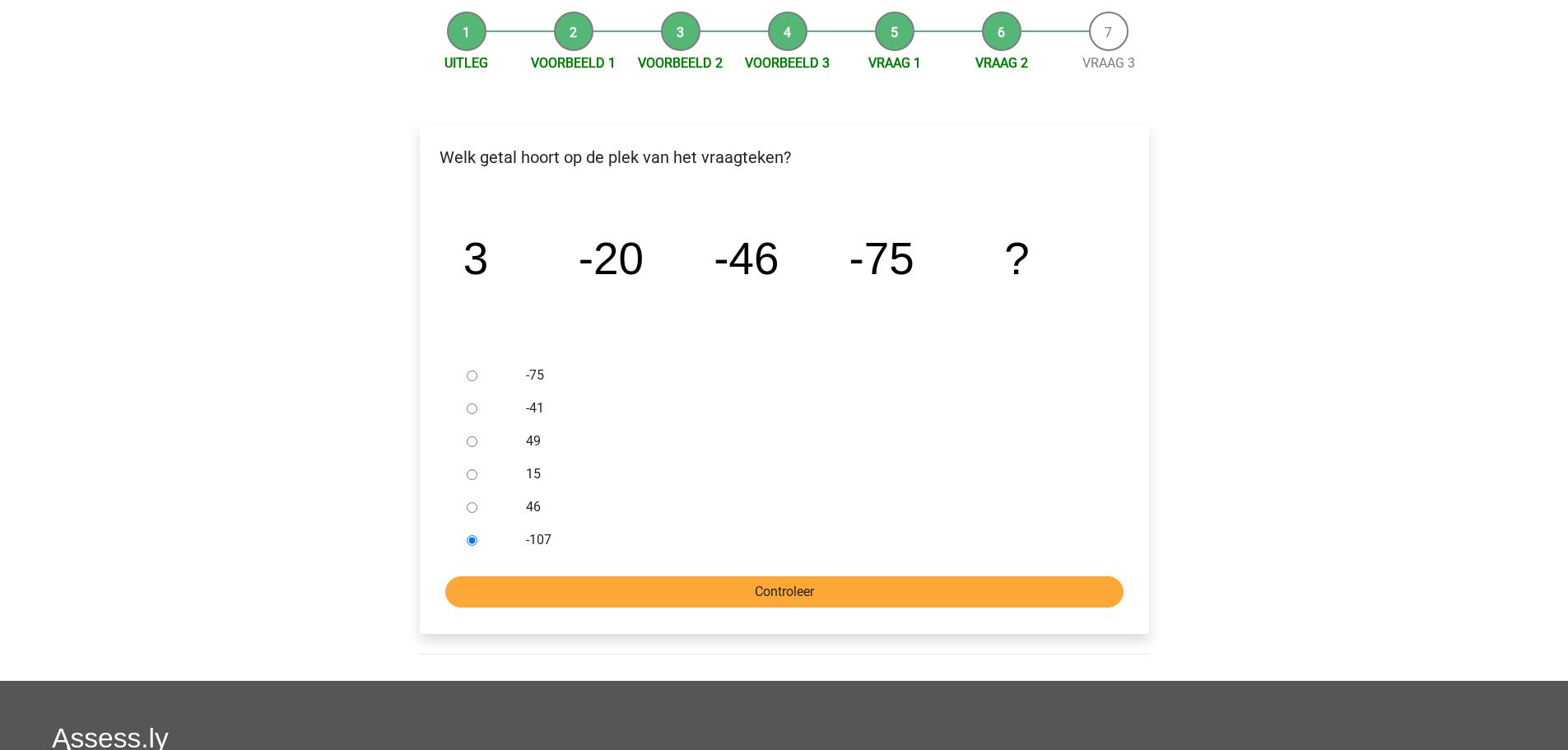
scroll to position [165, 0]
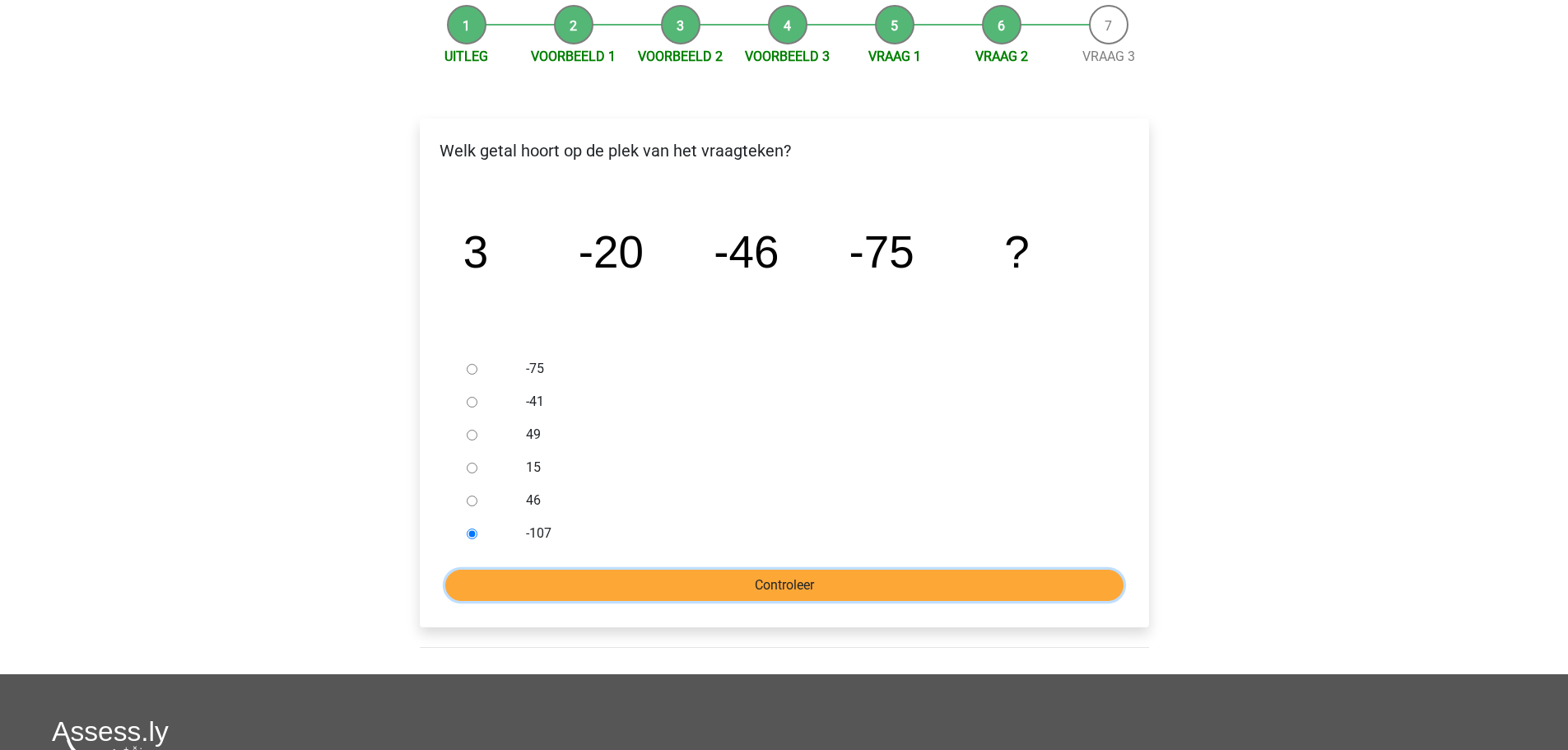
click at [751, 593] on input "Controleer" at bounding box center [784, 585] width 678 height 31
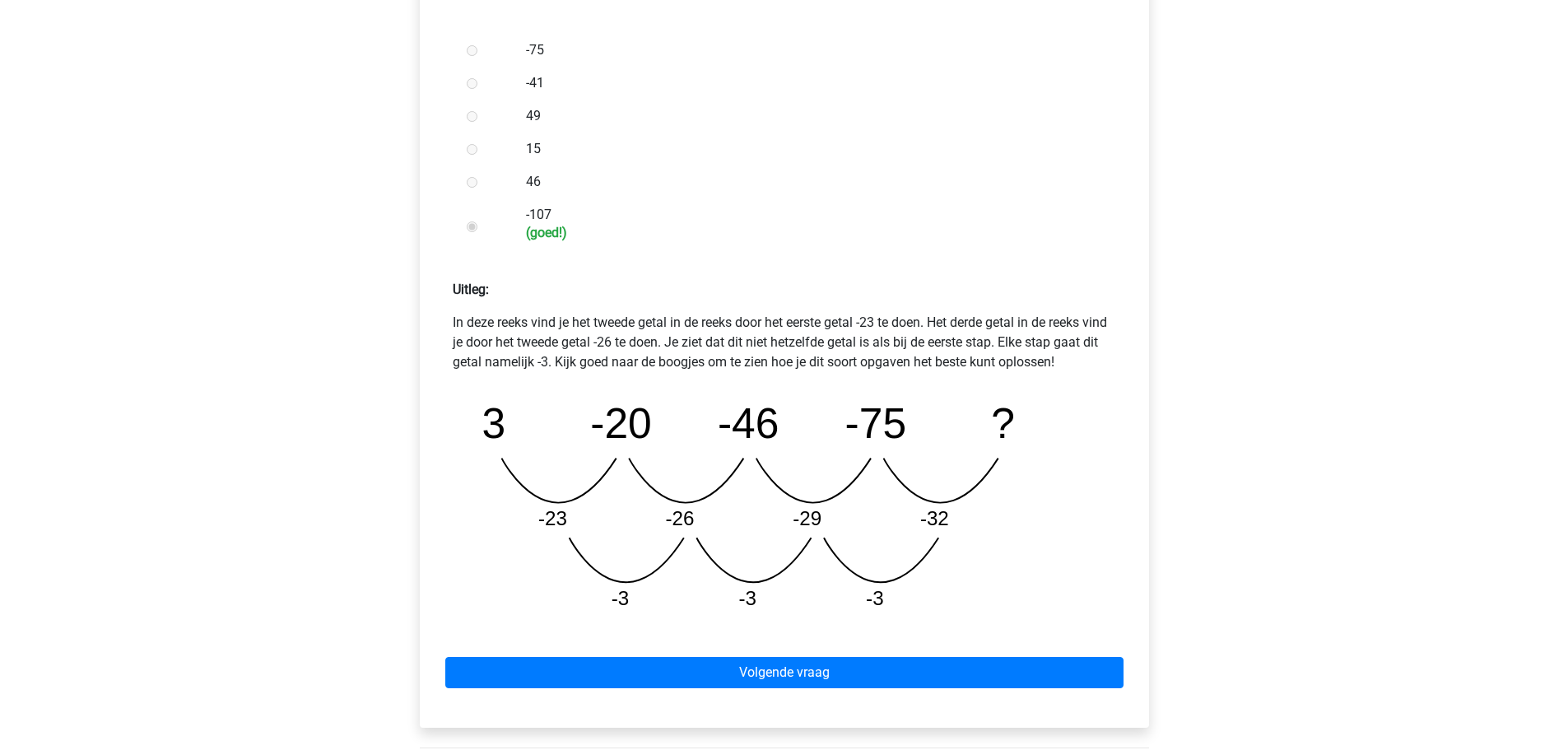
scroll to position [576, 0]
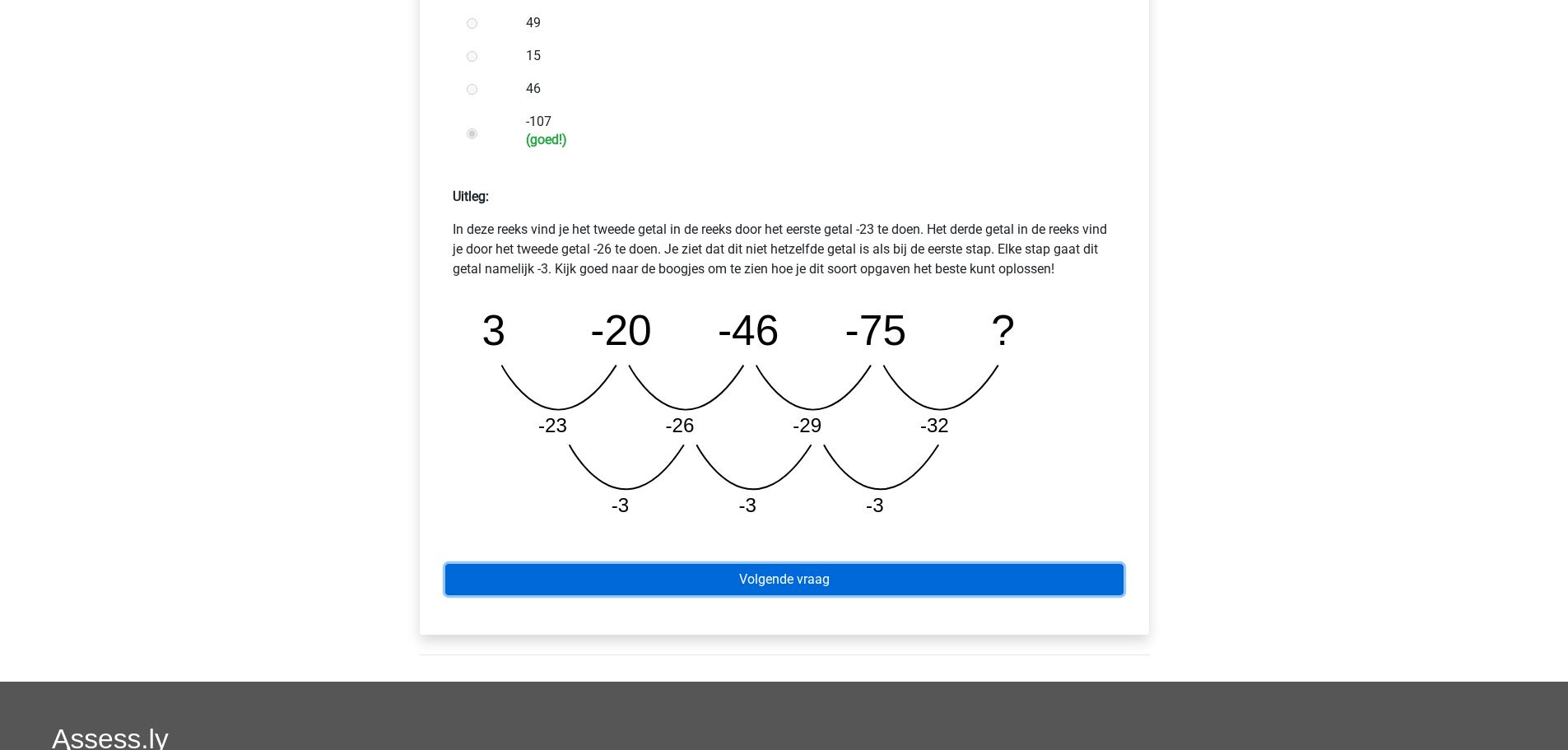
click at [870, 569] on link "Volgende vraag" at bounding box center [784, 580] width 678 height 31
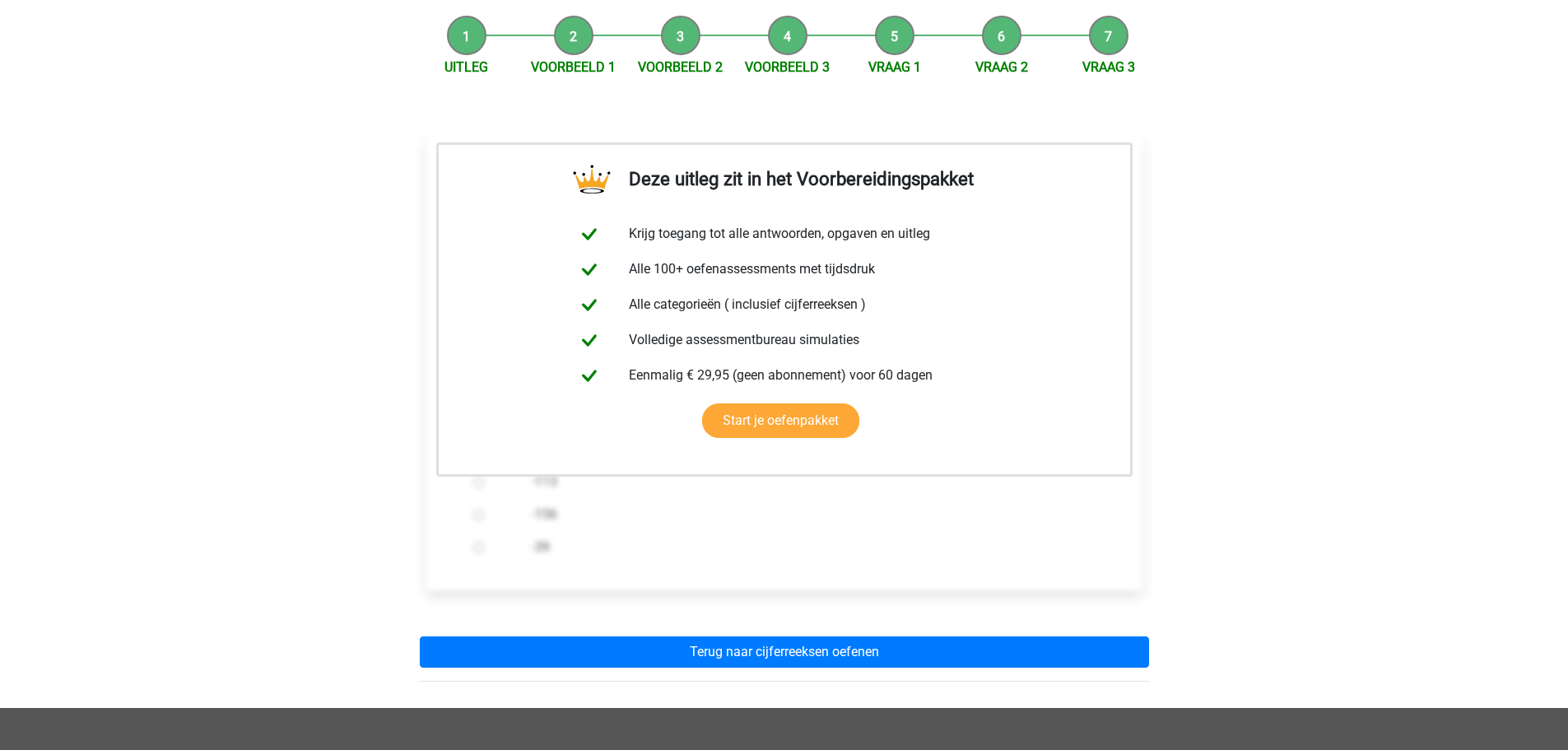
scroll to position [165, 0]
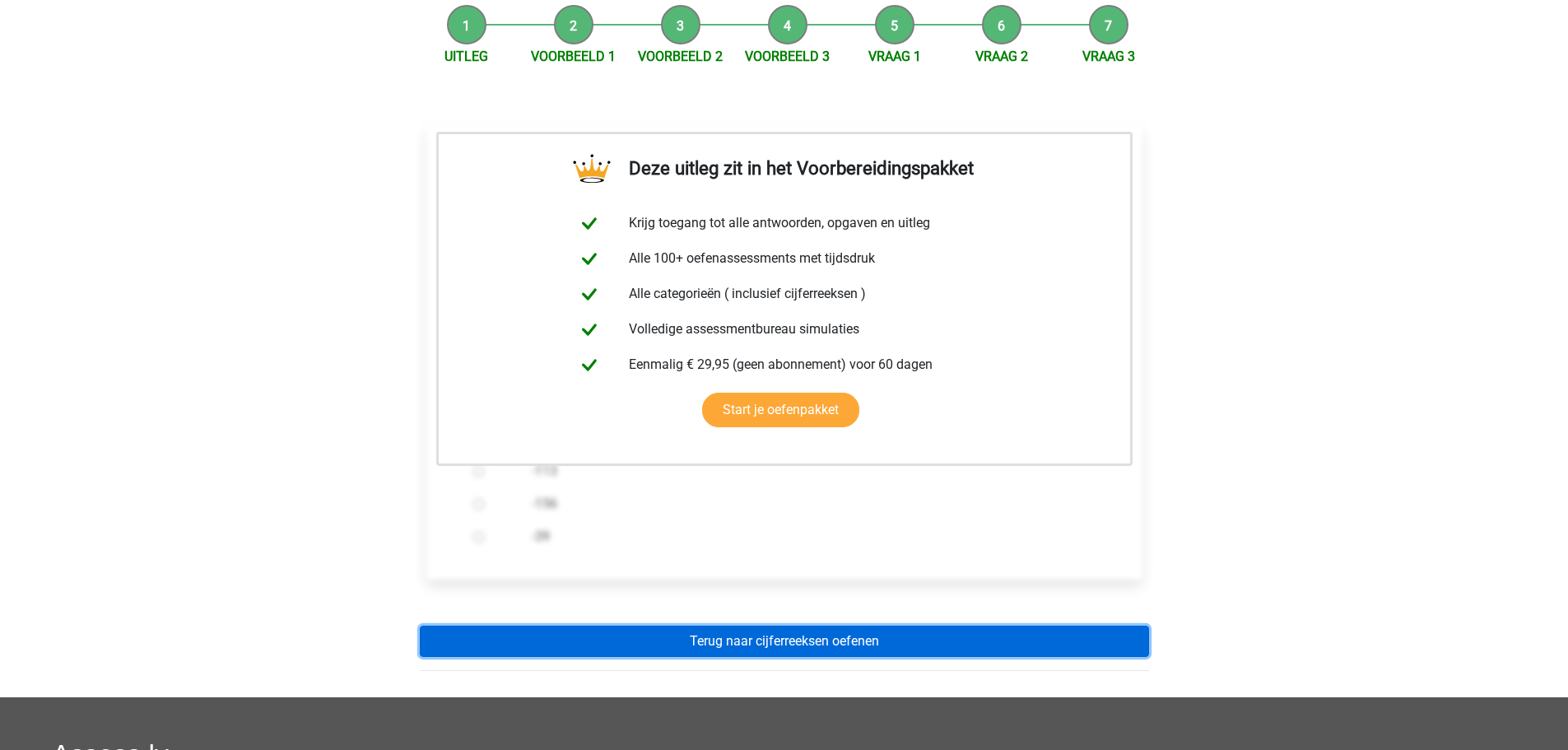
click at [792, 640] on link "Terug naar cijferreeksen oefenen" at bounding box center [784, 642] width 729 height 31
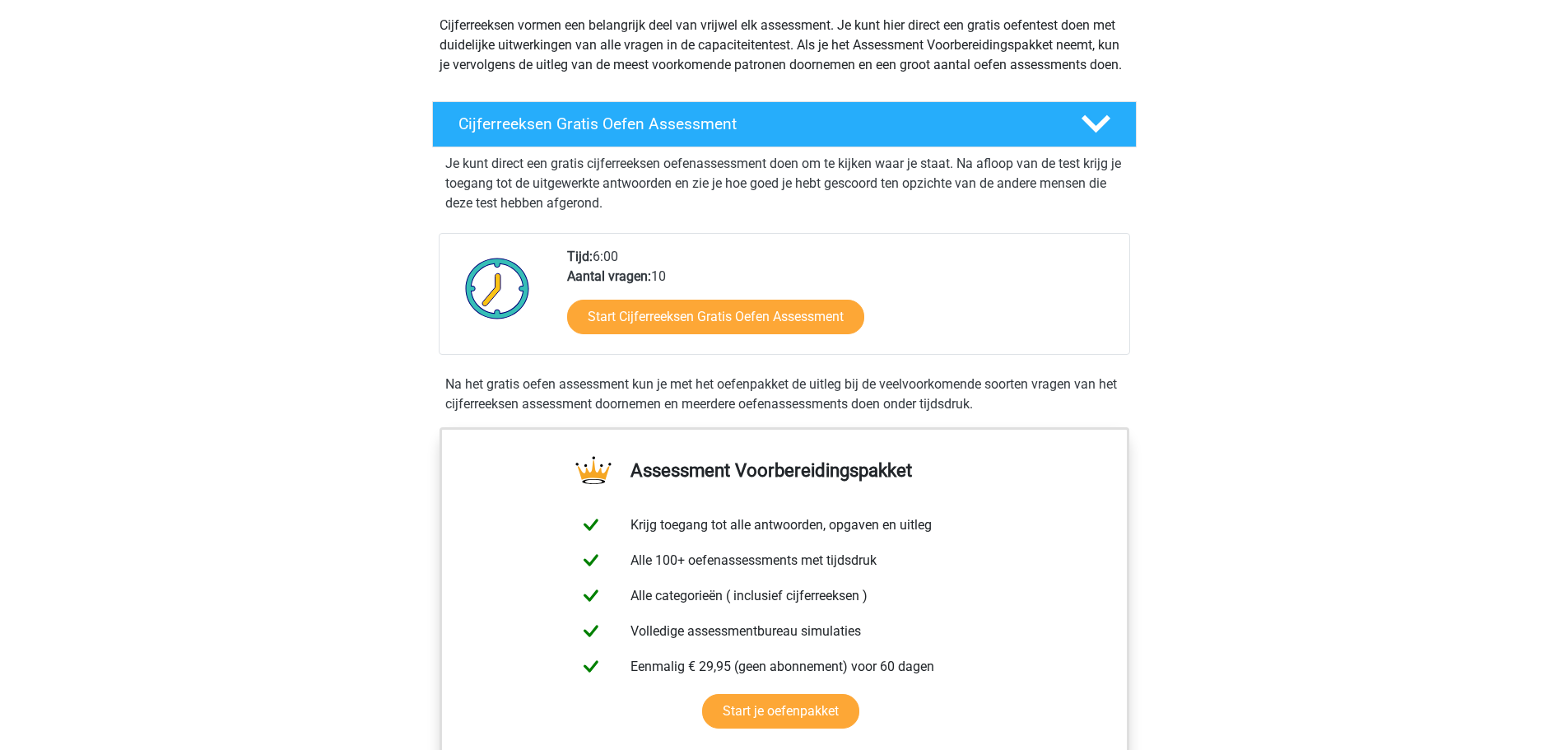
scroll to position [165, 0]
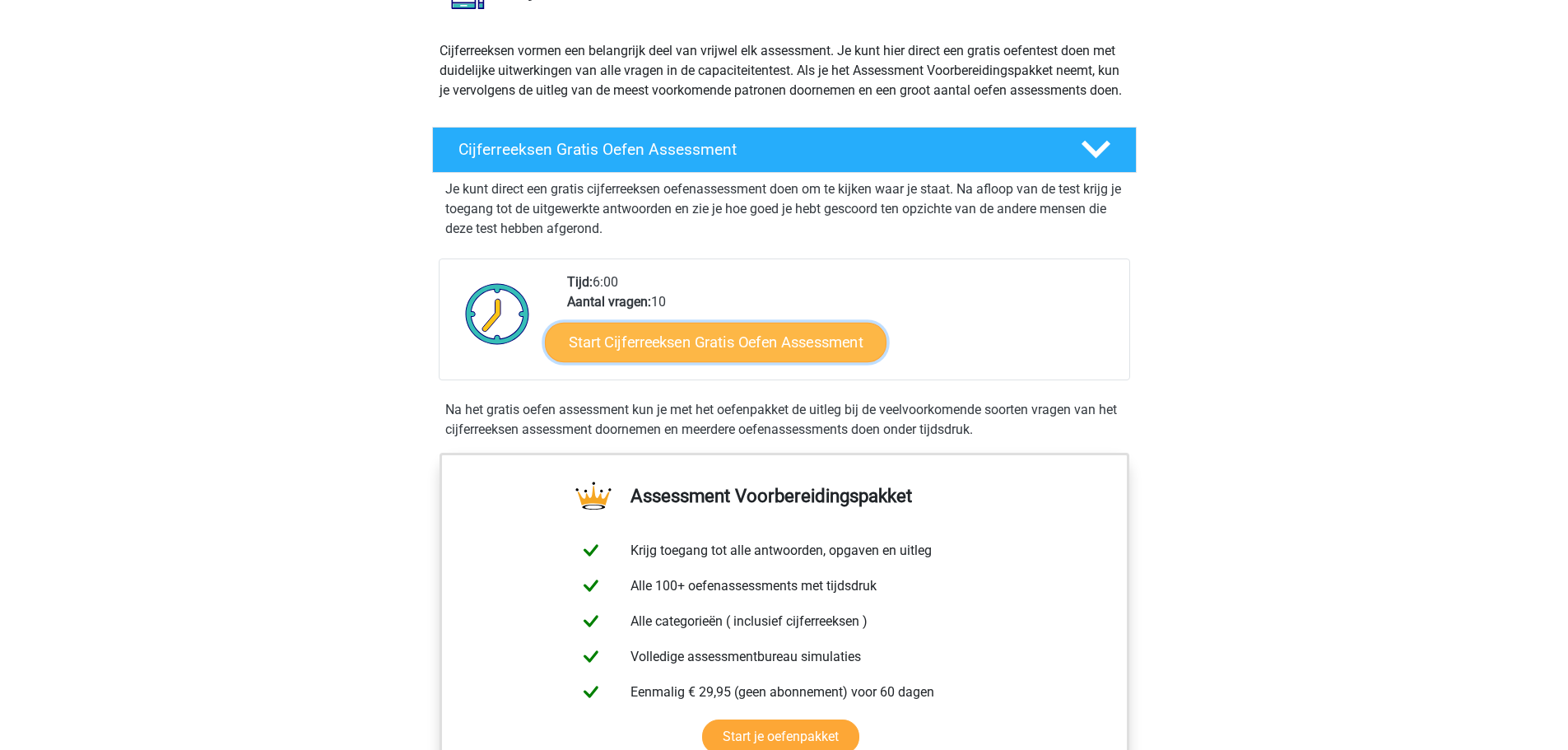
click at [718, 361] on link "Start Cijferreeksen Gratis Oefen Assessment" at bounding box center [715, 342] width 341 height 40
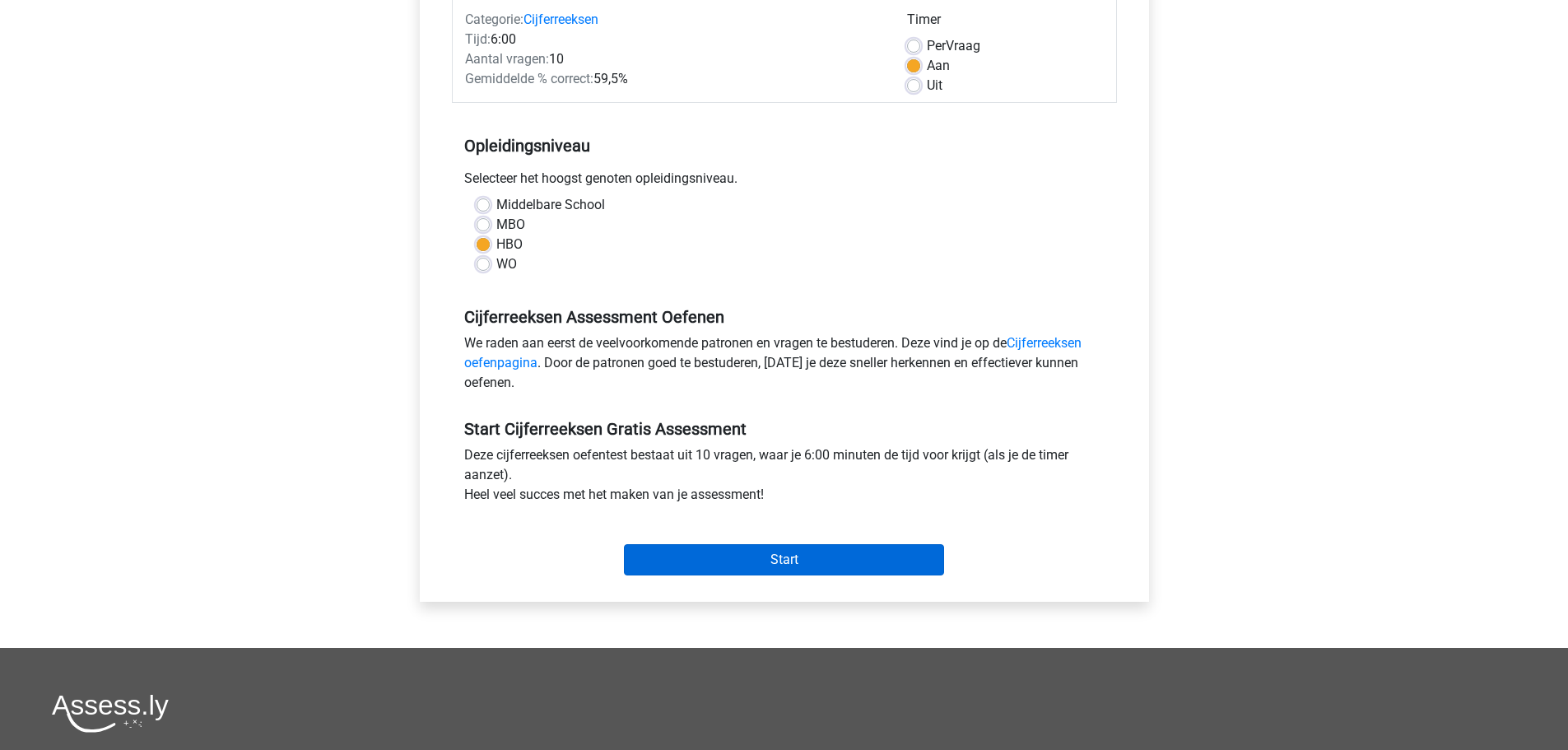
scroll to position [247, 0]
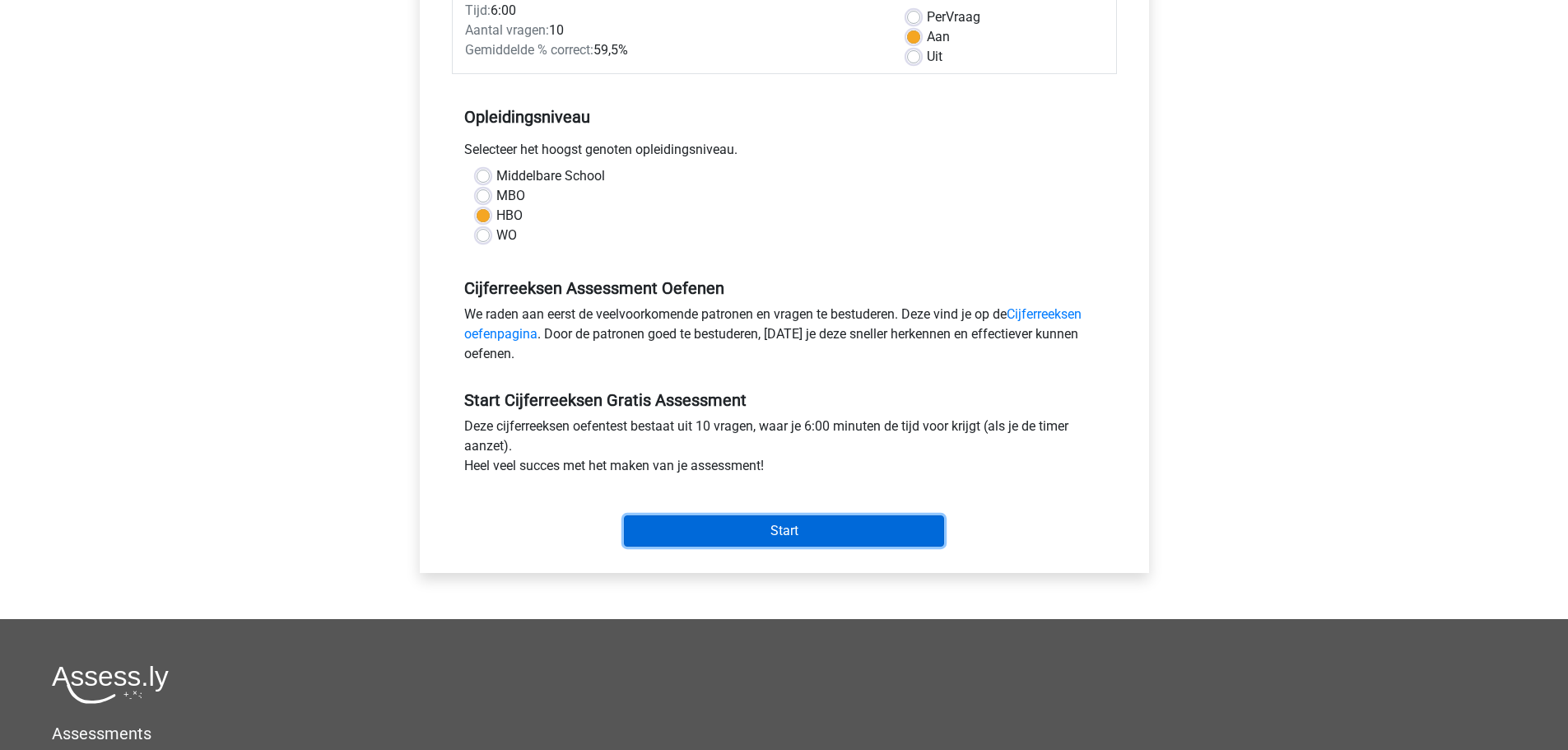
click at [742, 522] on input "Start" at bounding box center [784, 531] width 320 height 31
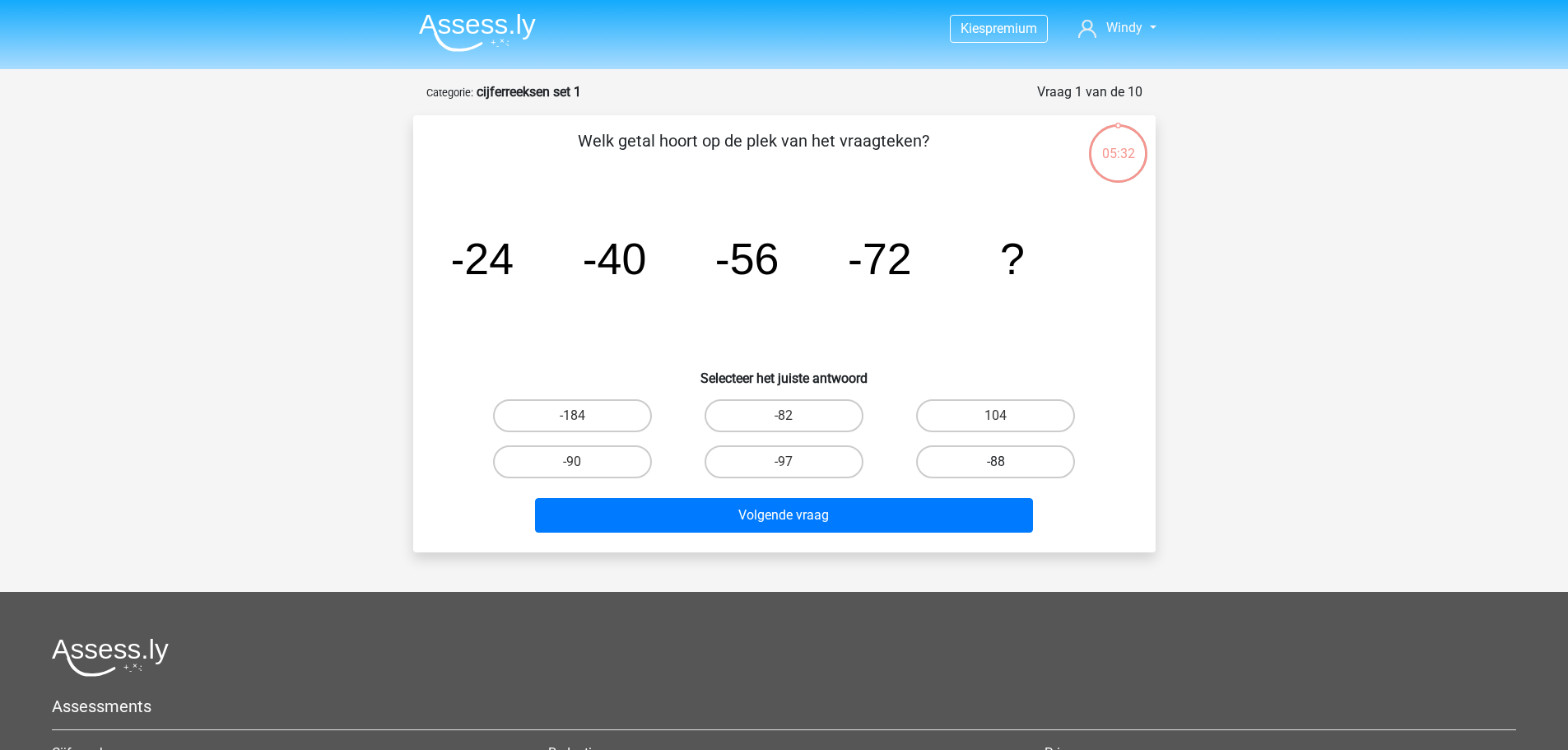
click at [984, 453] on label "-88" at bounding box center [995, 462] width 159 height 33
click at [996, 462] on input "-88" at bounding box center [1001, 467] width 11 height 11
radio input "true"
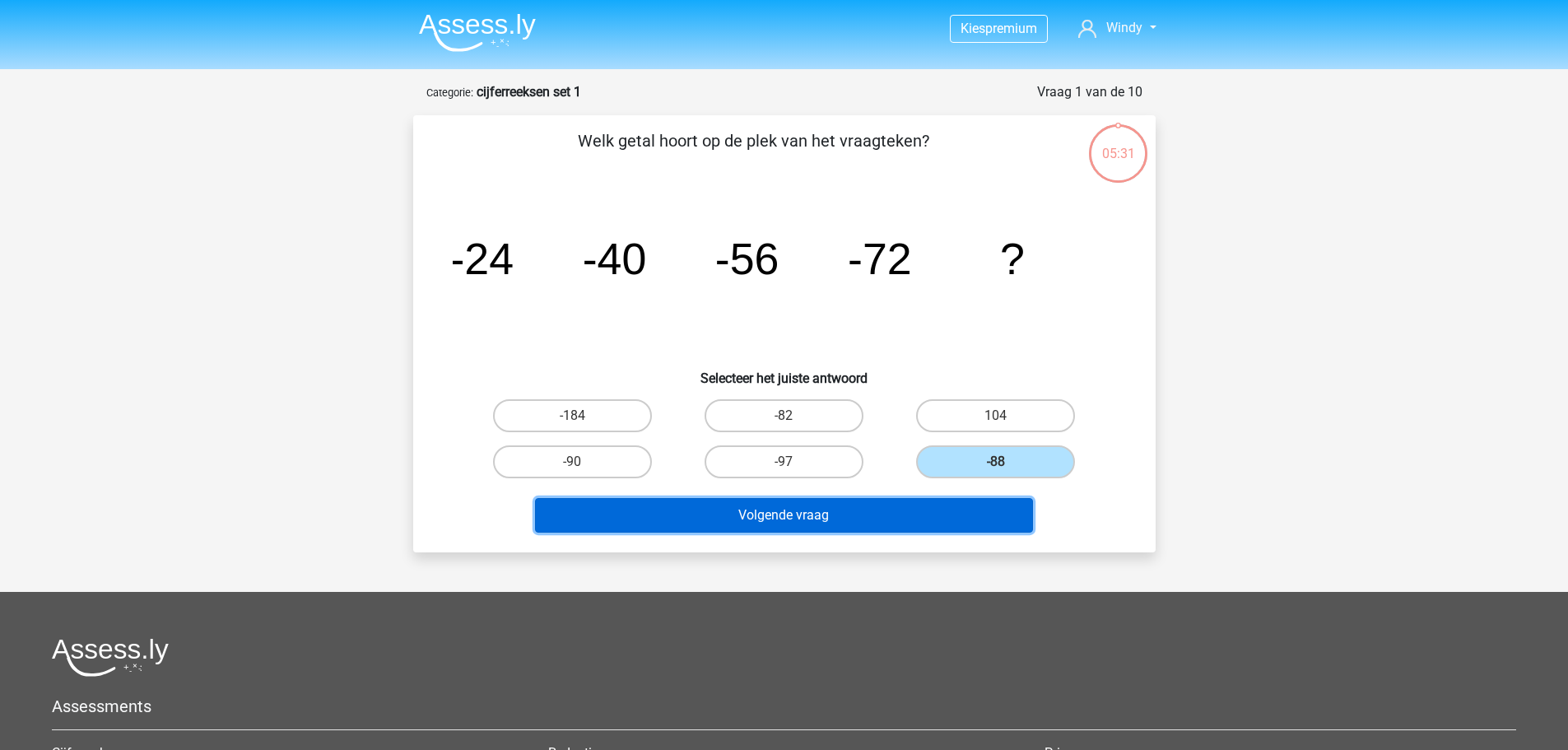
click at [875, 515] on button "Volgende vraag" at bounding box center [784, 515] width 498 height 35
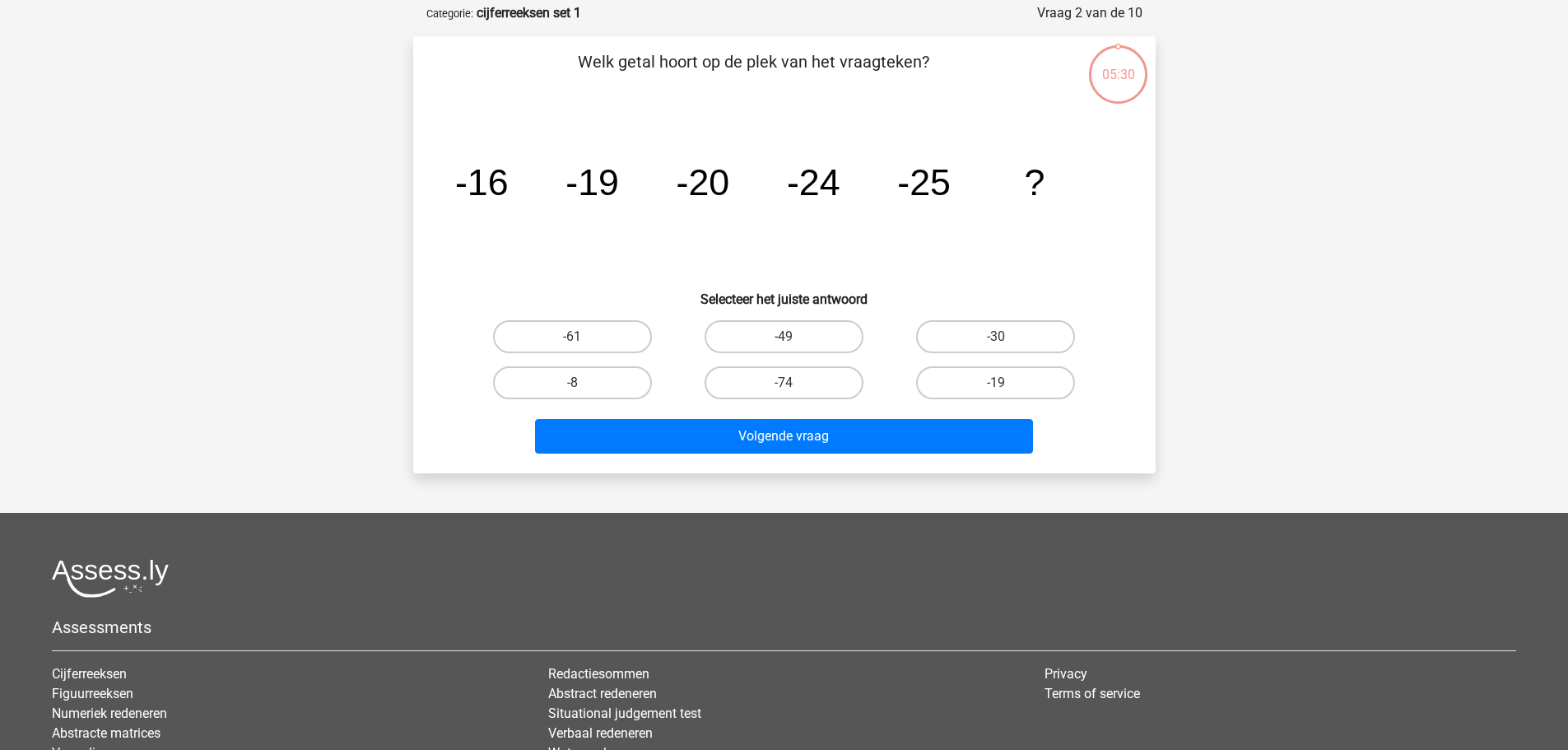
scroll to position [83, 0]
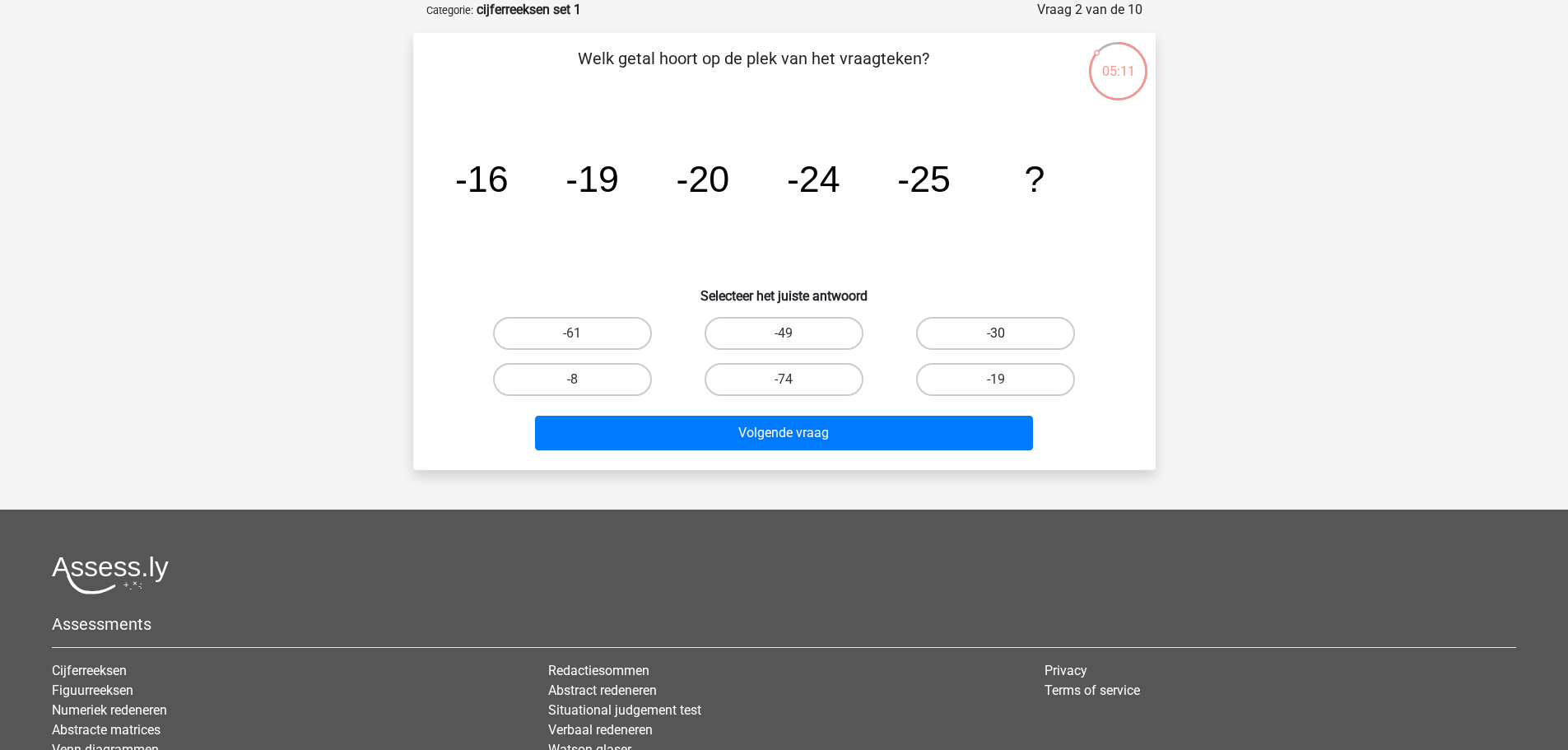
click at [1045, 333] on label "-30" at bounding box center [995, 333] width 159 height 33
click at [1007, 333] on input "-30" at bounding box center [1001, 338] width 11 height 11
radio input "true"
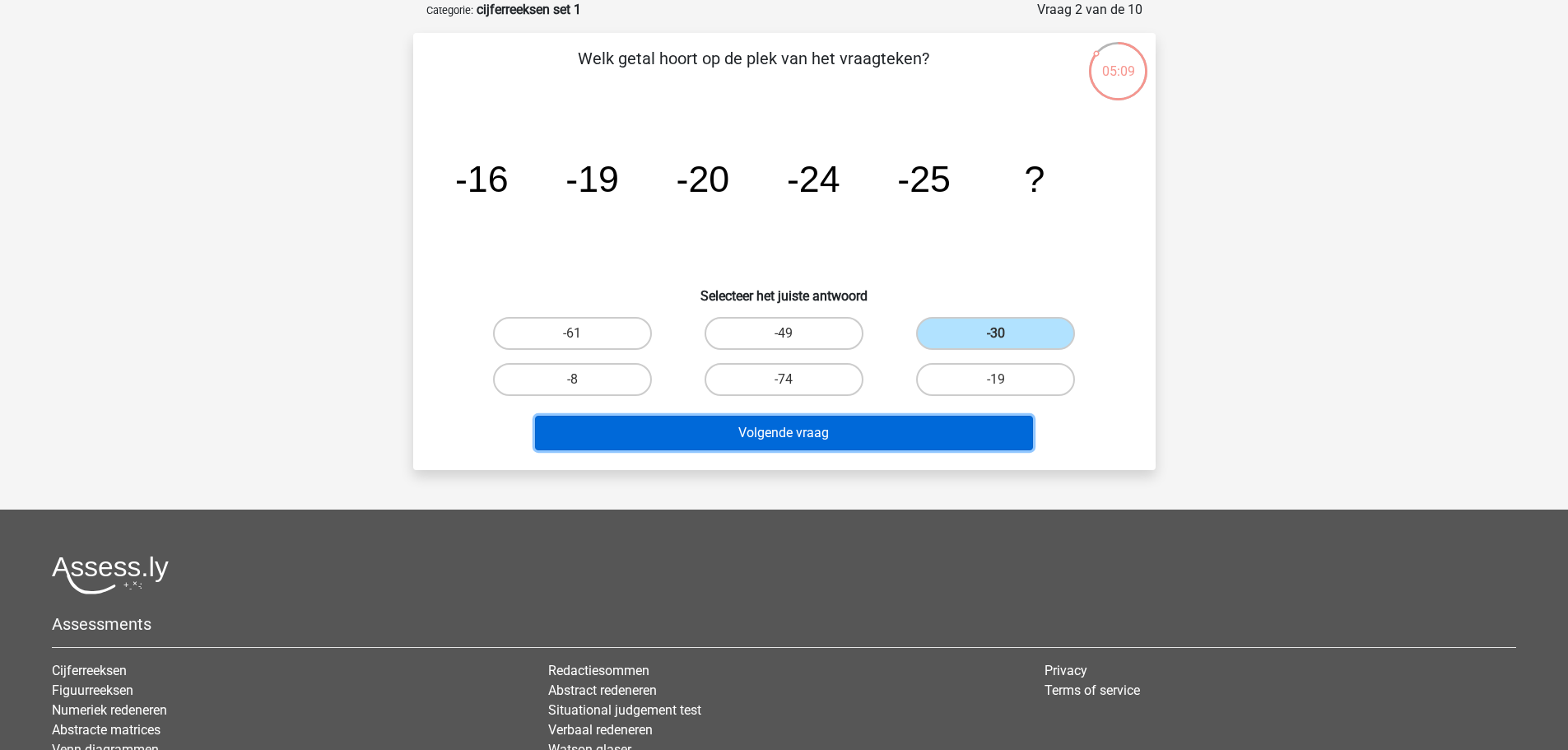
click at [879, 434] on button "Volgende vraag" at bounding box center [784, 433] width 498 height 35
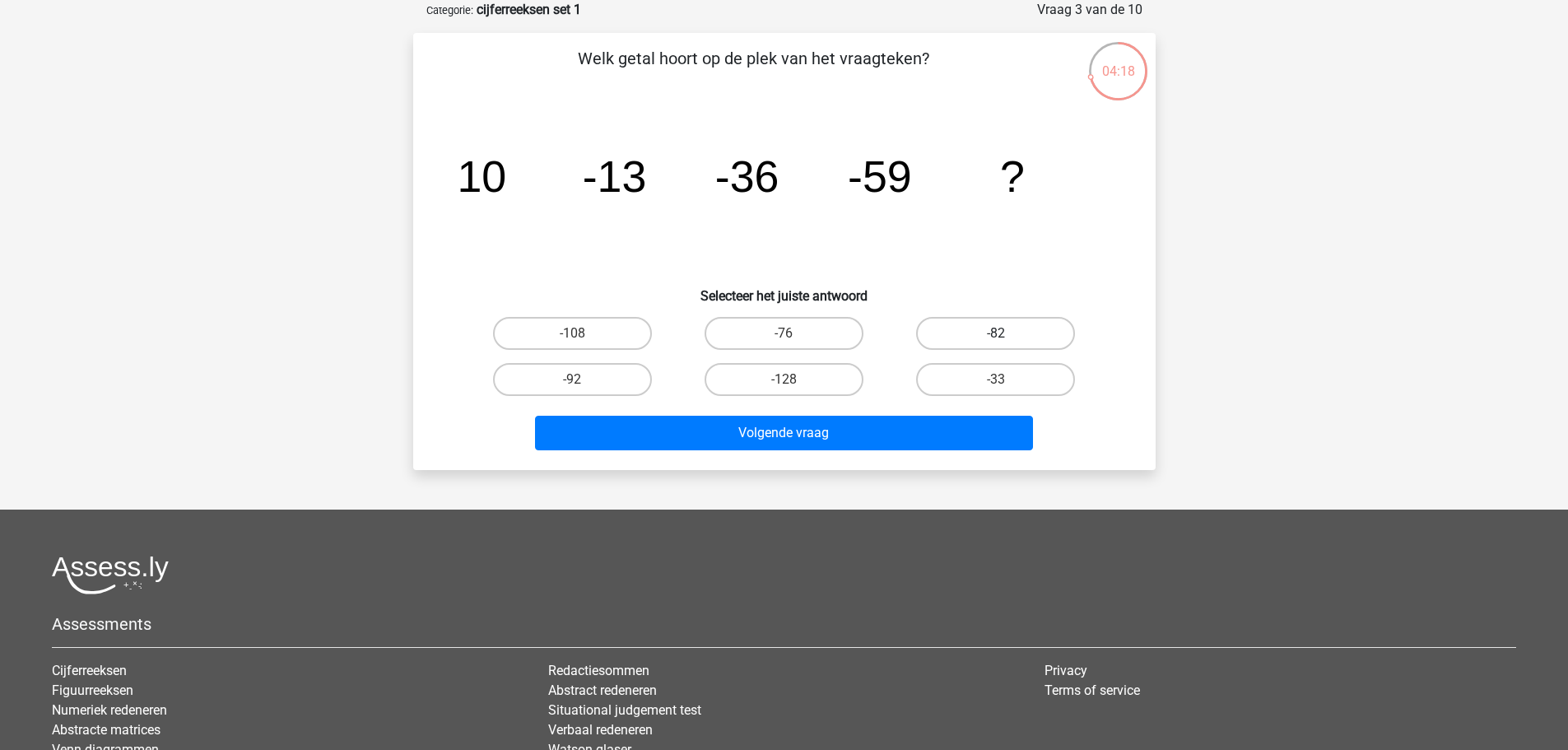
click at [982, 323] on label "-82" at bounding box center [995, 333] width 159 height 33
click at [996, 333] on input "-82" at bounding box center [1001, 338] width 11 height 11
radio input "true"
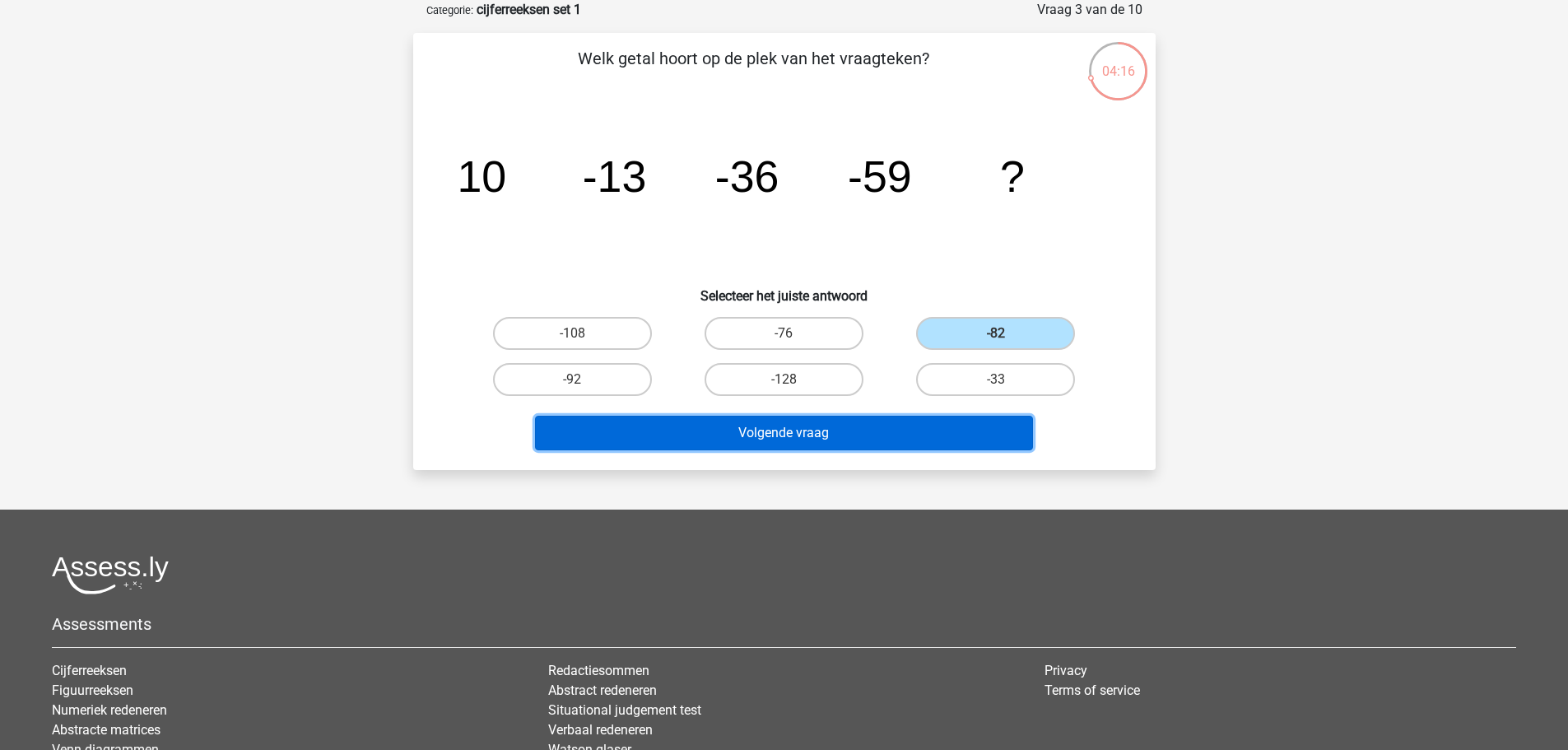
click at [889, 427] on button "Volgende vraag" at bounding box center [784, 433] width 498 height 35
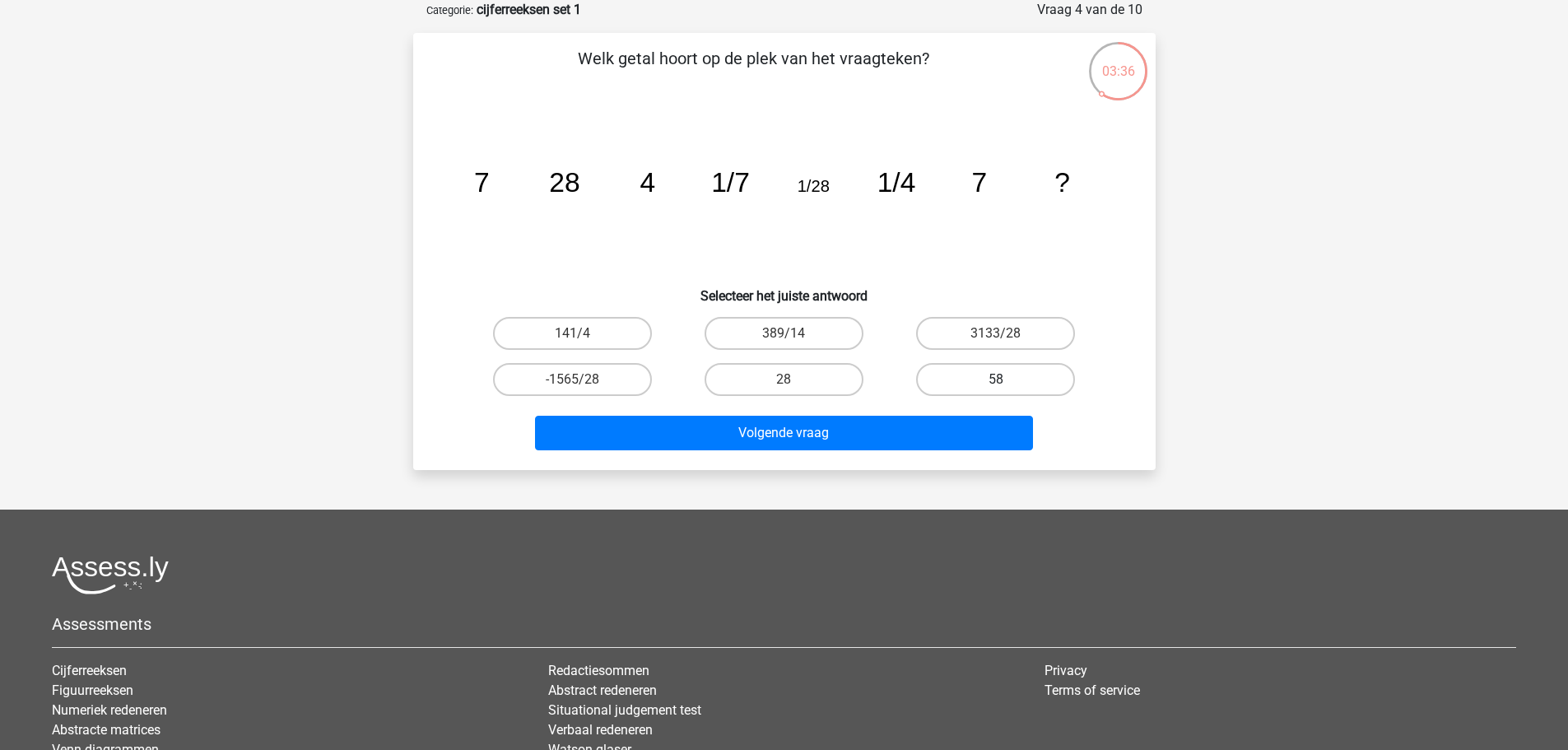
click at [990, 389] on label "58" at bounding box center [995, 380] width 159 height 33
click at [996, 389] on input "58" at bounding box center [1001, 385] width 11 height 11
radio input "true"
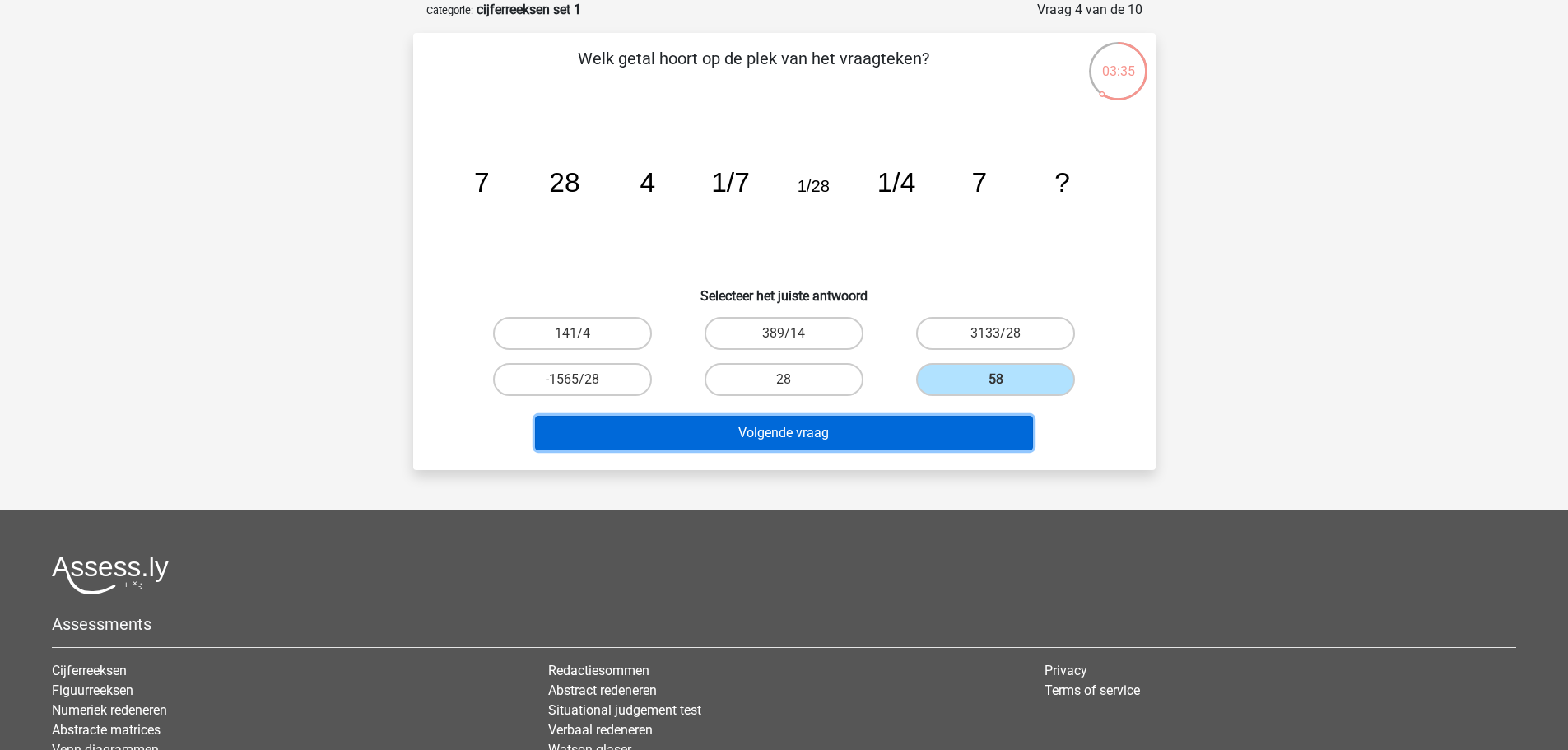
click at [900, 447] on button "Volgende vraag" at bounding box center [784, 433] width 498 height 35
